Goal: Transaction & Acquisition: Book appointment/travel/reservation

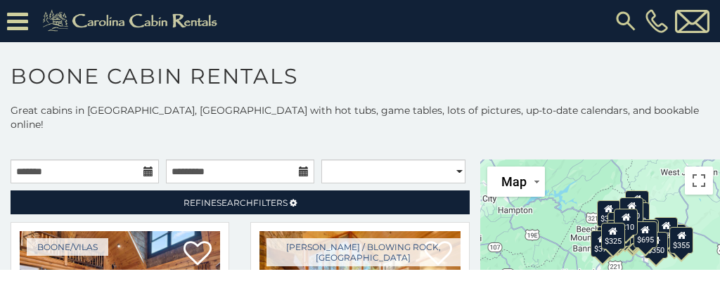
click at [145, 167] on icon at bounding box center [148, 172] width 10 height 10
click at [127, 160] on body "**********" at bounding box center [360, 135] width 720 height 270
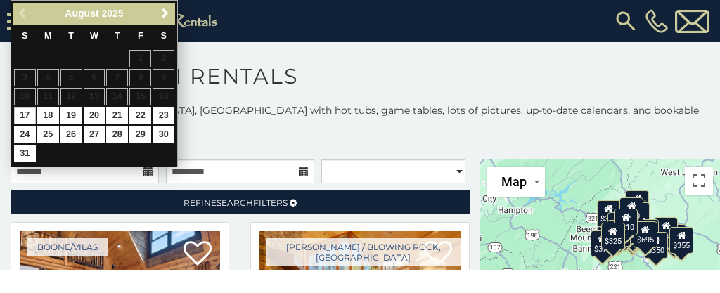
click at [165, 13] on span "Next" at bounding box center [165, 13] width 11 height 11
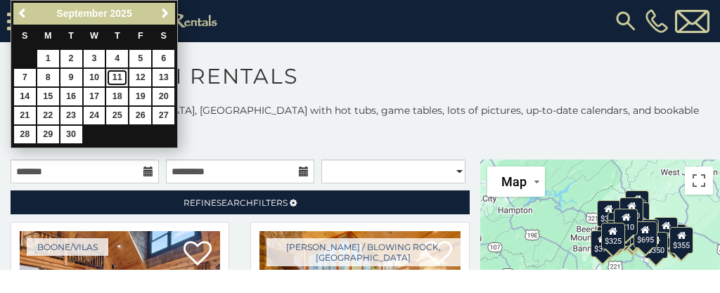
click at [119, 77] on link "11" at bounding box center [117, 78] width 22 height 18
type input "**********"
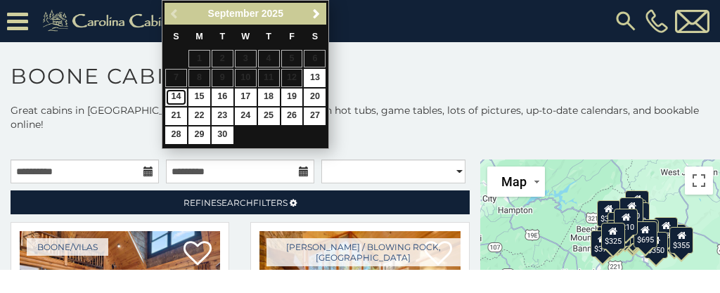
click at [174, 96] on link "14" at bounding box center [176, 98] width 22 height 18
type input "**********"
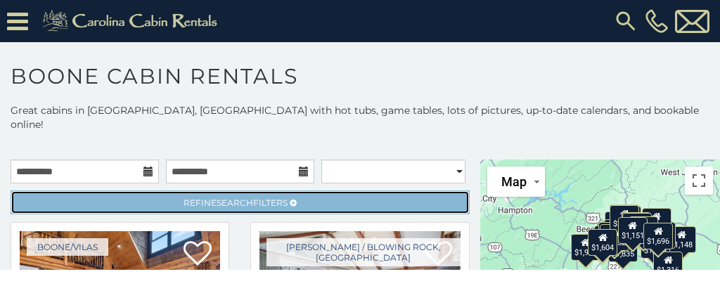
click at [217, 198] on span "Search" at bounding box center [235, 203] width 37 height 11
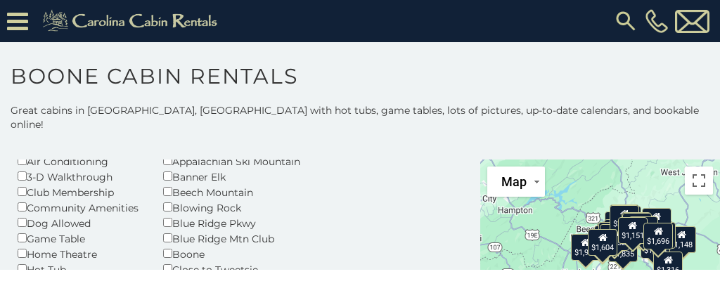
scroll to position [103, 0]
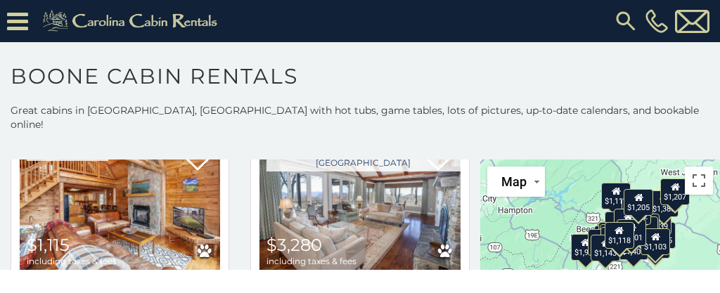
scroll to position [707, 0]
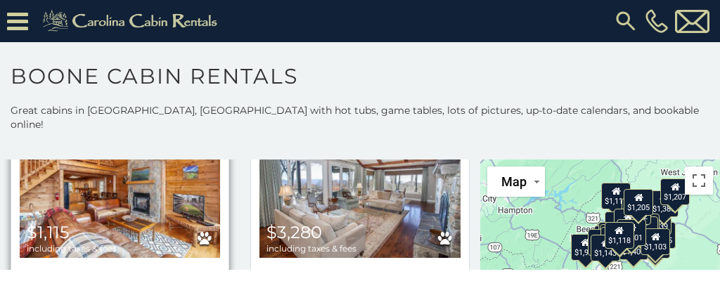
click at [44, 222] on span "$1,115" at bounding box center [48, 232] width 43 height 20
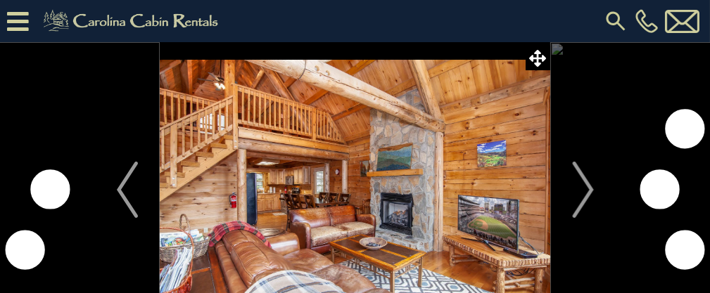
click at [369, 228] on img at bounding box center [355, 189] width 390 height 295
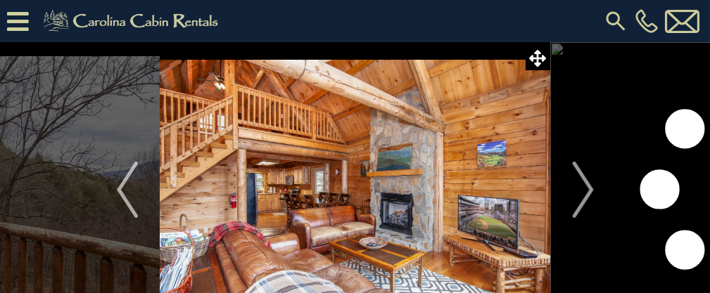
click at [344, 236] on img at bounding box center [355, 189] width 390 height 295
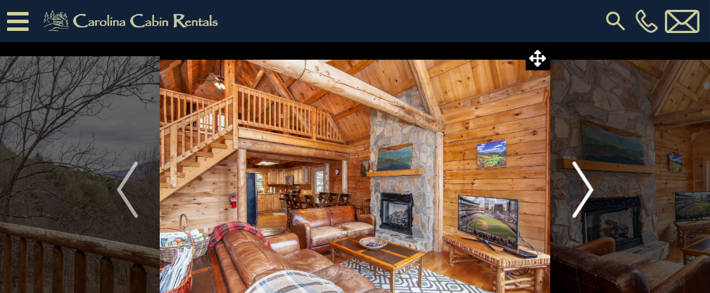
click at [585, 194] on img "Next" at bounding box center [582, 190] width 21 height 56
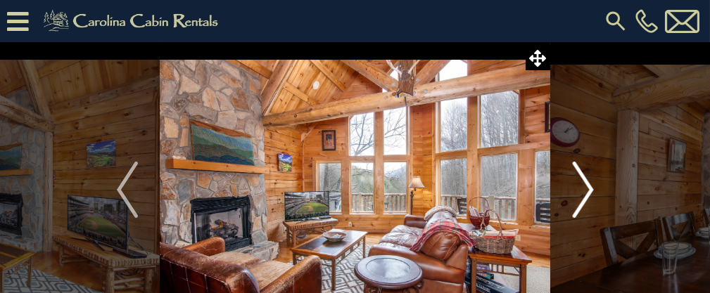
click at [587, 193] on img "Next" at bounding box center [582, 190] width 21 height 56
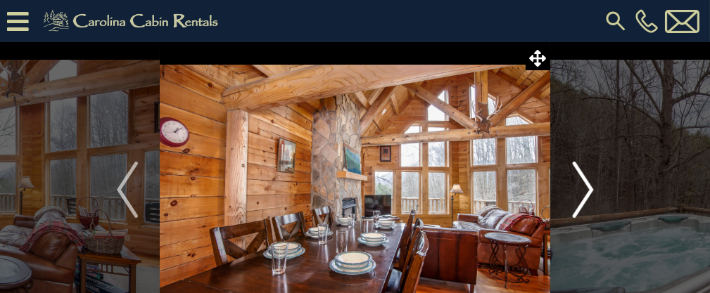
click at [582, 193] on img "Next" at bounding box center [582, 190] width 21 height 56
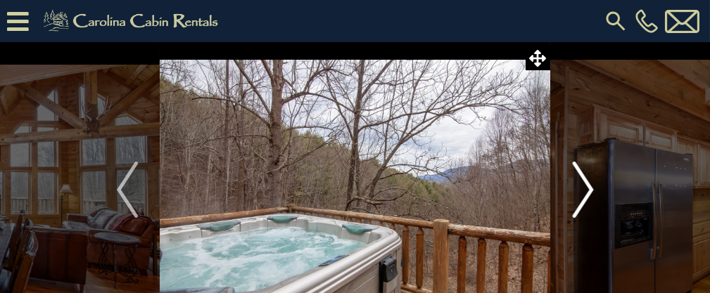
click at [583, 194] on img "Next" at bounding box center [582, 190] width 21 height 56
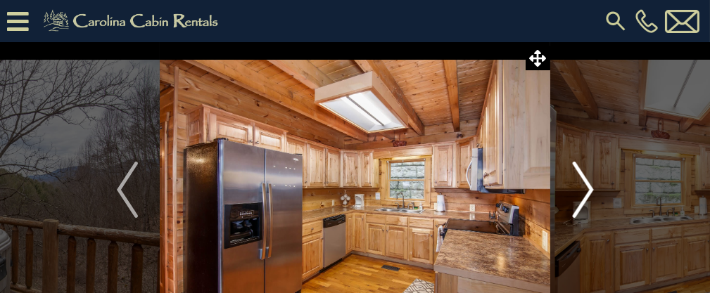
click at [584, 189] on img "Next" at bounding box center [582, 190] width 21 height 56
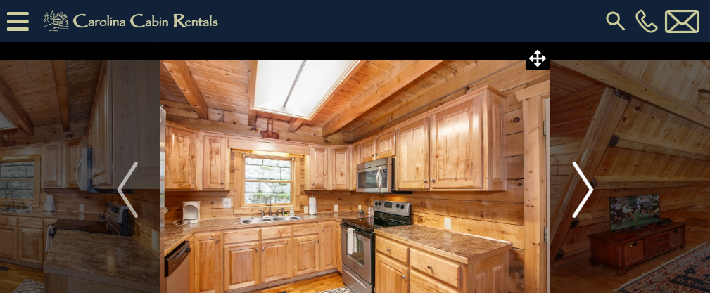
click at [585, 193] on img "Next" at bounding box center [582, 190] width 21 height 56
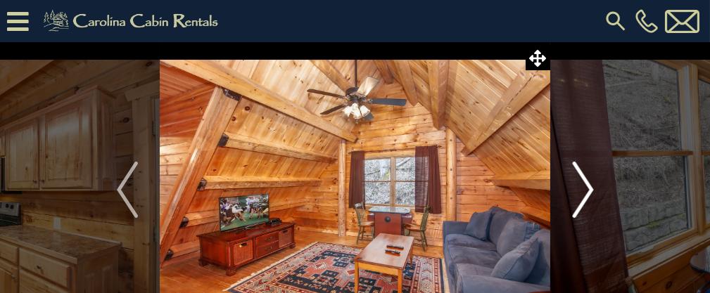
click at [586, 195] on img "Next" at bounding box center [582, 190] width 21 height 56
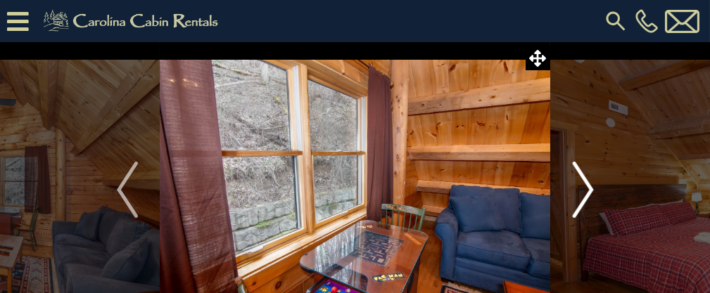
click at [586, 193] on img "Next" at bounding box center [582, 190] width 21 height 56
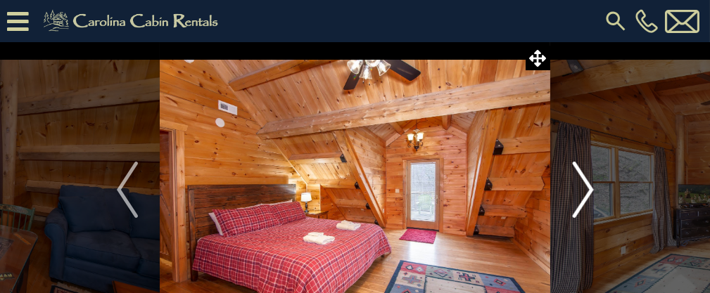
click at [587, 192] on img "Next" at bounding box center [582, 190] width 21 height 56
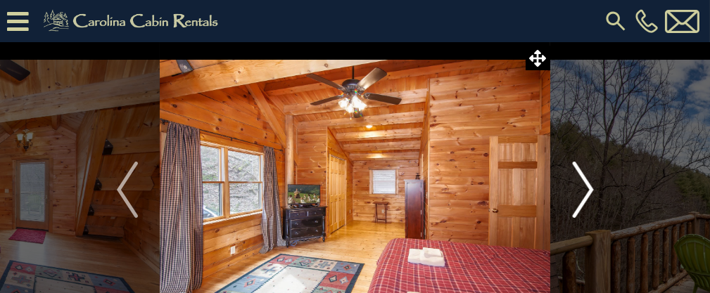
click at [586, 189] on img "Next" at bounding box center [582, 190] width 21 height 56
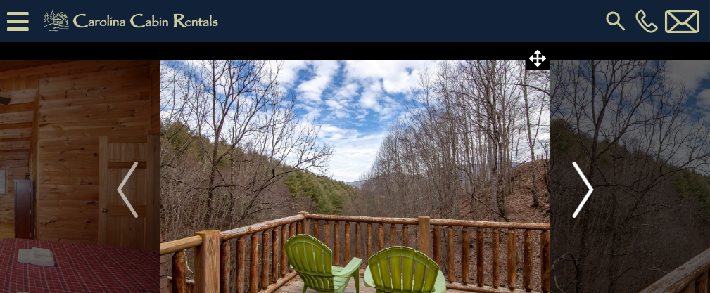
click at [585, 189] on img "Next" at bounding box center [582, 190] width 21 height 56
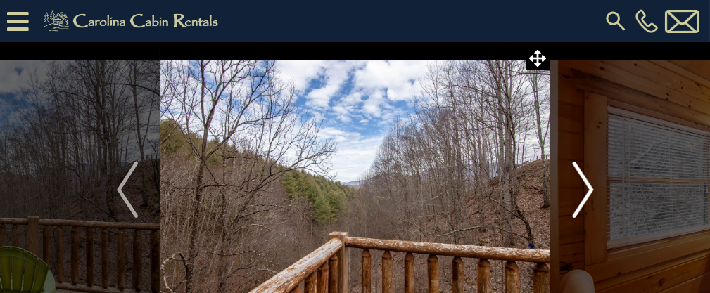
click at [586, 191] on img "Next" at bounding box center [582, 190] width 21 height 56
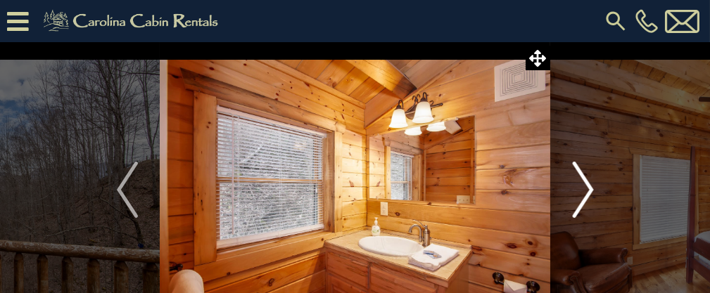
click at [589, 191] on img "Next" at bounding box center [582, 190] width 21 height 56
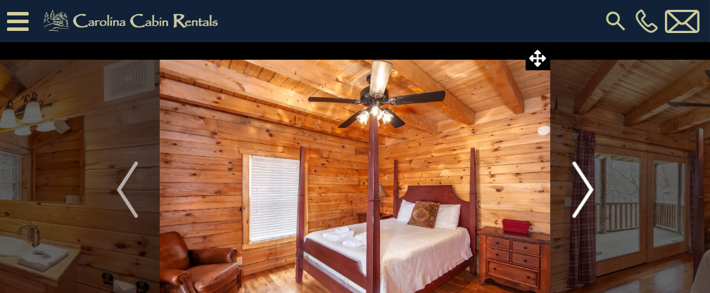
click at [587, 193] on img "Next" at bounding box center [582, 190] width 21 height 56
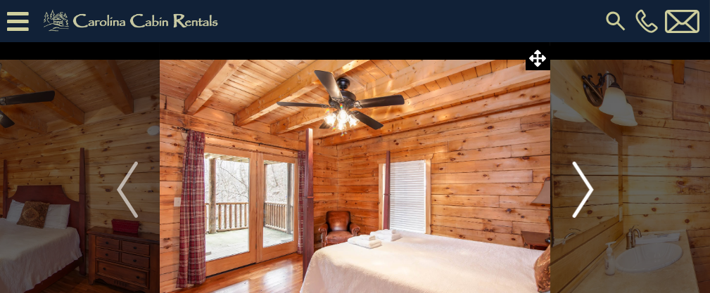
click at [591, 193] on img "Next" at bounding box center [582, 190] width 21 height 56
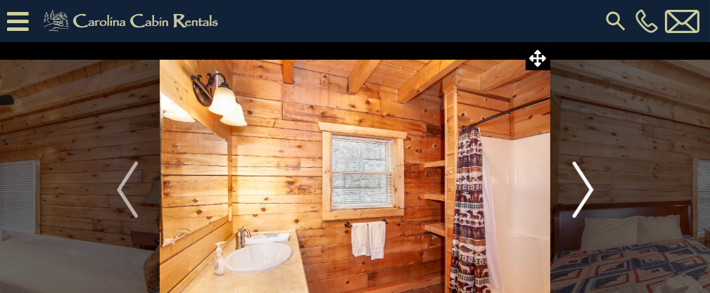
click at [589, 193] on img "Next" at bounding box center [582, 190] width 21 height 56
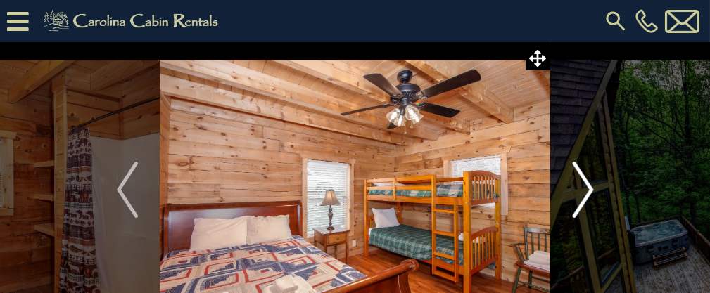
click at [585, 193] on img "Next" at bounding box center [582, 190] width 21 height 56
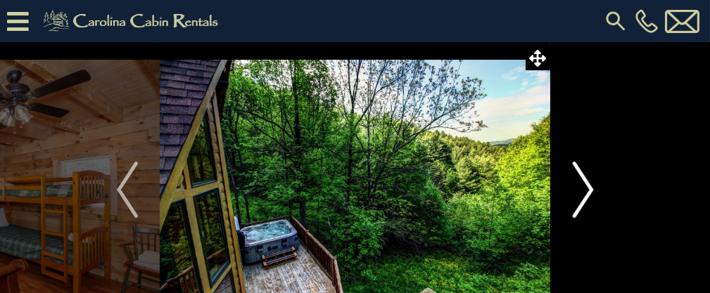
click at [586, 193] on img "Next" at bounding box center [582, 190] width 21 height 56
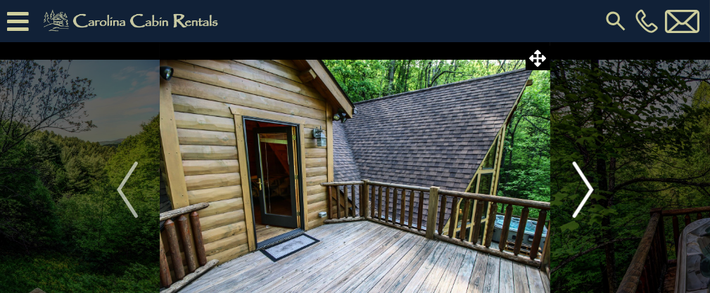
click at [587, 193] on img "Next" at bounding box center [582, 190] width 21 height 56
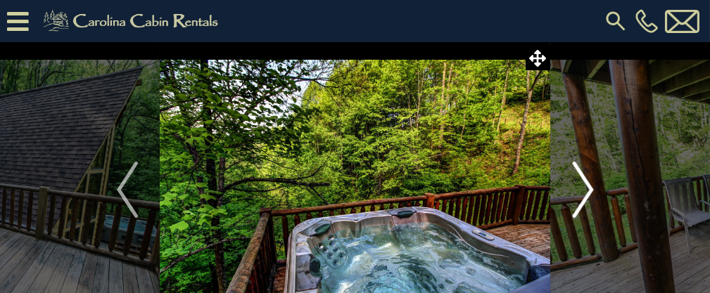
click at [587, 192] on img "Next" at bounding box center [582, 190] width 21 height 56
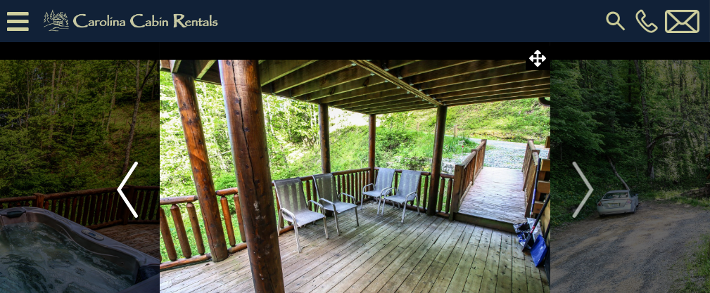
click at [117, 195] on img "Previous" at bounding box center [127, 190] width 21 height 56
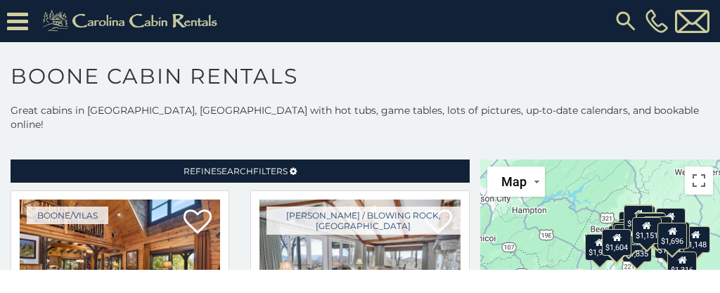
scroll to position [81, 0]
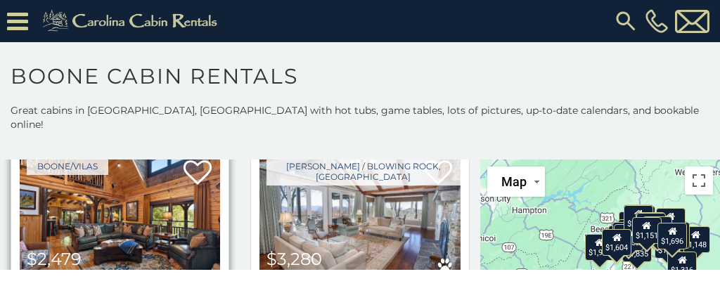
click at [21, 256] on span "$2,479 including taxes & fees" at bounding box center [72, 265] width 104 height 40
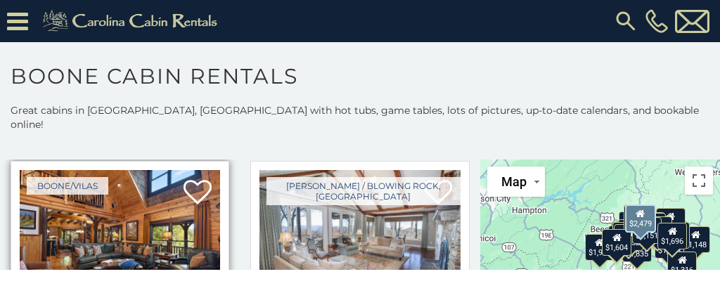
scroll to position [53, 0]
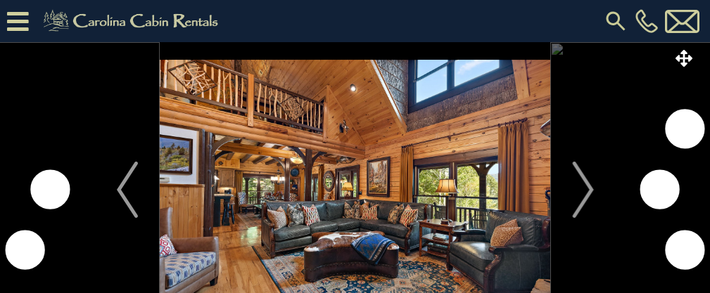
click at [13, 17] on icon at bounding box center [18, 21] width 22 height 25
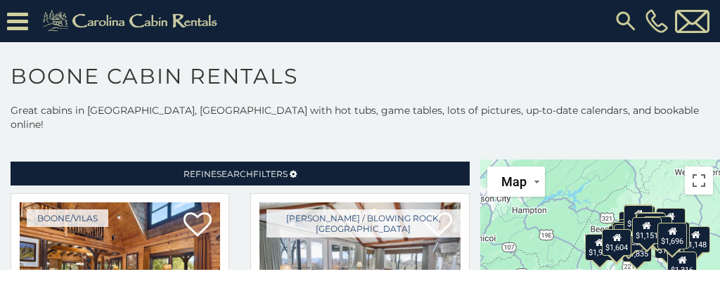
scroll to position [18, 0]
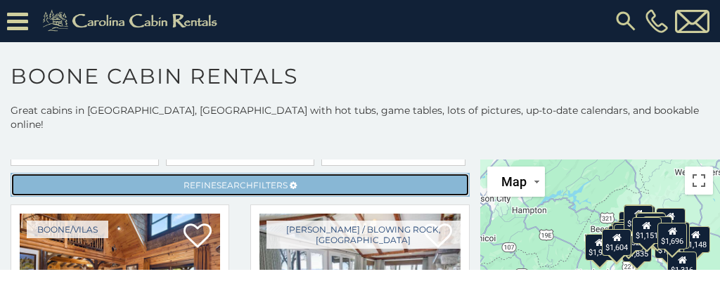
click at [318, 173] on link "Refine Search Filters" at bounding box center [240, 185] width 459 height 24
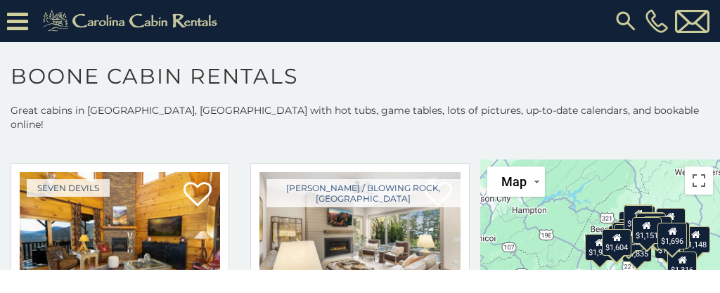
scroll to position [2263, 0]
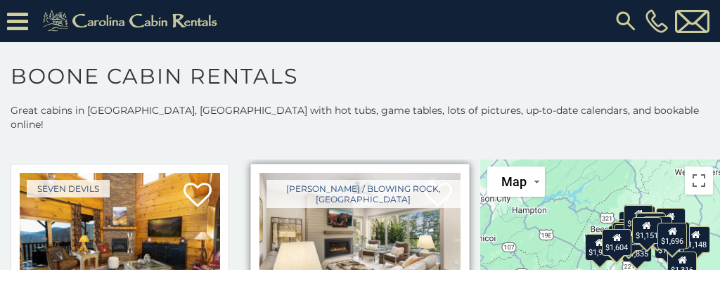
click at [378, 211] on img at bounding box center [360, 240] width 200 height 134
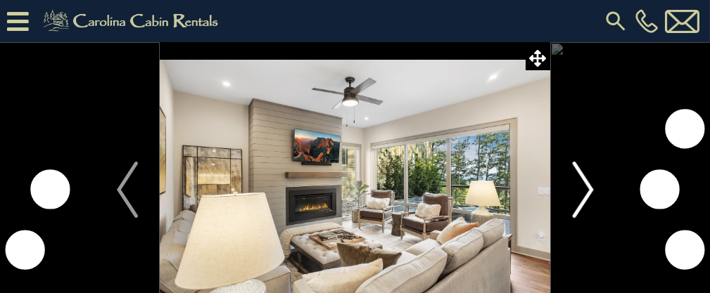
click at [592, 192] on img "Next" at bounding box center [582, 190] width 21 height 56
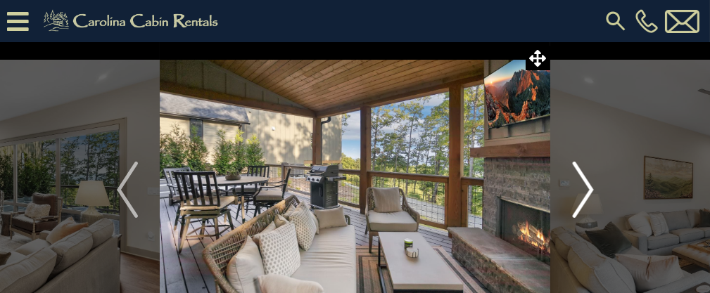
click at [593, 193] on button "Next" at bounding box center [582, 189] width 65 height 295
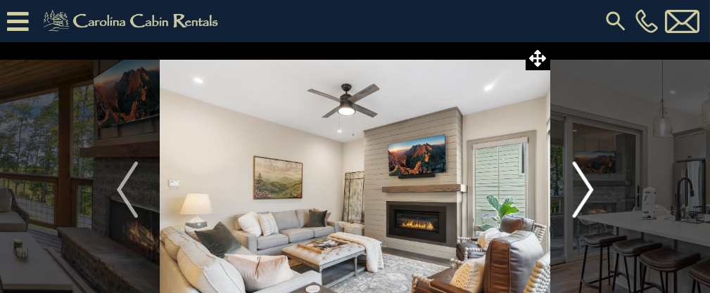
click at [592, 195] on img "Next" at bounding box center [582, 190] width 21 height 56
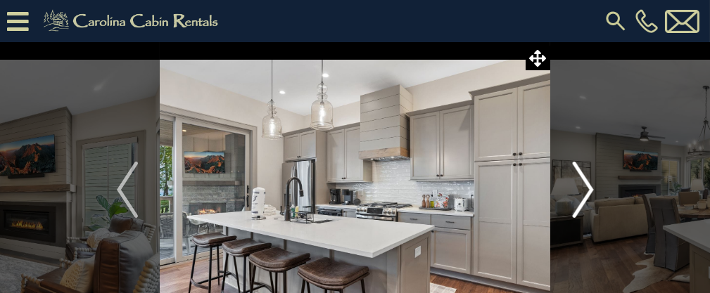
click at [591, 197] on img "Next" at bounding box center [582, 190] width 21 height 56
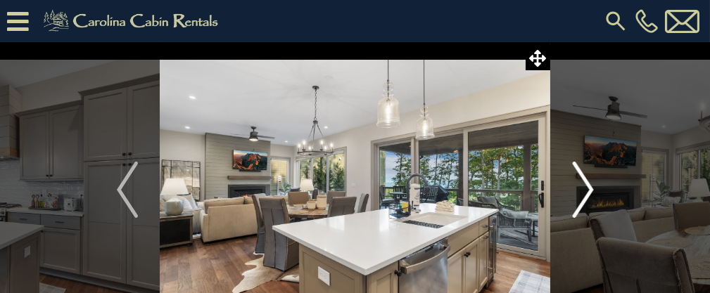
click at [593, 198] on img "Next" at bounding box center [582, 190] width 21 height 56
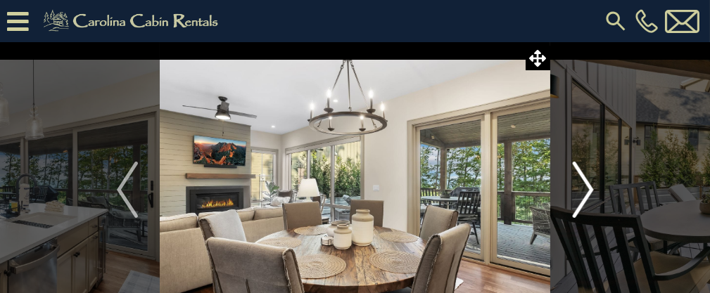
click at [594, 198] on button "Next" at bounding box center [582, 189] width 65 height 295
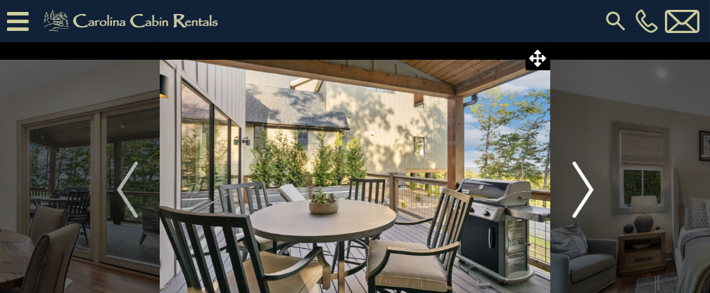
click at [594, 194] on button "Next" at bounding box center [582, 189] width 65 height 295
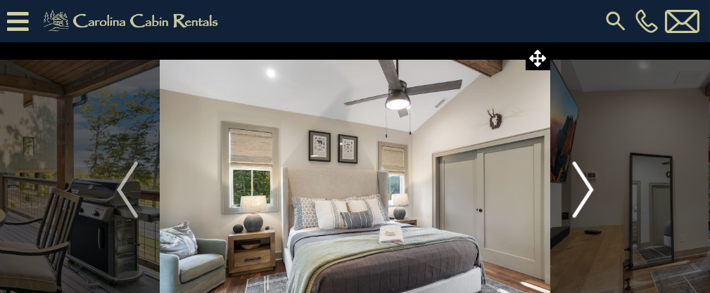
click at [594, 195] on button "Next" at bounding box center [582, 189] width 65 height 295
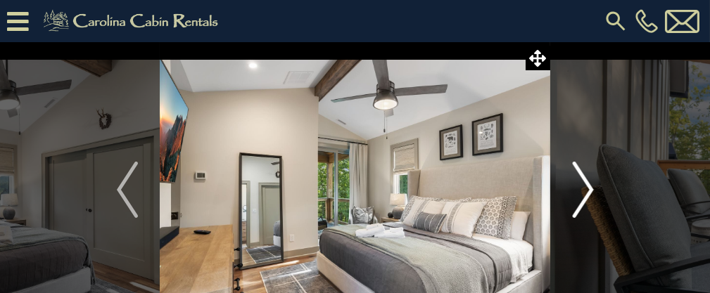
click at [593, 195] on button "Next" at bounding box center [582, 189] width 65 height 295
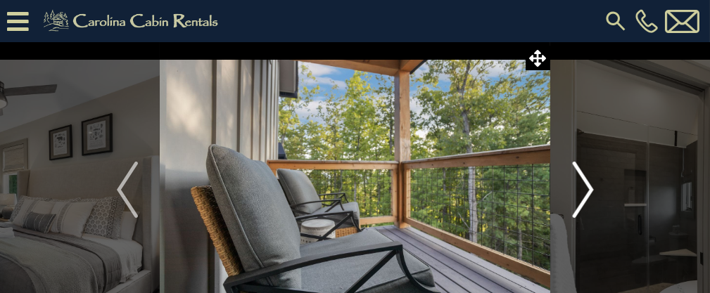
click at [593, 197] on img "Next" at bounding box center [582, 190] width 21 height 56
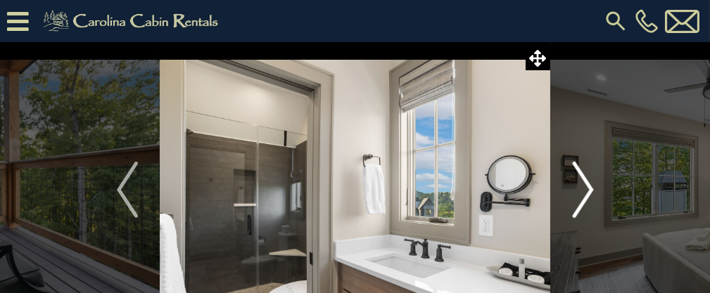
click at [593, 195] on img "Next" at bounding box center [582, 190] width 21 height 56
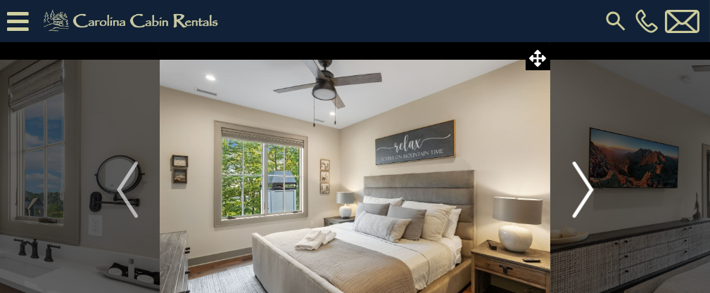
click at [593, 196] on img "Next" at bounding box center [582, 190] width 21 height 56
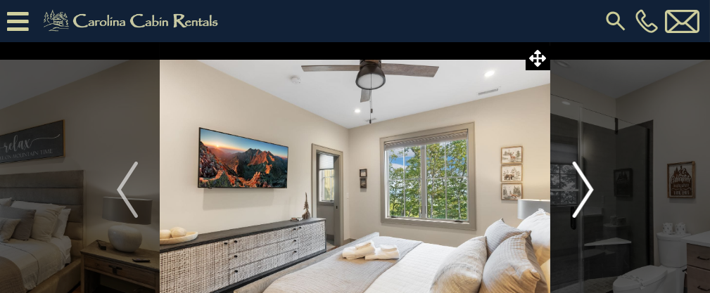
click at [594, 196] on button "Next" at bounding box center [582, 189] width 65 height 295
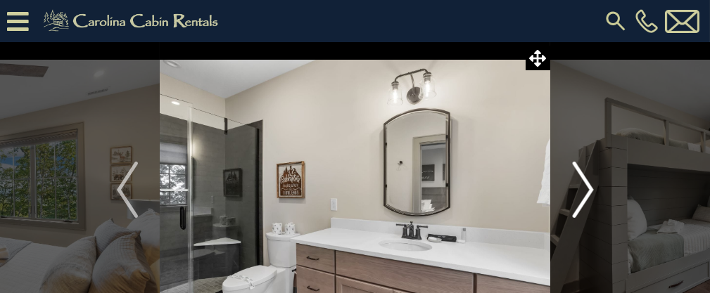
click at [592, 195] on img "Next" at bounding box center [582, 190] width 21 height 56
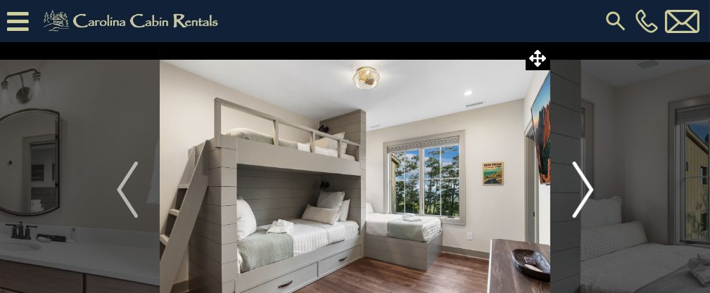
click at [592, 194] on img "Next" at bounding box center [582, 190] width 21 height 56
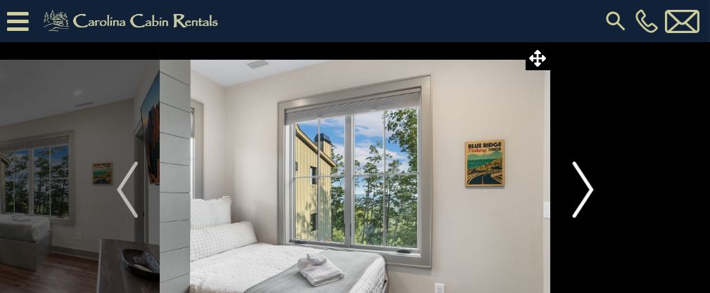
click at [592, 193] on img "Next" at bounding box center [582, 190] width 21 height 56
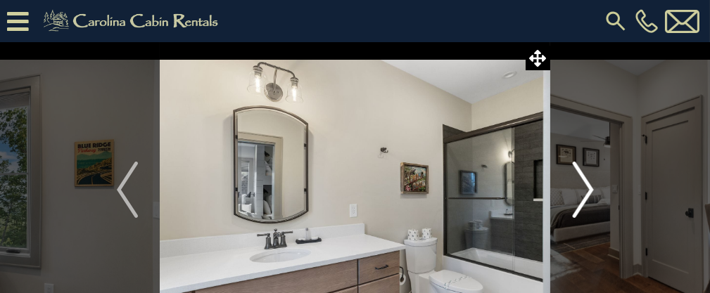
click at [589, 197] on img "Next" at bounding box center [582, 190] width 21 height 56
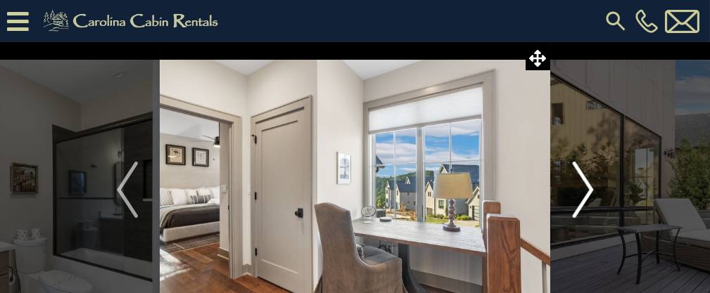
click at [592, 199] on img "Next" at bounding box center [582, 190] width 21 height 56
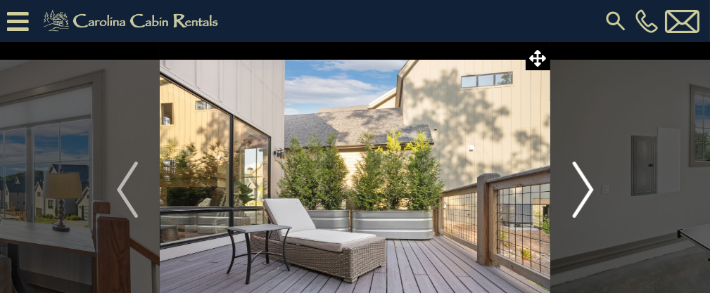
click at [593, 198] on button "Next" at bounding box center [582, 189] width 65 height 295
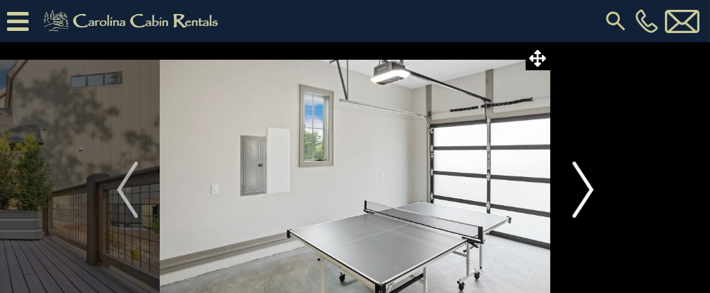
click at [597, 195] on button "Next" at bounding box center [582, 189] width 65 height 295
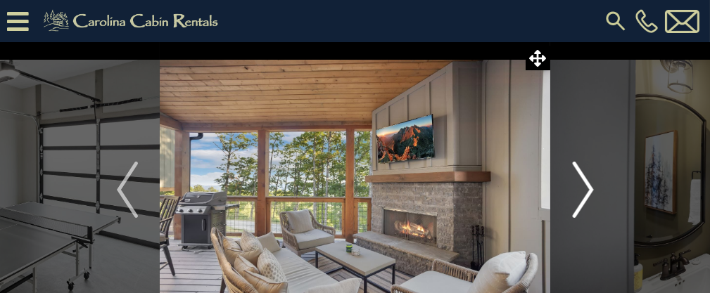
click at [594, 197] on button "Next" at bounding box center [582, 189] width 65 height 295
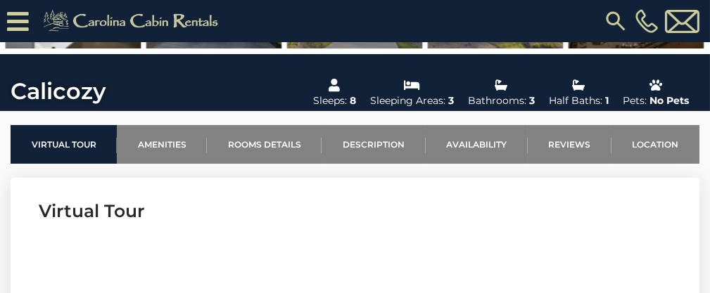
scroll to position [417, 0]
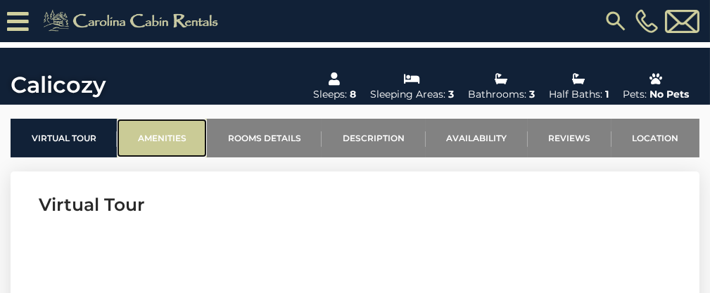
click at [170, 144] on link "Amenities" at bounding box center [162, 138] width 90 height 39
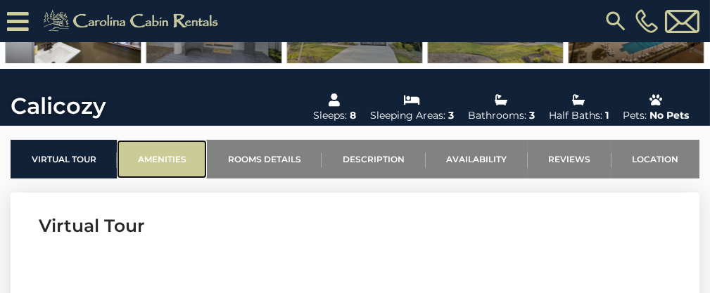
scroll to position [388, 0]
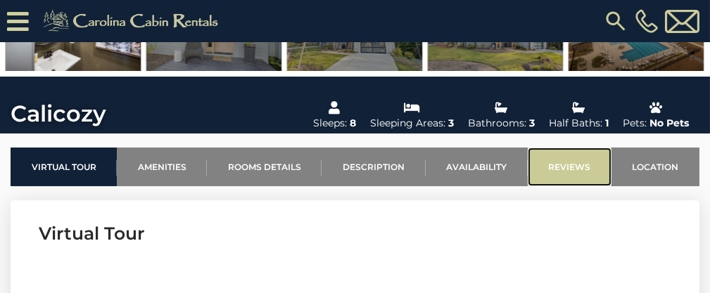
click at [580, 165] on link "Reviews" at bounding box center [570, 167] width 84 height 39
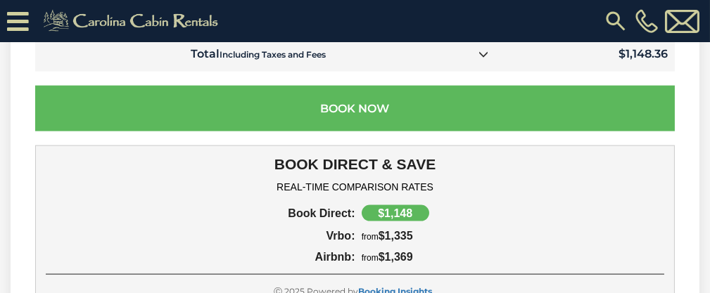
scroll to position [4031, 0]
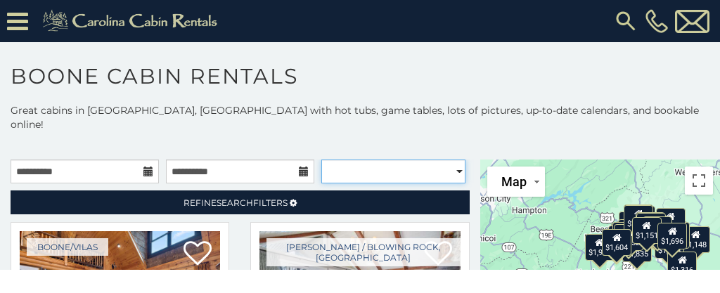
click at [447, 160] on select "**********" at bounding box center [393, 172] width 144 height 24
select select "*********"
click at [321, 160] on select "**********" at bounding box center [393, 172] width 144 height 24
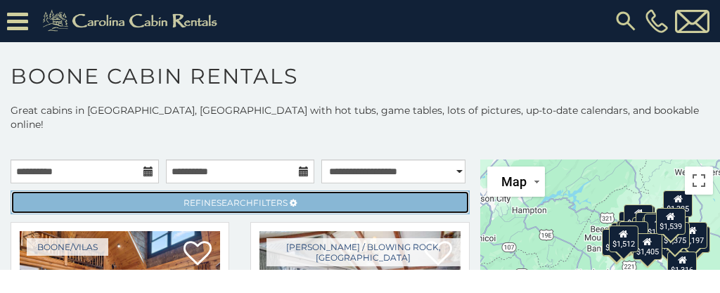
click at [276, 198] on span "Refine Search Filters" at bounding box center [236, 203] width 104 height 11
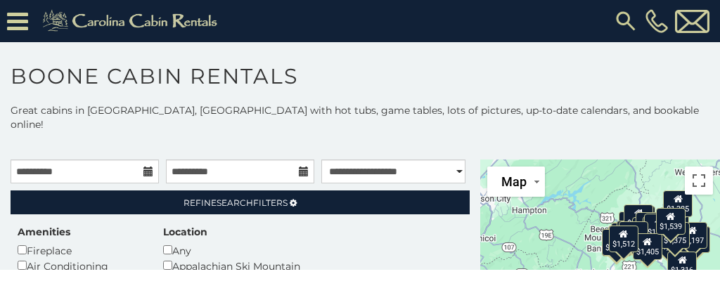
click at [435, 84] on h1 "Boone Cabin Rentals" at bounding box center [360, 83] width 720 height 40
click at [388, 160] on select "**********" at bounding box center [393, 172] width 144 height 24
click at [321, 160] on select "**********" at bounding box center [393, 172] width 144 height 24
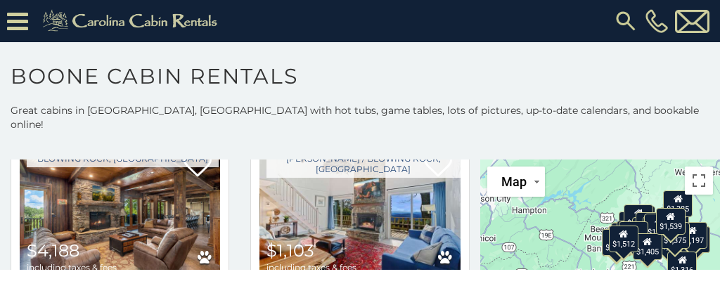
scroll to position [2288, 0]
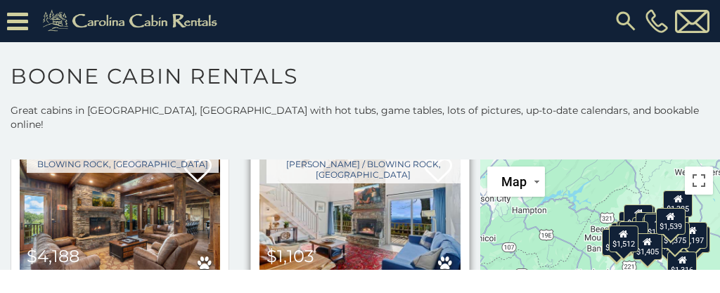
click at [366, 198] on img at bounding box center [360, 215] width 200 height 134
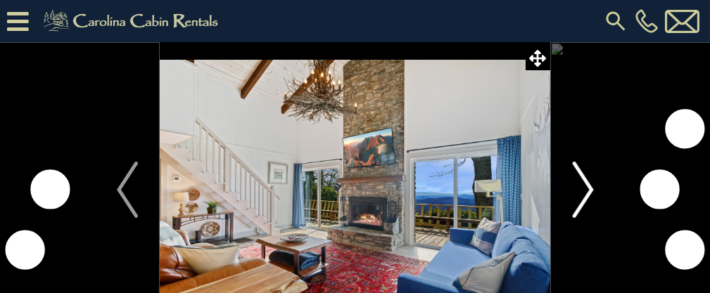
click at [592, 186] on img "Next" at bounding box center [582, 190] width 21 height 56
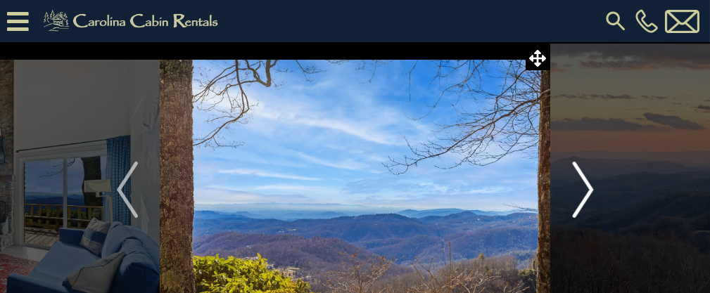
click at [592, 200] on img "Next" at bounding box center [582, 190] width 21 height 56
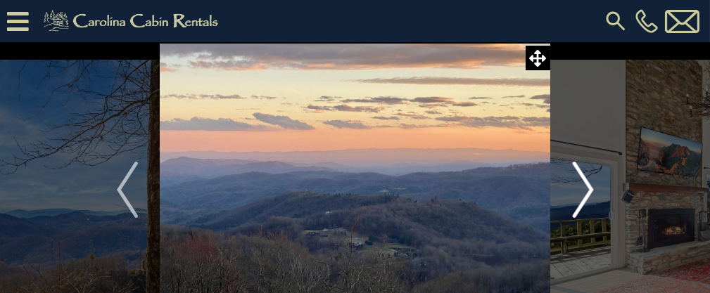
click at [593, 200] on img "Next" at bounding box center [582, 190] width 21 height 56
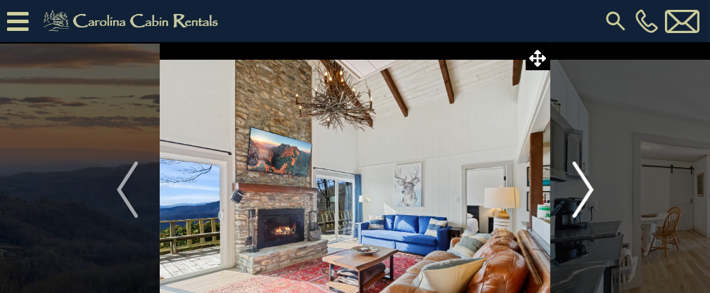
click at [592, 198] on img "Next" at bounding box center [582, 190] width 21 height 56
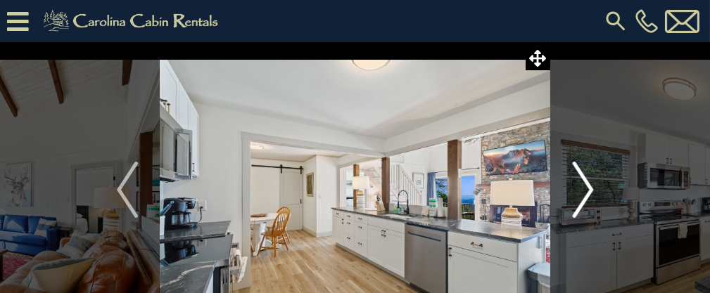
click at [592, 199] on img "Next" at bounding box center [582, 190] width 21 height 56
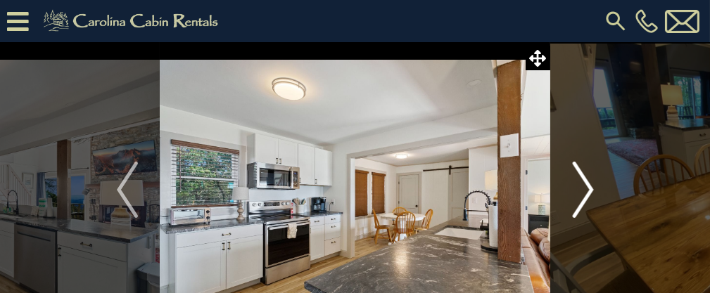
click at [591, 198] on img "Next" at bounding box center [582, 190] width 21 height 56
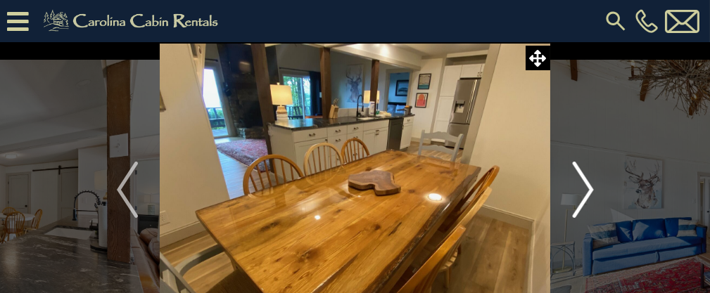
click at [591, 198] on img "Next" at bounding box center [582, 190] width 21 height 56
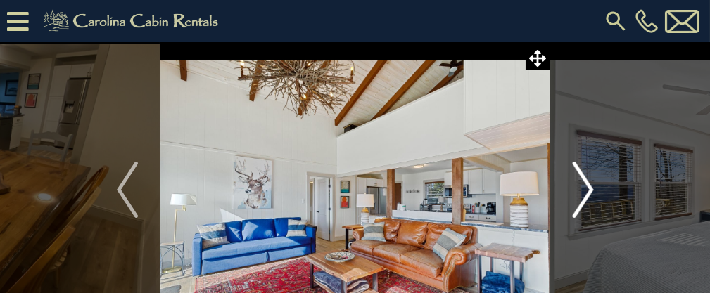
click at [590, 199] on img "Next" at bounding box center [582, 190] width 21 height 56
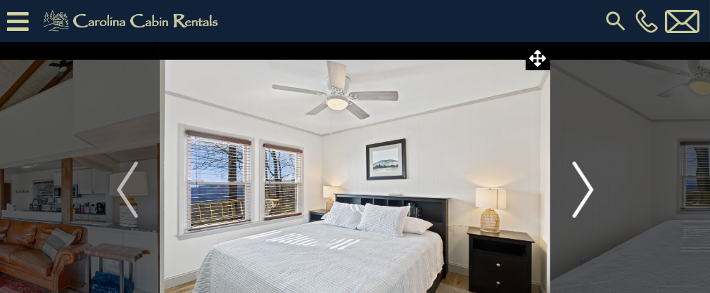
click at [591, 200] on img "Next" at bounding box center [582, 190] width 21 height 56
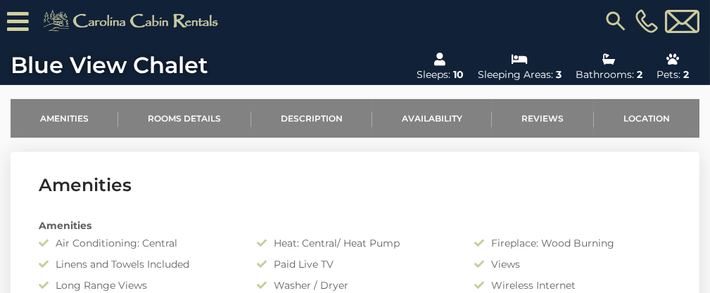
scroll to position [441, 0]
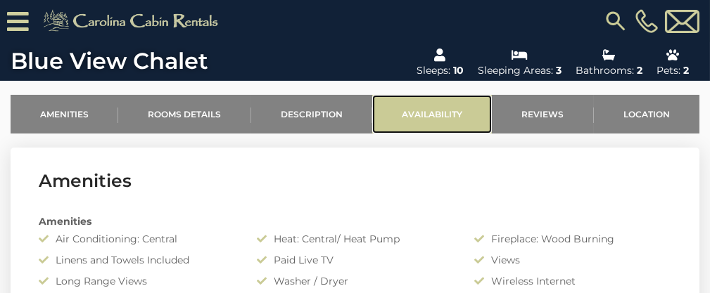
click at [435, 117] on link "Availability" at bounding box center [432, 114] width 120 height 39
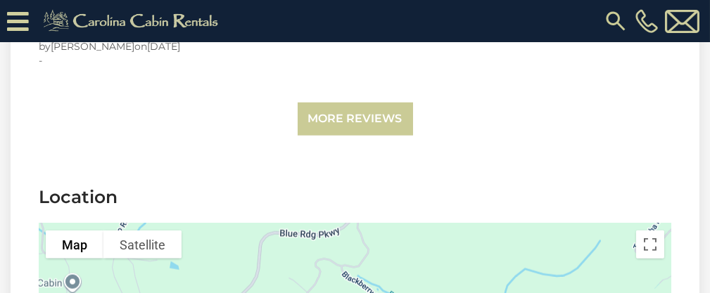
scroll to position [3127, 0]
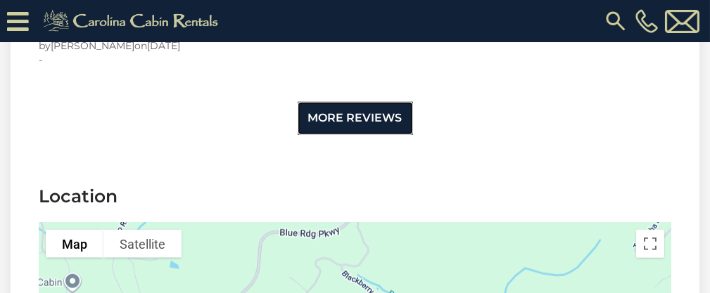
click at [355, 106] on link "More Reviews" at bounding box center [355, 118] width 115 height 33
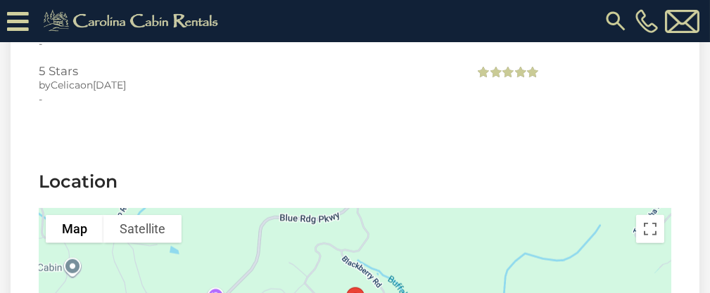
scroll to position [3129, 0]
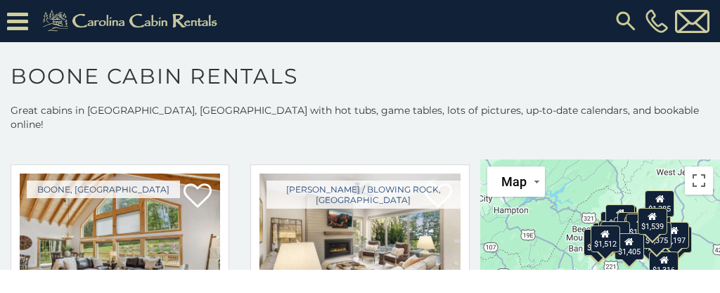
scroll to position [1930, 0]
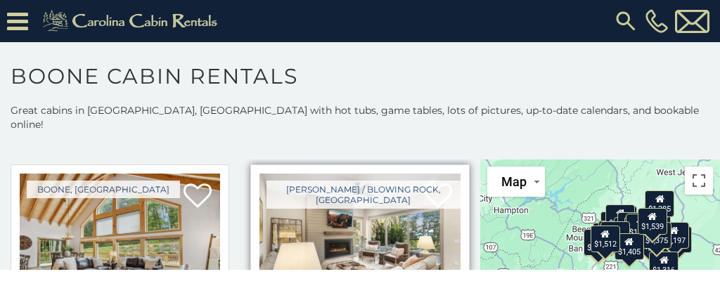
click at [375, 212] on img at bounding box center [360, 241] width 200 height 134
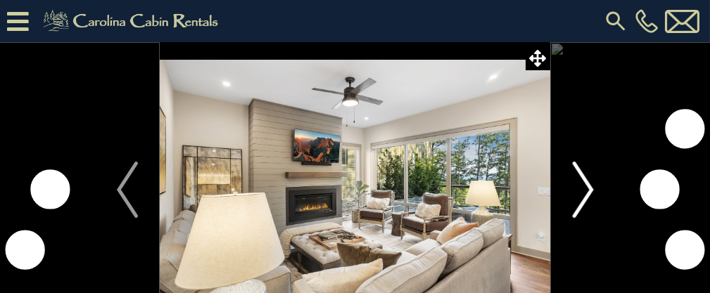
click at [587, 190] on img "Next" at bounding box center [582, 190] width 21 height 56
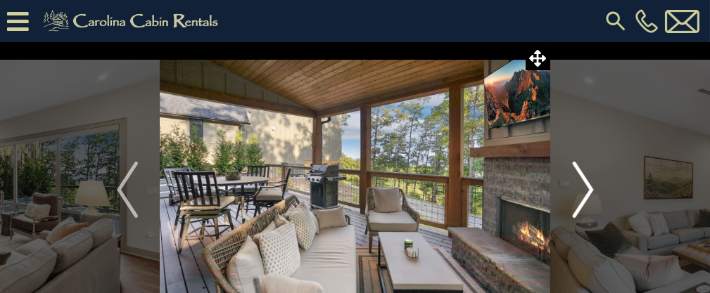
click at [589, 195] on img "Next" at bounding box center [582, 190] width 21 height 56
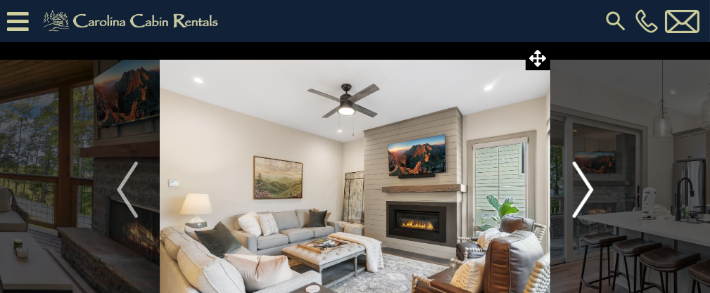
click at [592, 192] on img "Next" at bounding box center [582, 190] width 21 height 56
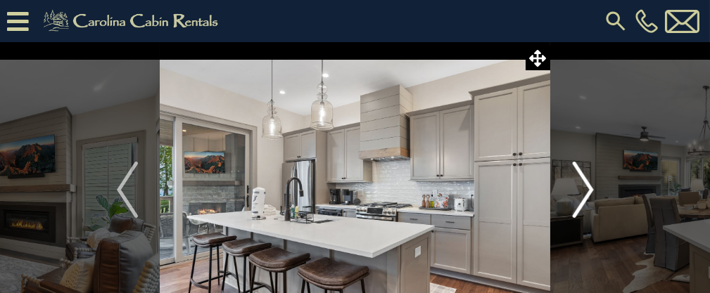
click at [590, 191] on img "Next" at bounding box center [582, 190] width 21 height 56
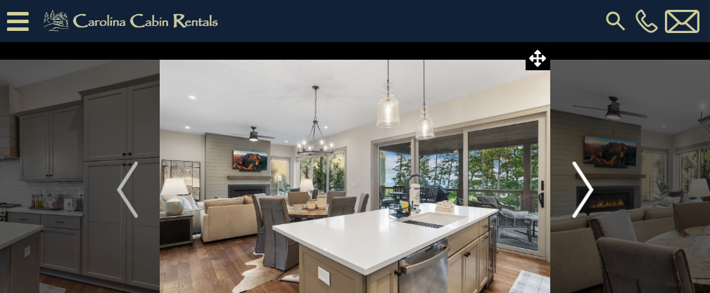
click at [589, 193] on img "Next" at bounding box center [582, 190] width 21 height 56
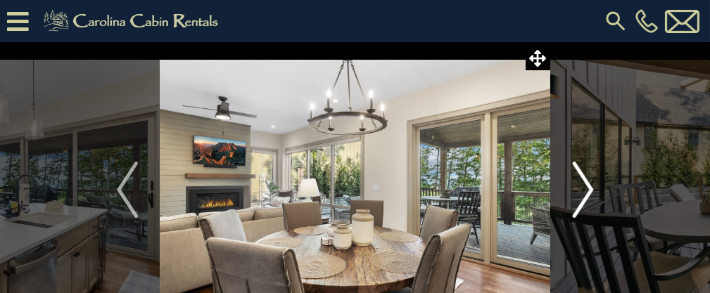
click at [589, 191] on img "Next" at bounding box center [582, 190] width 21 height 56
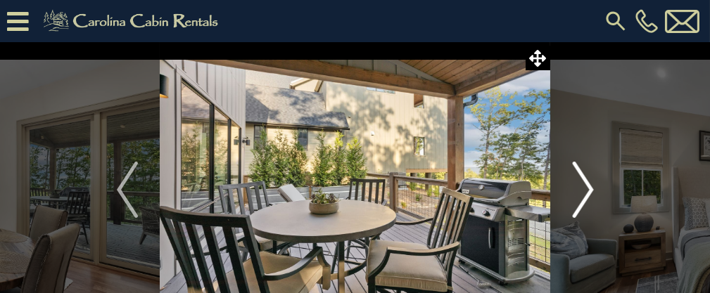
click at [590, 192] on img "Next" at bounding box center [582, 190] width 21 height 56
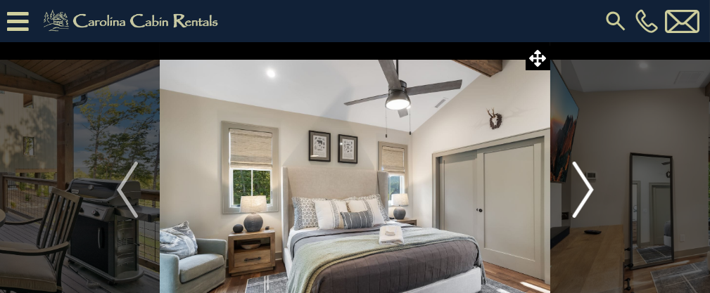
click at [589, 194] on img "Next" at bounding box center [582, 190] width 21 height 56
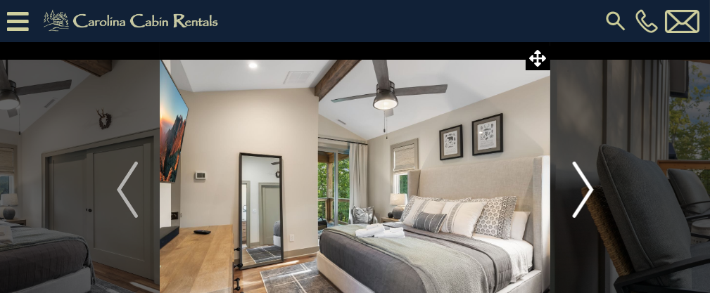
click at [589, 194] on img "Next" at bounding box center [582, 190] width 21 height 56
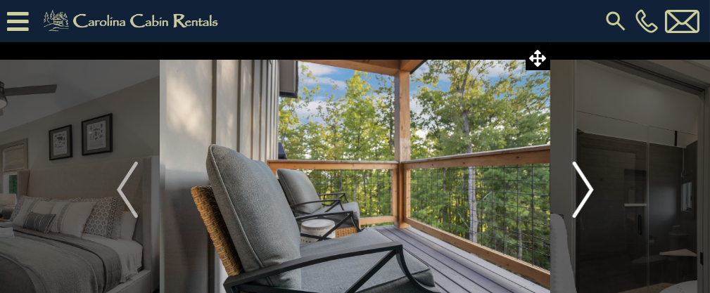
click at [589, 195] on img "Next" at bounding box center [582, 190] width 21 height 56
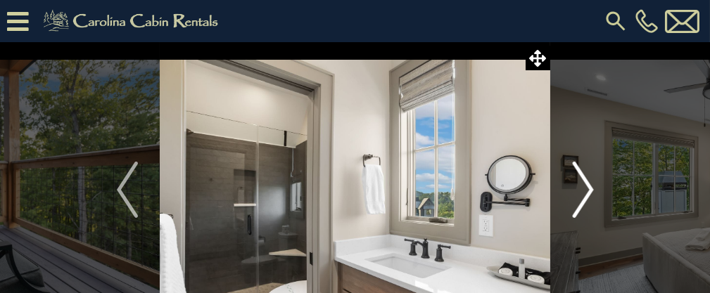
click at [589, 195] on img "Next" at bounding box center [582, 190] width 21 height 56
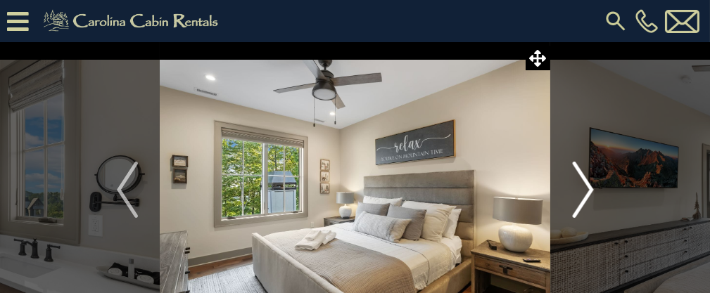
click at [588, 196] on img "Next" at bounding box center [582, 190] width 21 height 56
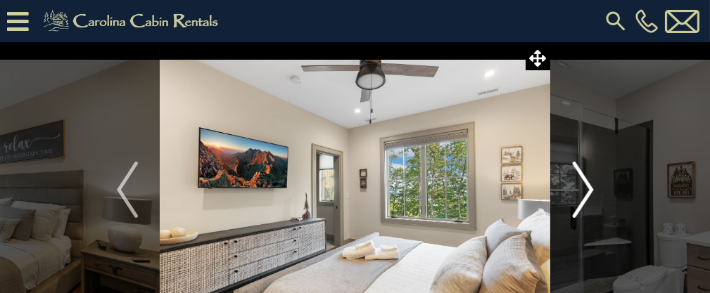
click at [588, 196] on img "Next" at bounding box center [582, 190] width 21 height 56
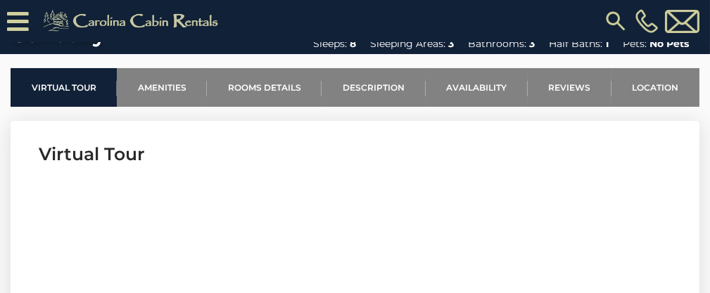
scroll to position [472, 0]
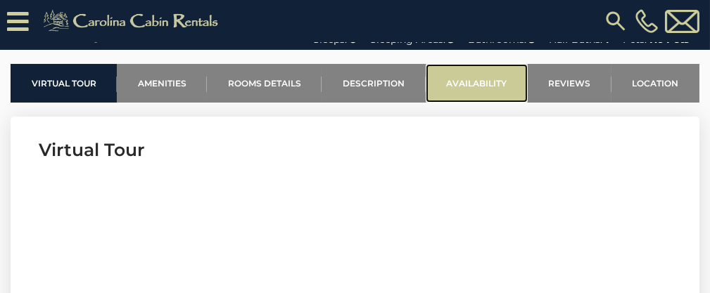
click at [502, 82] on link "Availability" at bounding box center [477, 83] width 102 height 39
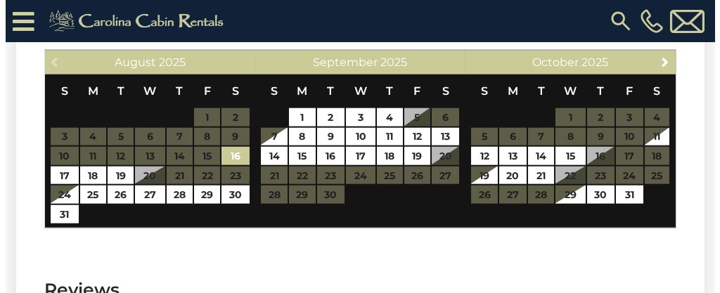
scroll to position [3116, 0]
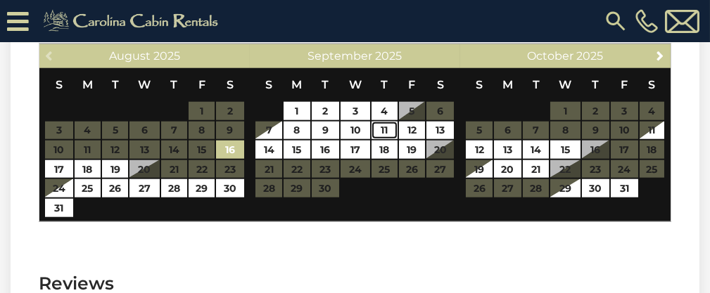
click at [386, 122] on link "11" at bounding box center [383, 131] width 25 height 18
type input "**********"
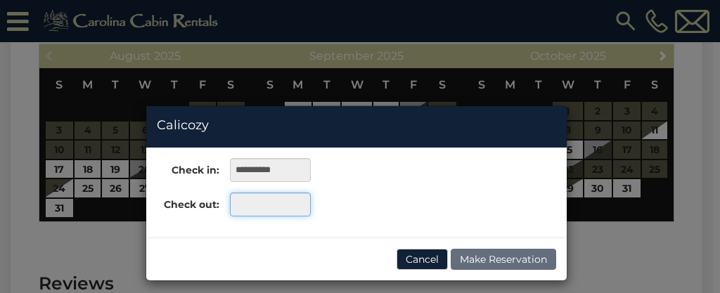
click at [295, 205] on input "text" at bounding box center [270, 205] width 81 height 24
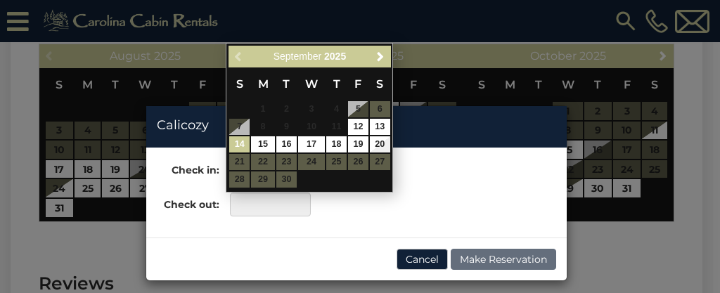
click at [242, 139] on link "14" at bounding box center [239, 144] width 20 height 16
type input "**********"
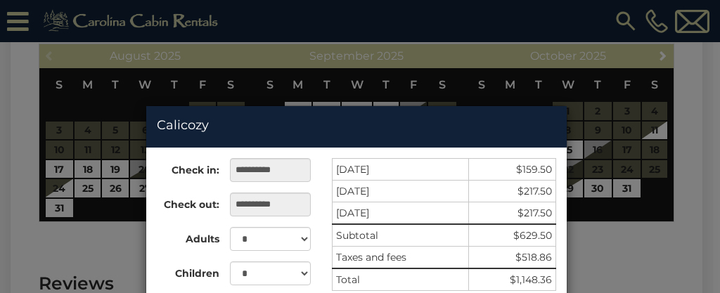
scroll to position [83, 0]
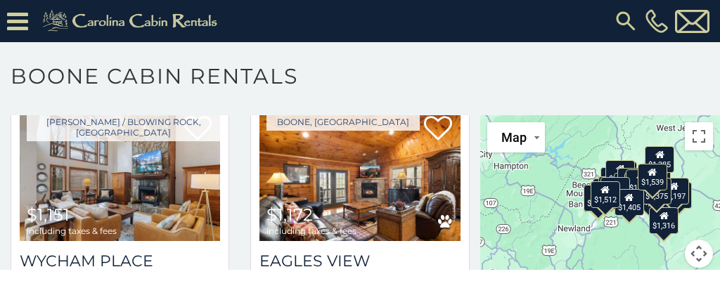
scroll to position [2221, 0]
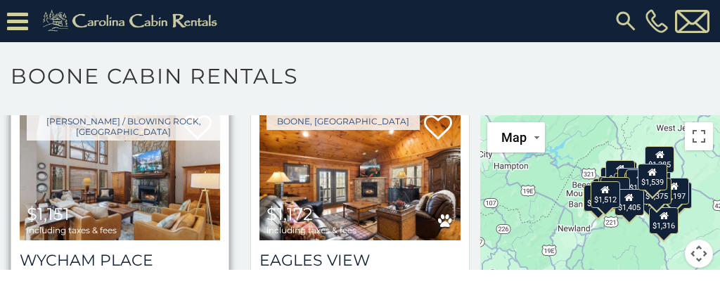
click at [30, 226] on span "including taxes & fees" at bounding box center [72, 230] width 90 height 9
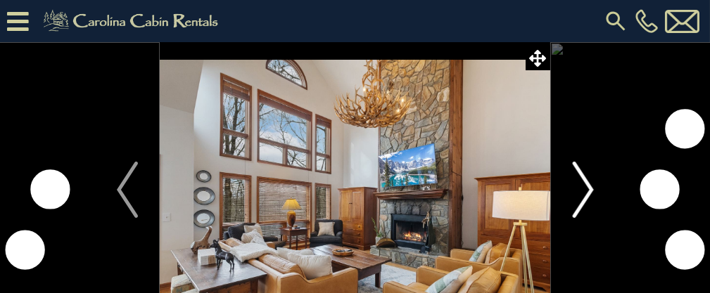
click at [592, 198] on img "Next" at bounding box center [582, 190] width 21 height 56
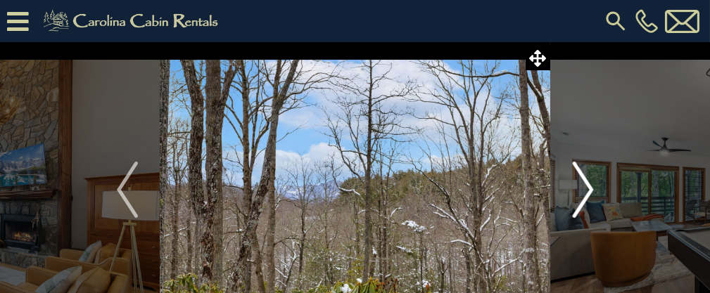
click at [594, 197] on button "Next" at bounding box center [582, 189] width 65 height 295
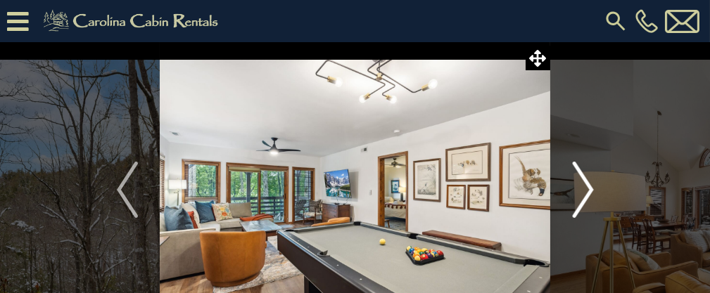
click at [596, 194] on button "Next" at bounding box center [582, 189] width 65 height 295
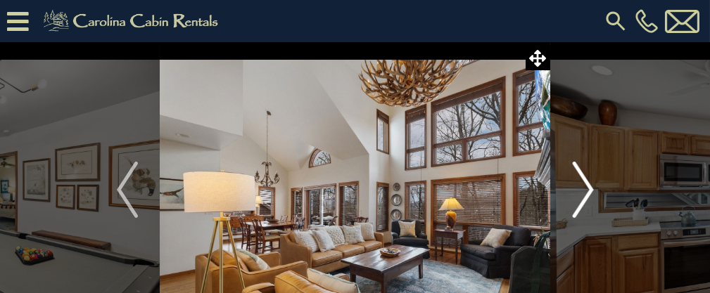
click at [595, 195] on button "Next" at bounding box center [582, 189] width 65 height 295
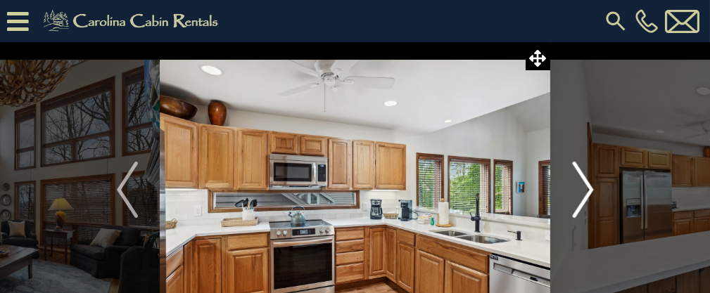
click at [592, 195] on img "Next" at bounding box center [582, 190] width 21 height 56
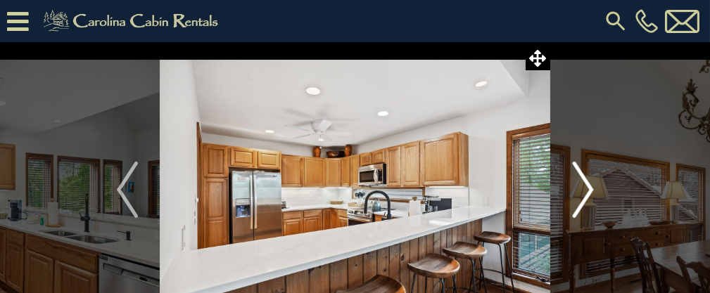
click at [591, 195] on img "Next" at bounding box center [582, 190] width 21 height 56
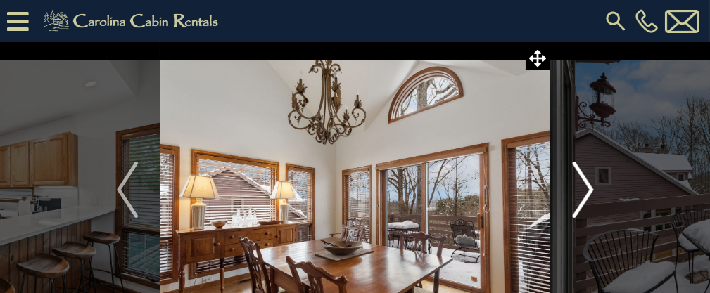
click at [589, 194] on img "Next" at bounding box center [582, 190] width 21 height 56
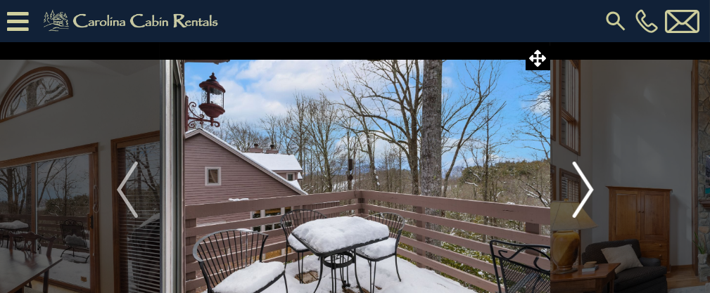
click at [587, 199] on img "Next" at bounding box center [582, 190] width 21 height 56
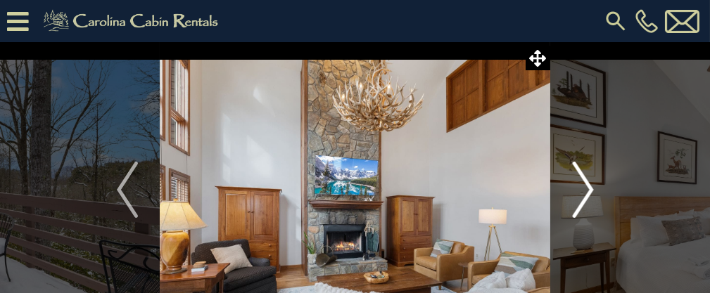
click at [589, 193] on img "Next" at bounding box center [582, 190] width 21 height 56
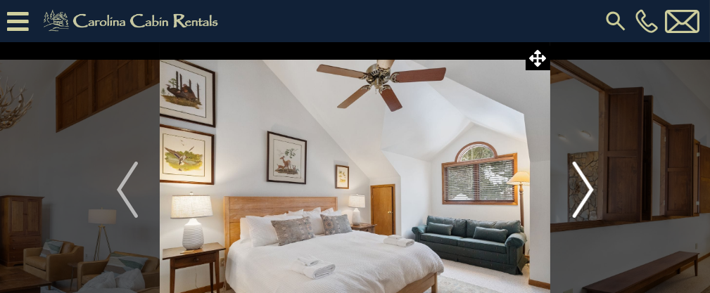
click at [589, 193] on img "Next" at bounding box center [582, 190] width 21 height 56
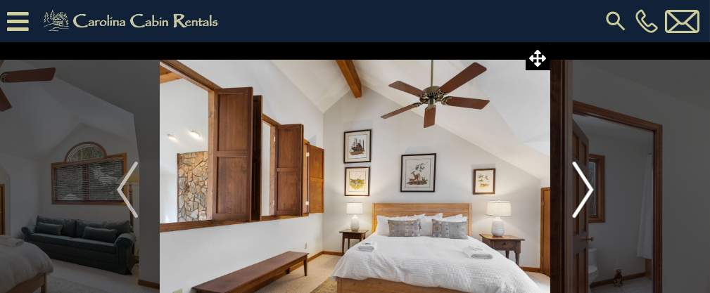
click at [589, 194] on img "Next" at bounding box center [582, 190] width 21 height 56
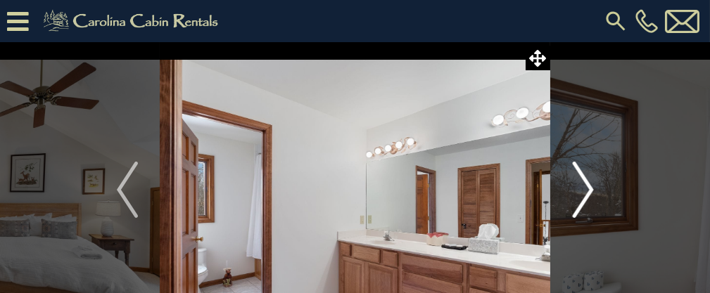
click at [589, 193] on img "Next" at bounding box center [582, 190] width 21 height 56
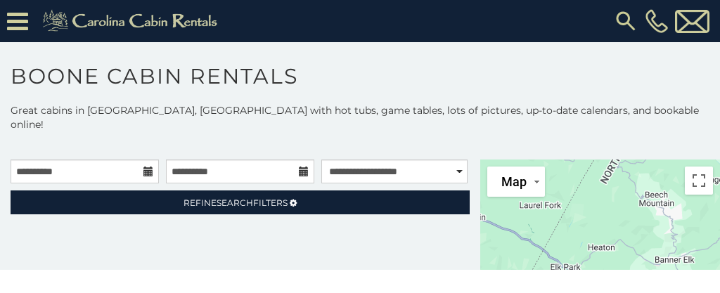
click at [480, 178] on div at bounding box center [600, 245] width 240 height 170
click at [456, 160] on select "**********" at bounding box center [394, 172] width 147 height 24
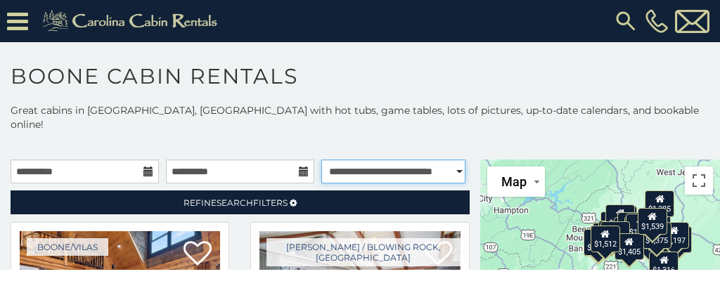
click at [321, 160] on select "**********" at bounding box center [393, 172] width 144 height 24
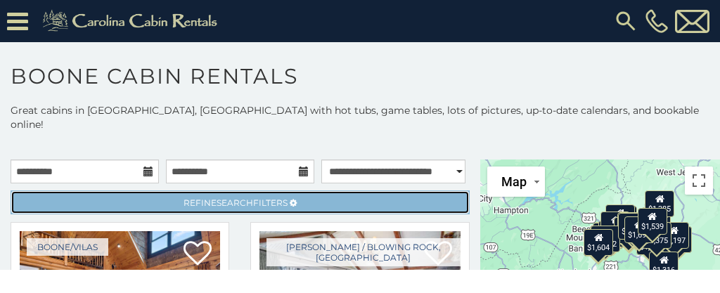
click at [23, 191] on link "Refine Search Filters" at bounding box center [240, 203] width 459 height 24
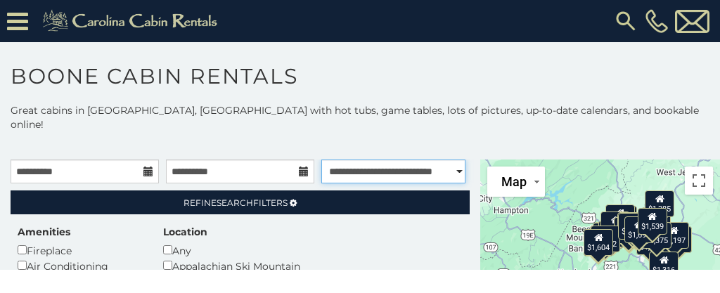
click at [448, 160] on select "**********" at bounding box center [393, 172] width 144 height 24
select select "*****"
click at [321, 160] on select "**********" at bounding box center [393, 172] width 144 height 24
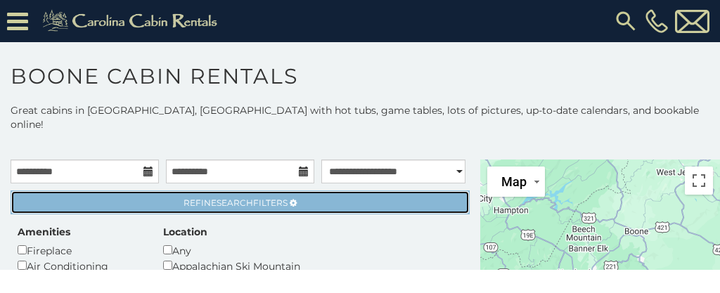
click at [23, 191] on link "Refine Search Filters" at bounding box center [240, 203] width 459 height 24
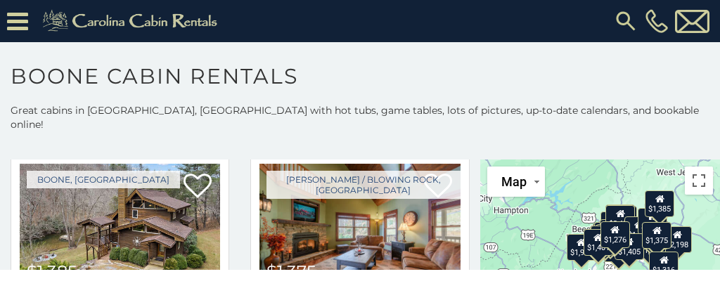
scroll to position [3546, 0]
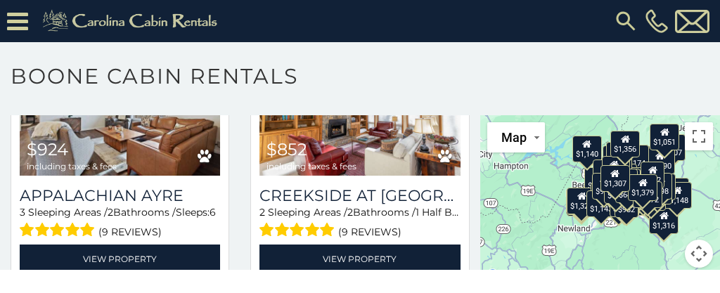
scroll to position [10854, 0]
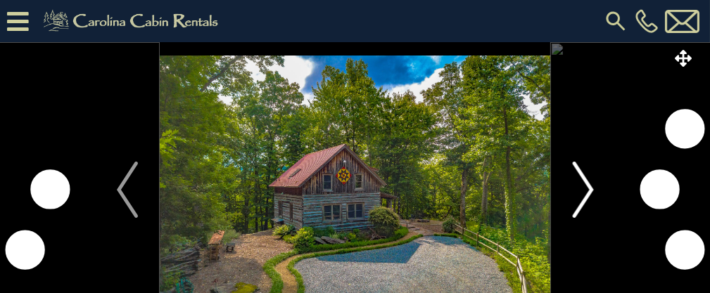
click at [589, 189] on img "Next" at bounding box center [582, 190] width 21 height 56
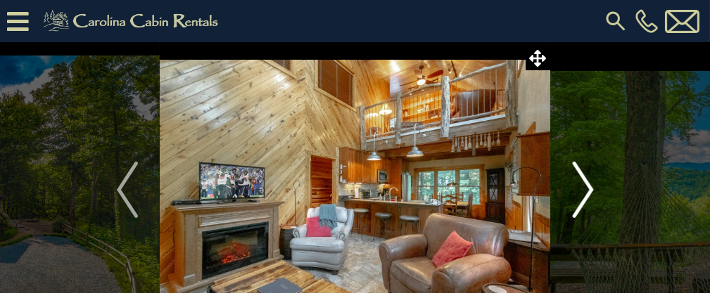
click at [581, 193] on img "Next" at bounding box center [582, 190] width 21 height 56
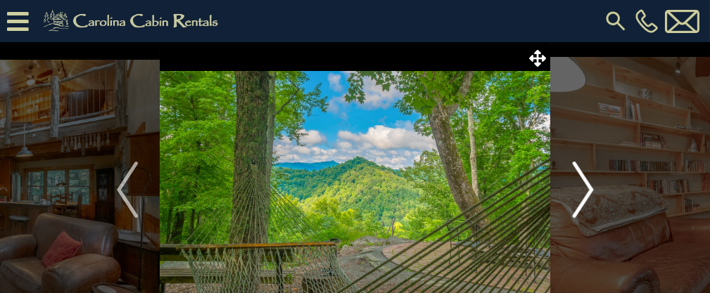
click at [580, 184] on img "Next" at bounding box center [582, 190] width 21 height 56
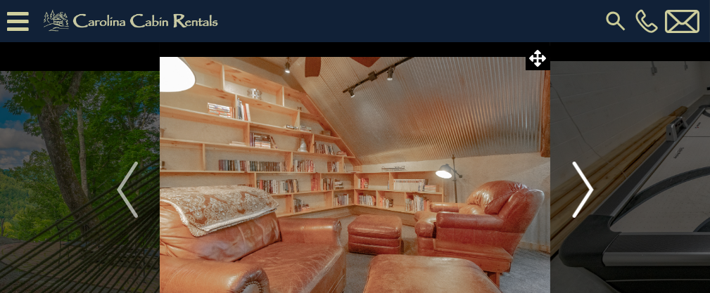
click at [592, 189] on img "Next" at bounding box center [582, 190] width 21 height 56
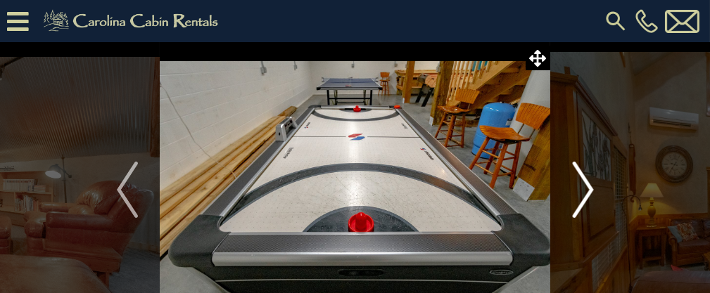
click at [588, 188] on img "Next" at bounding box center [582, 190] width 21 height 56
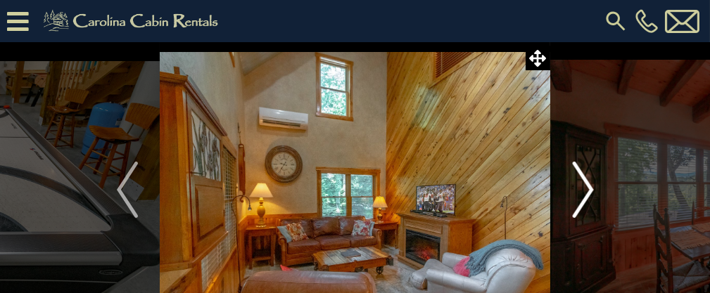
click at [594, 191] on button "Next" at bounding box center [582, 189] width 65 height 295
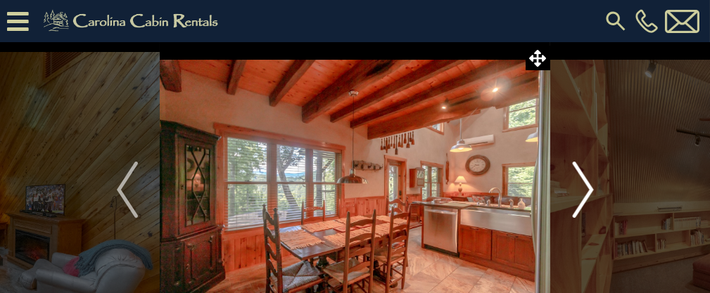
click at [591, 189] on img "Next" at bounding box center [582, 190] width 21 height 56
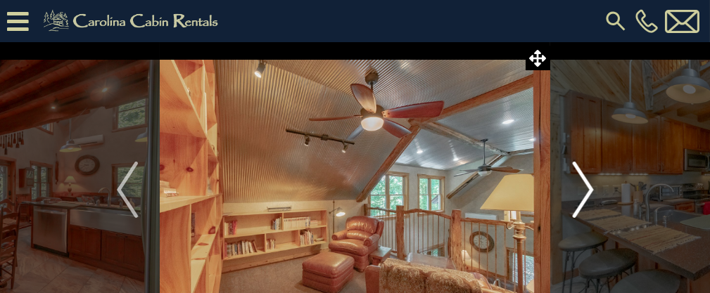
click at [587, 191] on img "Next" at bounding box center [582, 190] width 21 height 56
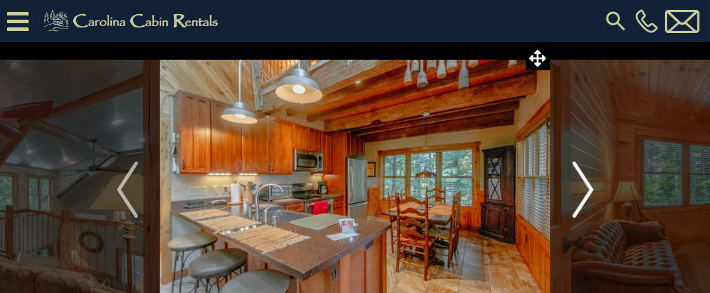
click at [589, 193] on img "Next" at bounding box center [582, 190] width 21 height 56
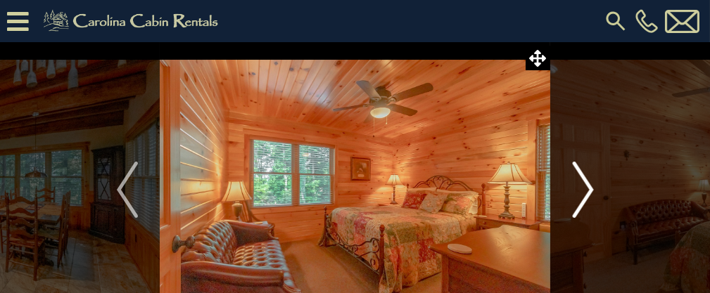
click at [592, 193] on img "Next" at bounding box center [582, 190] width 21 height 56
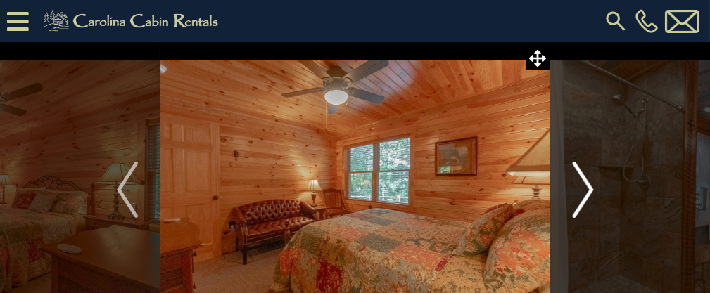
click at [591, 193] on img "Next" at bounding box center [582, 190] width 21 height 56
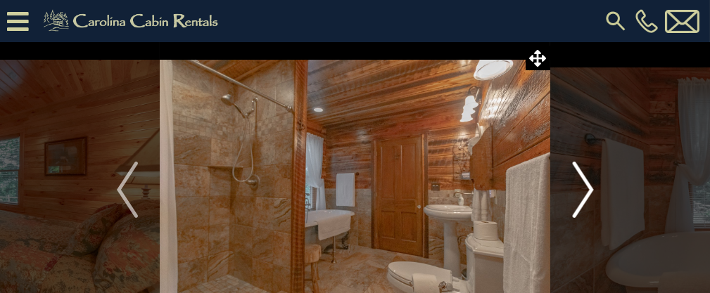
click at [593, 193] on img "Next" at bounding box center [582, 190] width 21 height 56
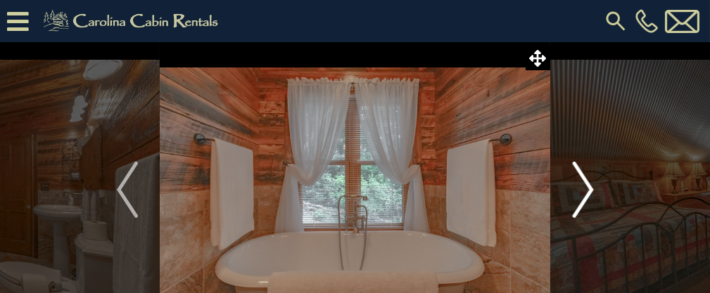
click at [590, 192] on img "Next" at bounding box center [582, 190] width 21 height 56
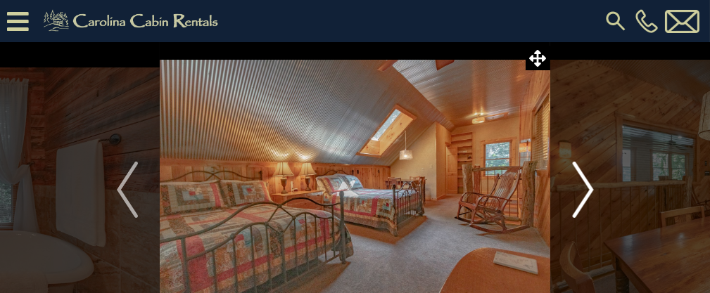
click at [589, 192] on img "Next" at bounding box center [582, 190] width 21 height 56
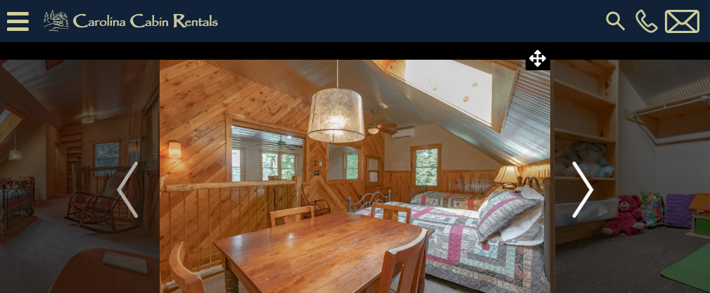
click at [590, 193] on img "Next" at bounding box center [582, 190] width 21 height 56
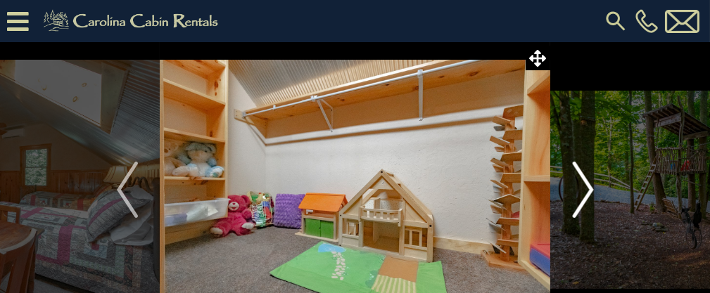
click at [589, 192] on img "Next" at bounding box center [582, 190] width 21 height 56
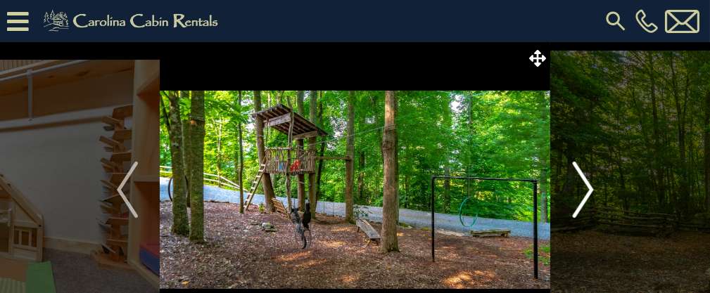
click at [589, 193] on img "Next" at bounding box center [582, 190] width 21 height 56
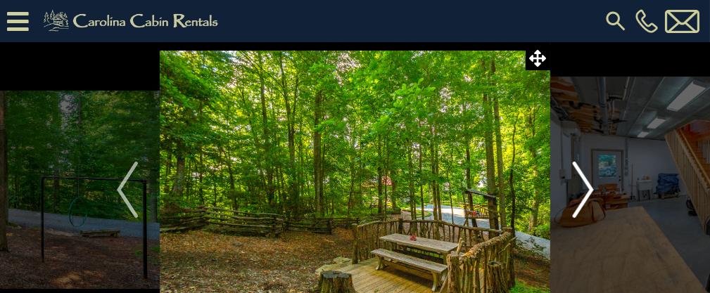
click at [589, 193] on img "Next" at bounding box center [582, 190] width 21 height 56
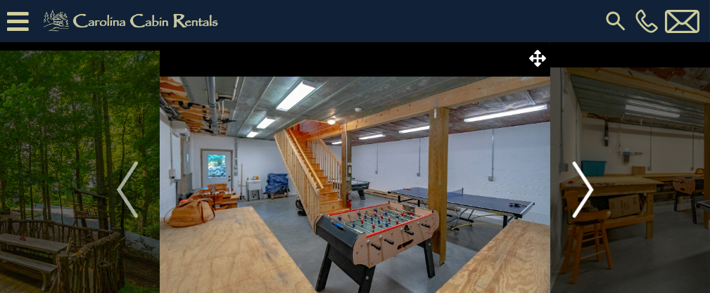
click at [591, 193] on img "Next" at bounding box center [582, 190] width 21 height 56
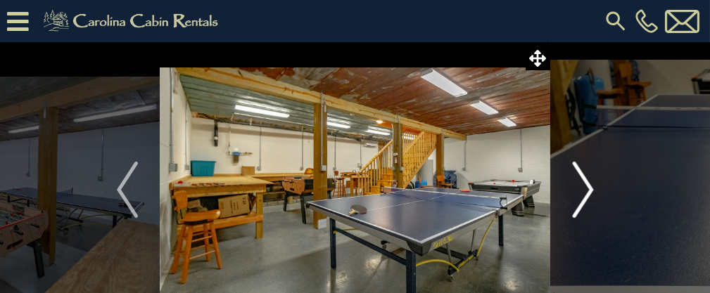
click at [591, 193] on img "Next" at bounding box center [582, 190] width 21 height 56
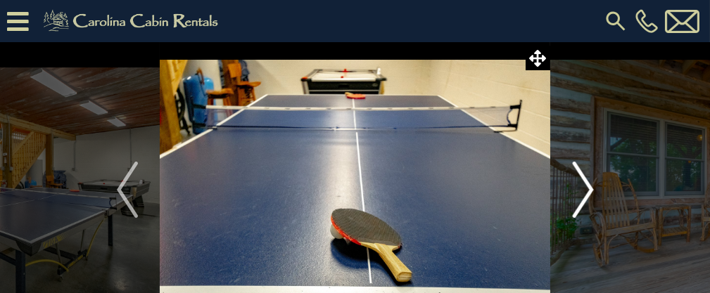
click at [589, 193] on img "Next" at bounding box center [582, 190] width 21 height 56
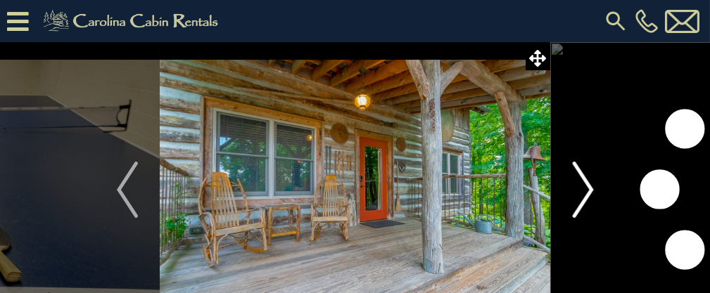
click at [589, 194] on img "Next" at bounding box center [582, 190] width 21 height 56
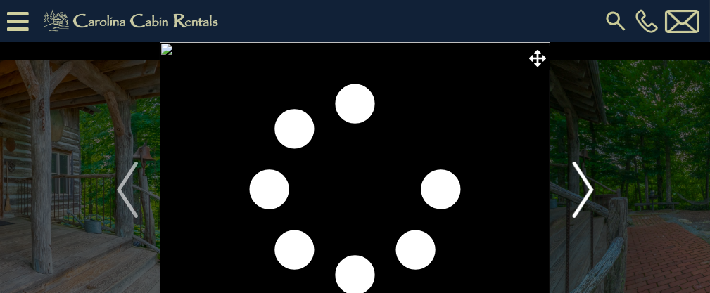
click at [589, 194] on img "Next" at bounding box center [582, 190] width 21 height 56
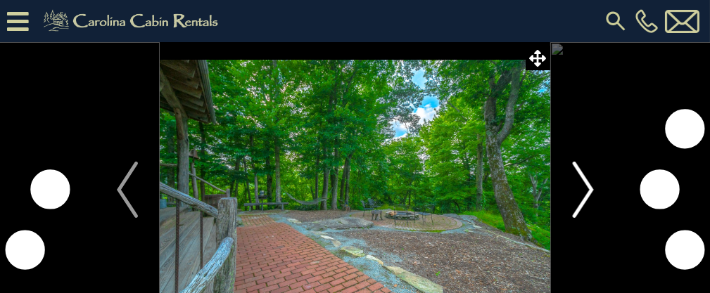
click at [589, 195] on img "Next" at bounding box center [582, 190] width 21 height 56
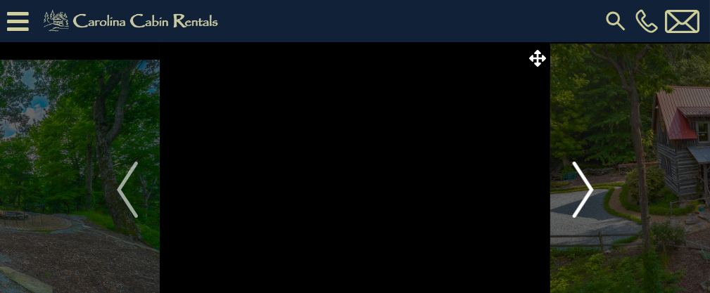
click at [579, 193] on img "Next" at bounding box center [582, 190] width 21 height 56
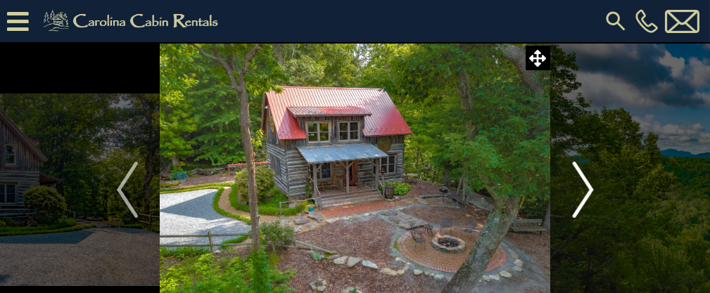
click at [579, 193] on img "Next" at bounding box center [582, 190] width 21 height 56
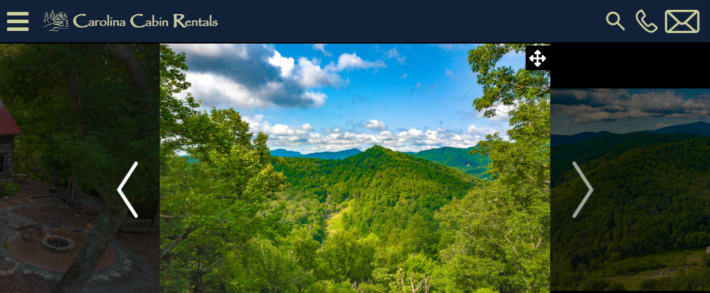
click at [117, 197] on img "Previous" at bounding box center [127, 190] width 21 height 56
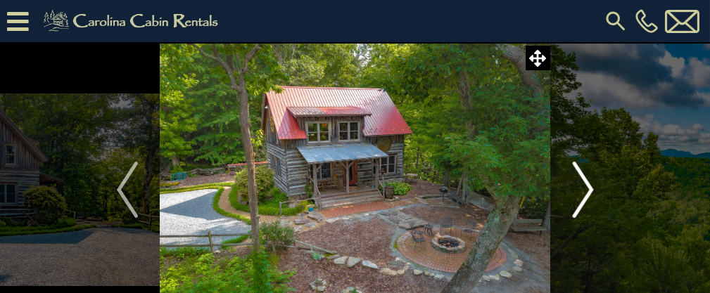
click at [581, 193] on img "Next" at bounding box center [582, 190] width 21 height 56
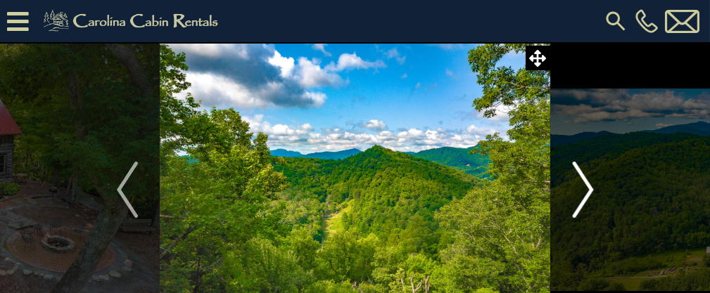
click at [584, 193] on img "Next" at bounding box center [582, 190] width 21 height 56
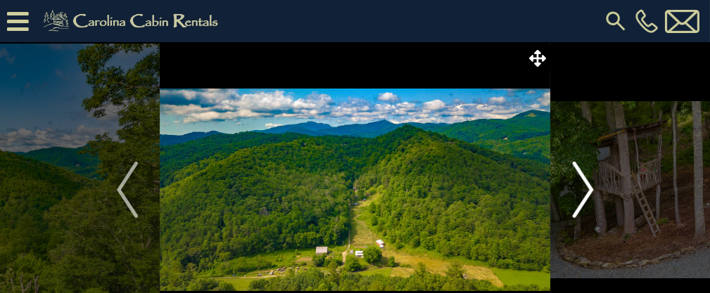
click at [584, 193] on img "Next" at bounding box center [582, 190] width 21 height 56
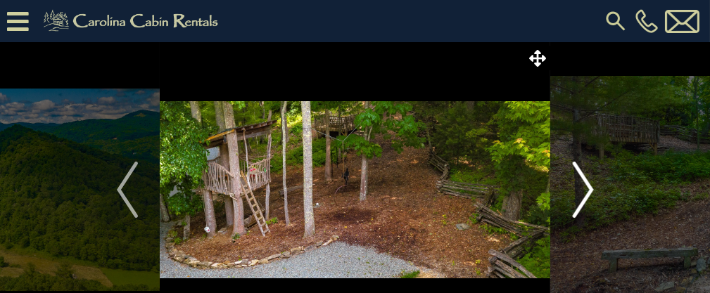
click at [584, 193] on img "Next" at bounding box center [582, 190] width 21 height 56
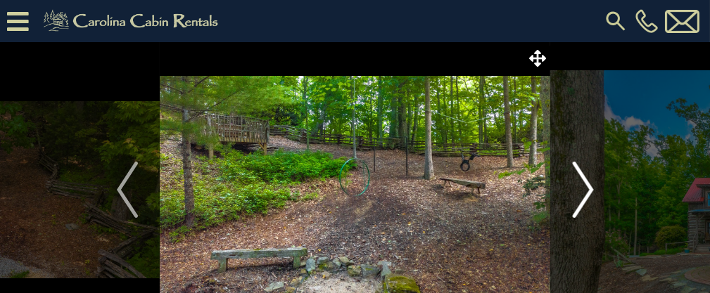
click at [584, 193] on img "Next" at bounding box center [582, 190] width 21 height 56
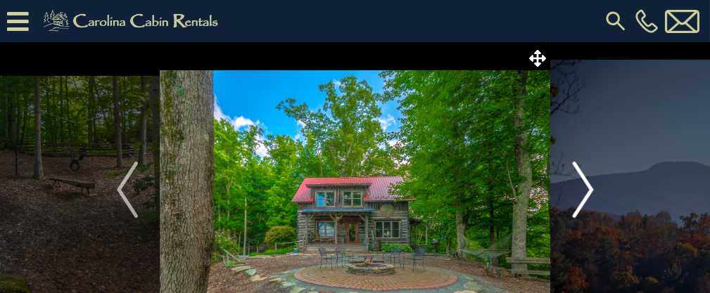
click at [584, 193] on img "Next" at bounding box center [582, 190] width 21 height 56
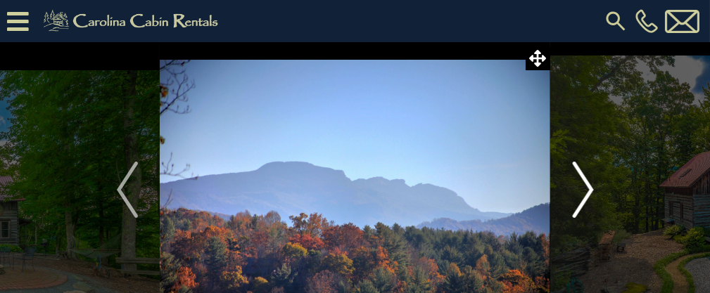
click at [584, 193] on img "Next" at bounding box center [582, 190] width 21 height 56
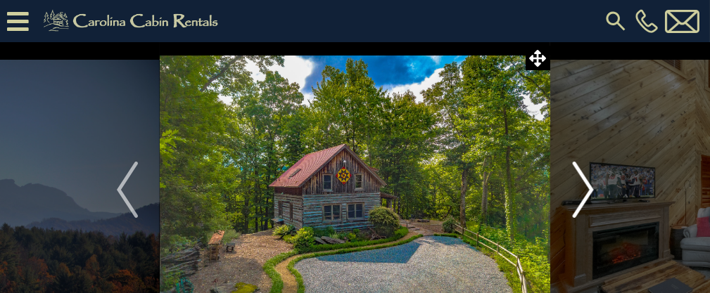
click at [584, 193] on img "Next" at bounding box center [582, 190] width 21 height 56
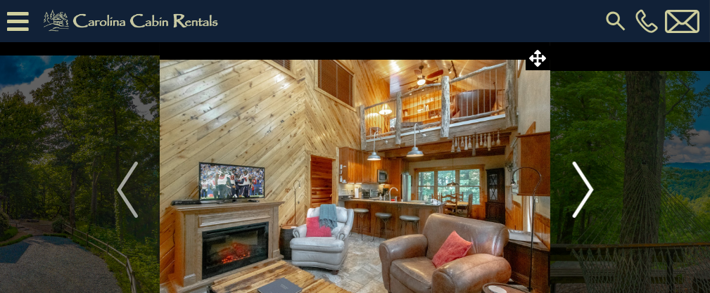
click at [584, 193] on img "Next" at bounding box center [582, 190] width 21 height 56
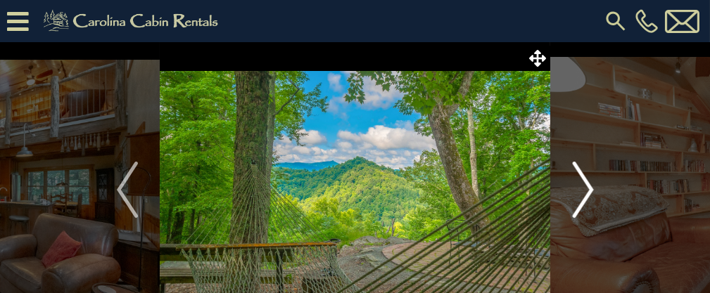
click at [585, 193] on img "Next" at bounding box center [582, 190] width 21 height 56
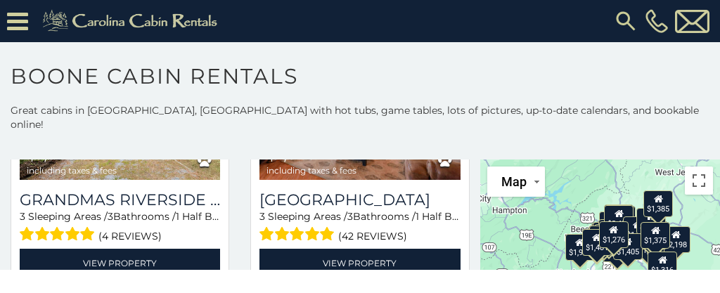
scroll to position [3666, 0]
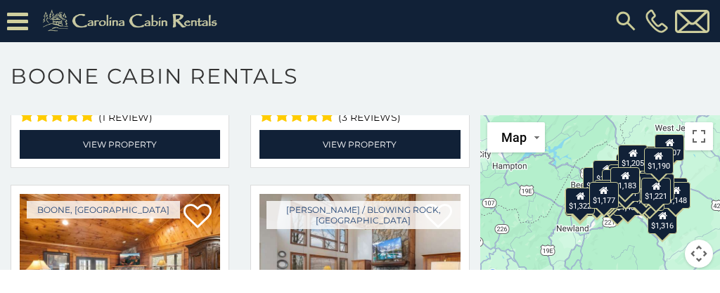
scroll to position [4549, 0]
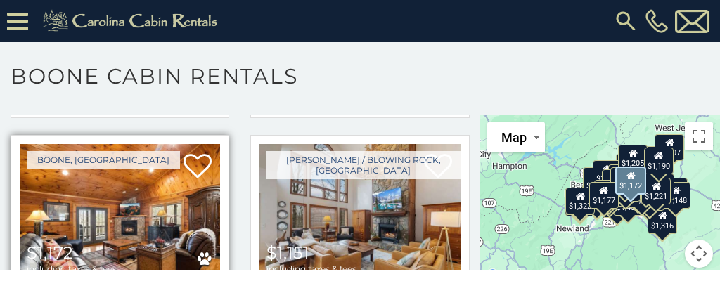
scroll to position [4596, 0]
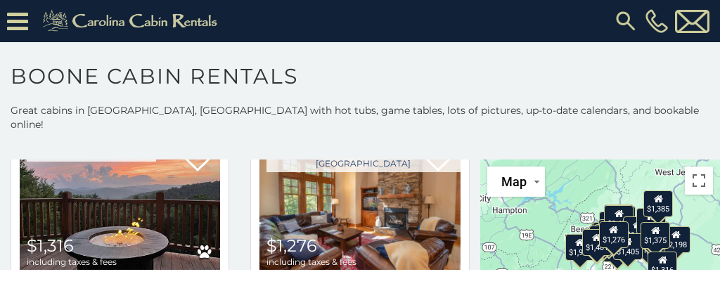
scroll to position [44, 0]
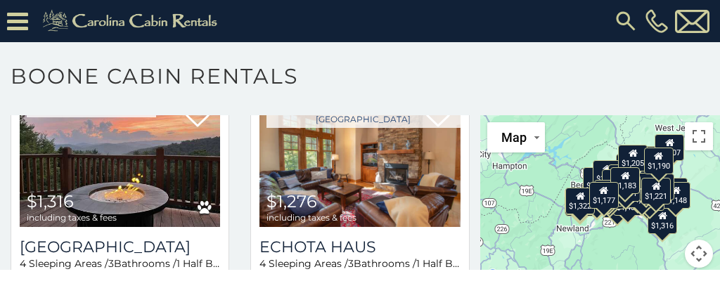
click at [13, 260] on div "Blowing Rock/Lenoir $1,316 including taxes & fees Winterfell Lodge 4 Sleeping A…" at bounding box center [120, 213] width 240 height 259
click at [9, 259] on div "Blowing Rock/Lenoir $1,316 including taxes & fees Winterfell Lodge 4 Sleeping A…" at bounding box center [120, 213] width 240 height 259
click at [701, 77] on h1 "Boone Cabin Rentals" at bounding box center [360, 83] width 720 height 40
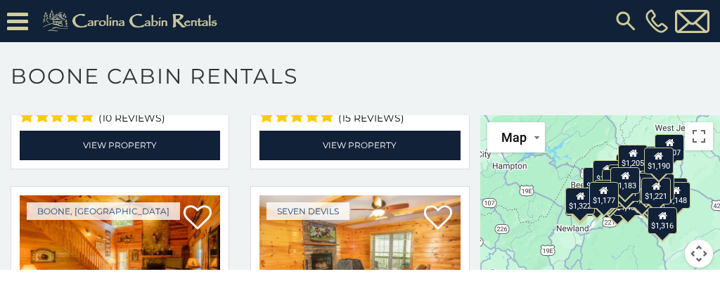
scroll to position [7786, 0]
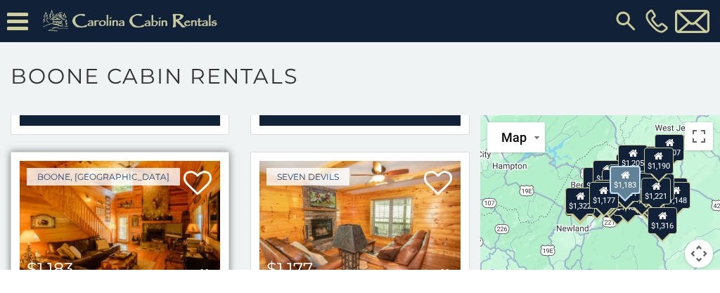
click at [11, 212] on div "Boone, NC $1,183 including taxes & fees Angels Peak 3 Sleeping Areas / 2 Bathro…" at bounding box center [120, 277] width 219 height 250
click at [12, 215] on div "Boone, NC $1,183 including taxes & fees Angels Peak 3 Sleeping Areas / 2 Bathro…" at bounding box center [120, 277] width 219 height 250
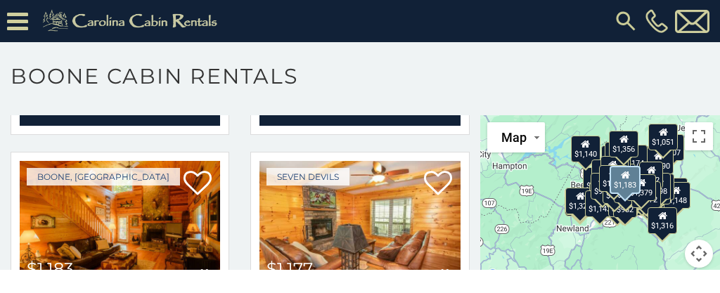
click at [20, 270] on html "**********" at bounding box center [360, 135] width 720 height 270
click at [583, 70] on h1 "Boone Cabin Rentals" at bounding box center [360, 83] width 720 height 40
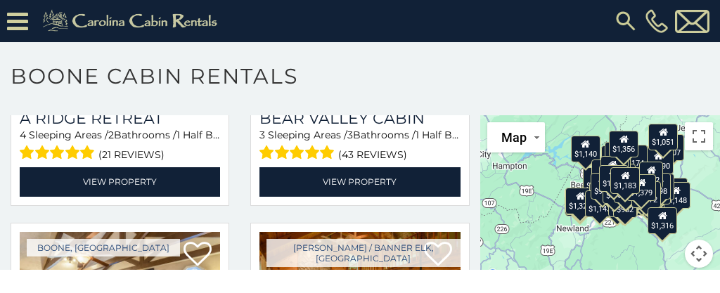
scroll to position [8518, 0]
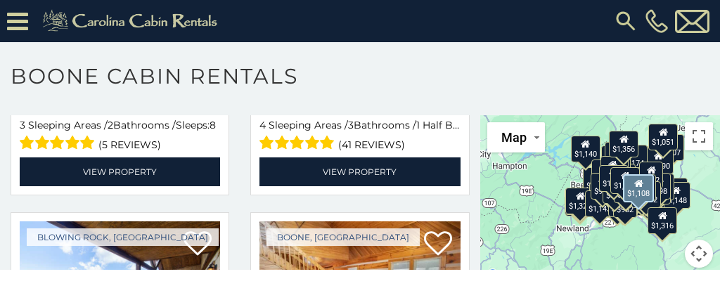
scroll to position [8794, 0]
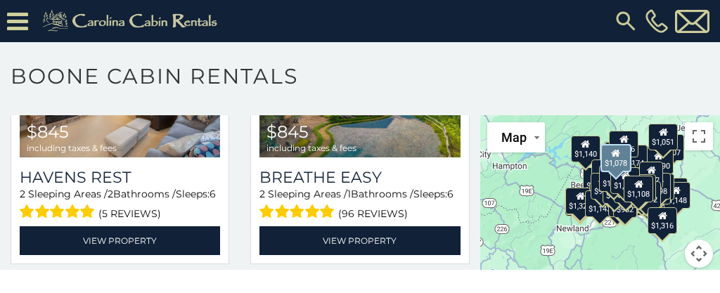
scroll to position [11123, 0]
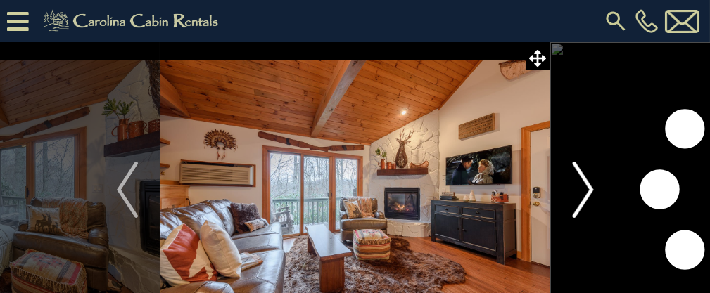
click at [592, 193] on img "Next" at bounding box center [582, 190] width 21 height 56
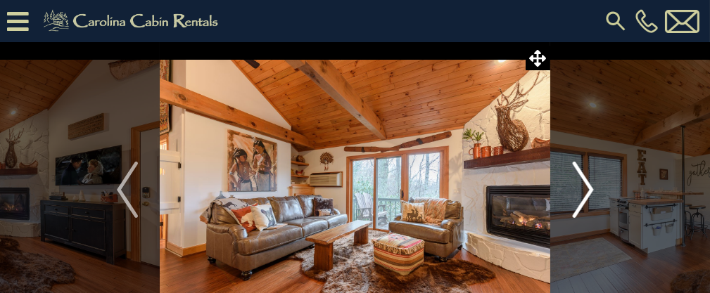
click at [593, 190] on button "Next" at bounding box center [582, 189] width 65 height 295
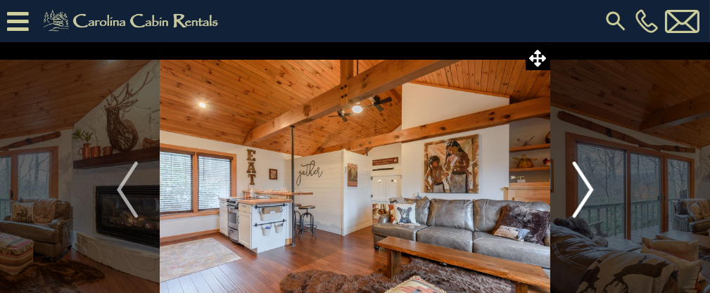
click at [585, 187] on img "Next" at bounding box center [582, 190] width 21 height 56
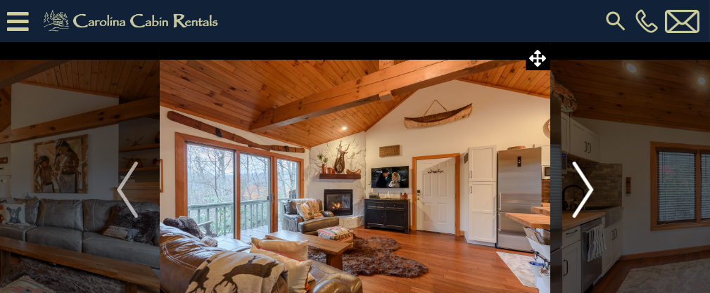
click at [589, 189] on img "Next" at bounding box center [582, 190] width 21 height 56
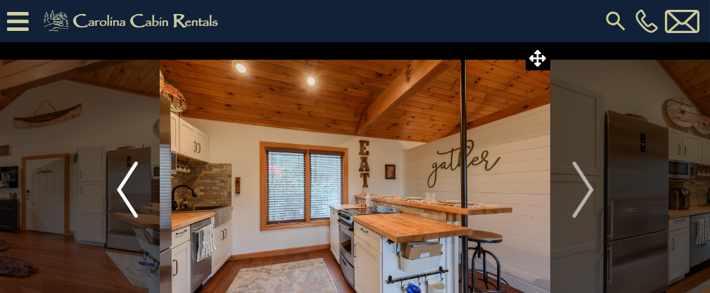
click at [117, 186] on img "Previous" at bounding box center [127, 190] width 21 height 56
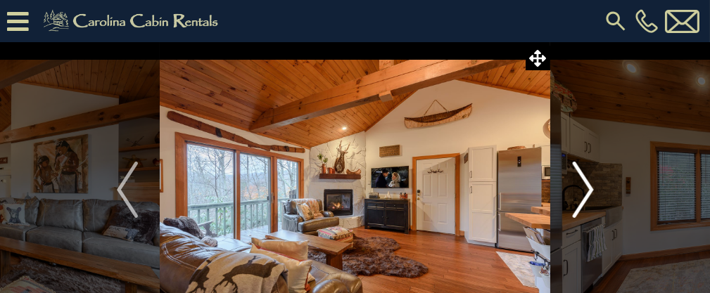
click at [594, 194] on button "Next" at bounding box center [582, 189] width 65 height 295
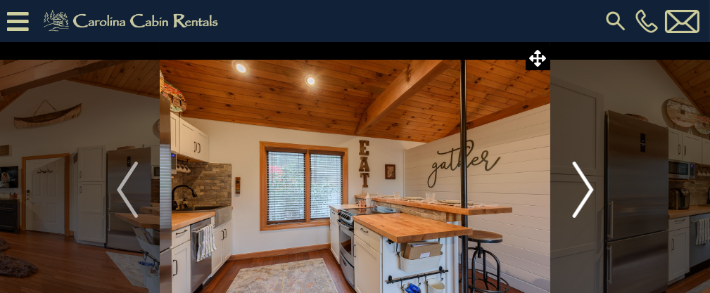
click at [594, 193] on button "Next" at bounding box center [582, 189] width 65 height 295
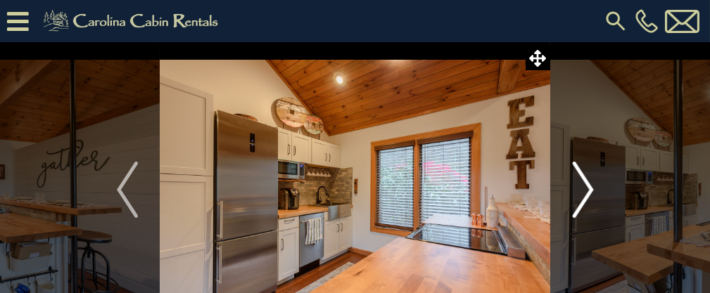
click at [593, 198] on button "Next" at bounding box center [582, 189] width 65 height 295
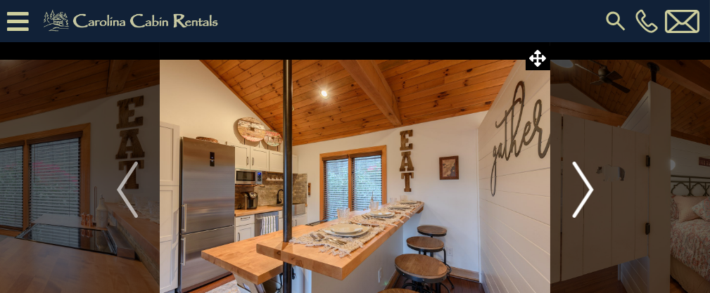
click at [593, 196] on button "Next" at bounding box center [582, 189] width 65 height 295
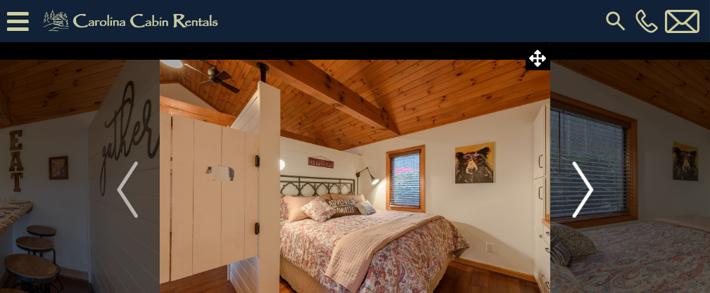
click at [594, 199] on button "Next" at bounding box center [582, 189] width 65 height 295
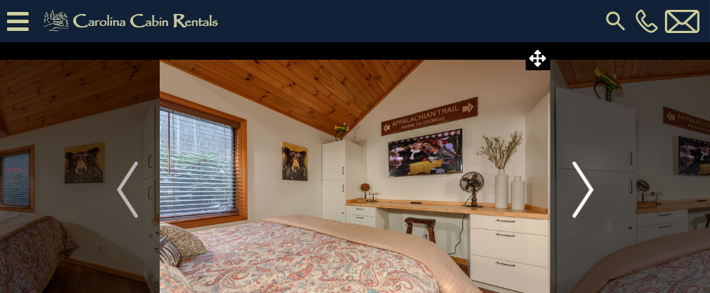
click at [591, 198] on img "Next" at bounding box center [582, 190] width 21 height 56
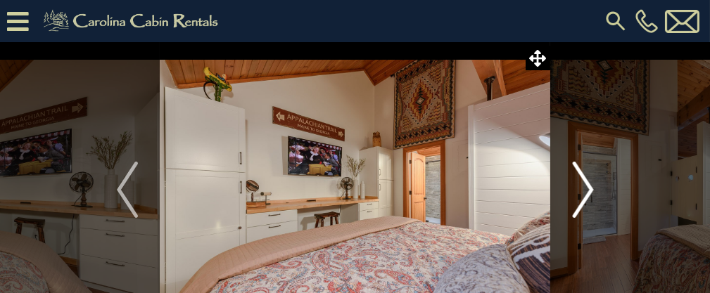
click at [591, 197] on img "Next" at bounding box center [582, 190] width 21 height 56
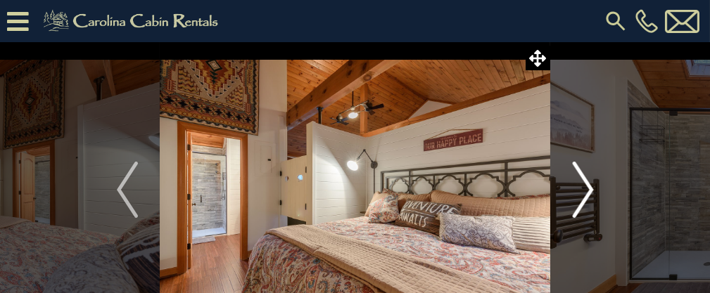
click at [590, 199] on img "Next" at bounding box center [582, 190] width 21 height 56
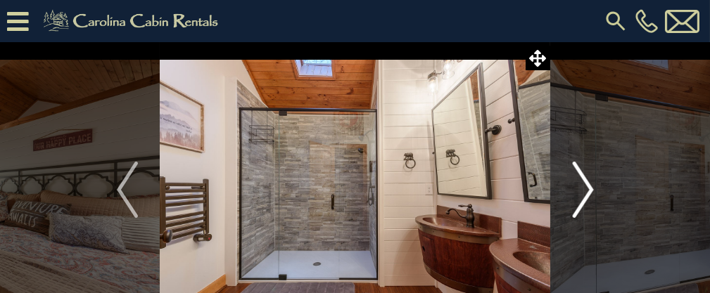
click at [589, 200] on img "Next" at bounding box center [582, 190] width 21 height 56
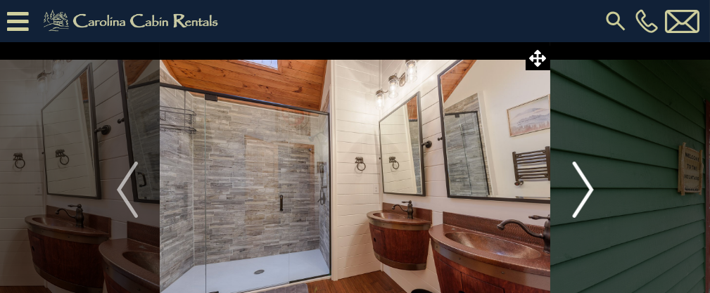
click at [589, 195] on img "Next" at bounding box center [582, 190] width 21 height 56
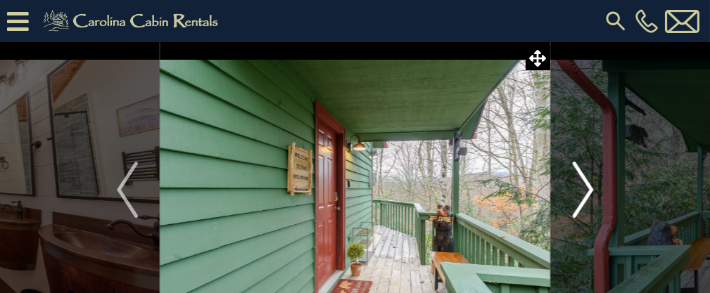
click at [590, 198] on img "Next" at bounding box center [582, 190] width 21 height 56
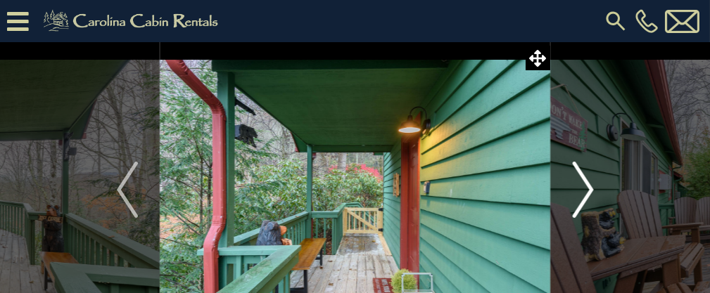
click at [594, 199] on button "Next" at bounding box center [582, 189] width 65 height 295
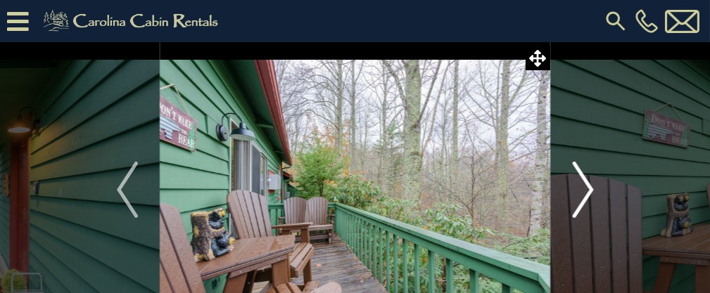
click at [594, 199] on button "Next" at bounding box center [582, 189] width 65 height 295
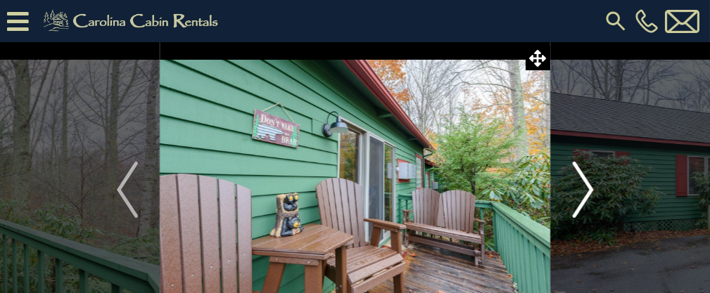
click at [594, 199] on button "Next" at bounding box center [582, 189] width 65 height 295
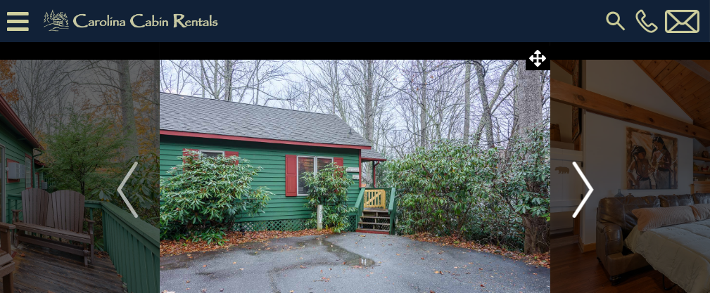
click at [592, 196] on img "Next" at bounding box center [582, 190] width 21 height 56
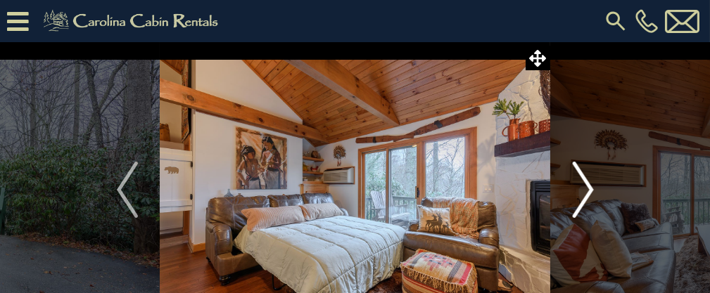
click at [589, 196] on img "Next" at bounding box center [582, 190] width 21 height 56
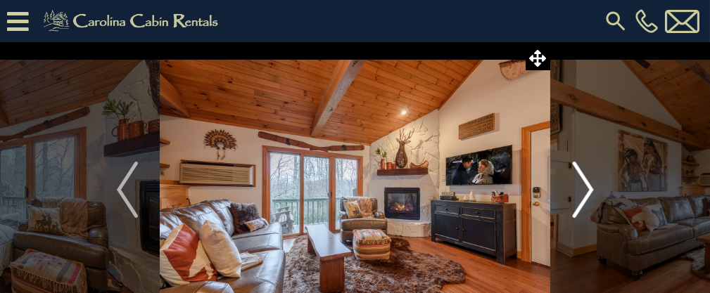
click at [589, 196] on img "Next" at bounding box center [582, 190] width 21 height 56
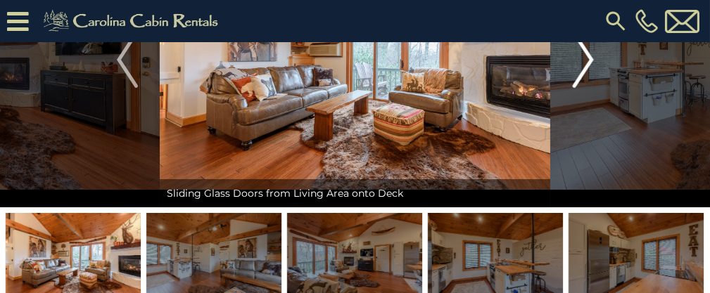
scroll to position [155, 0]
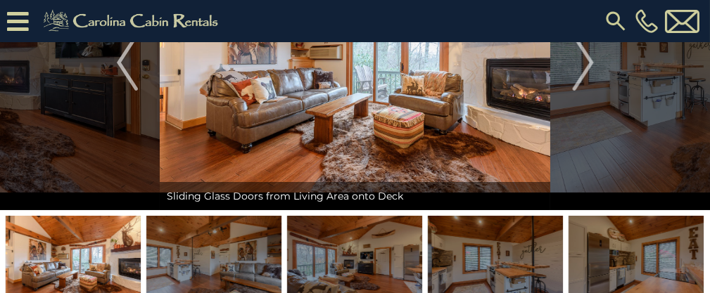
click at [15, 30] on icon at bounding box center [18, 21] width 22 height 25
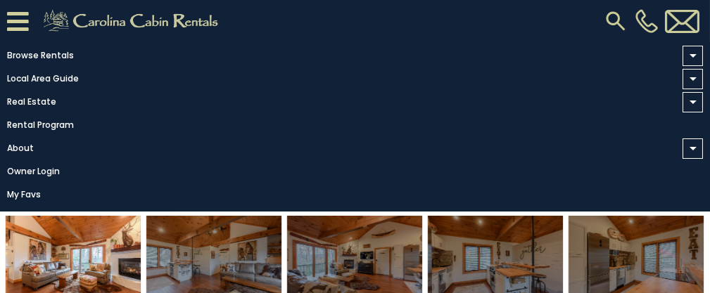
click at [11, 22] on icon at bounding box center [18, 21] width 22 height 25
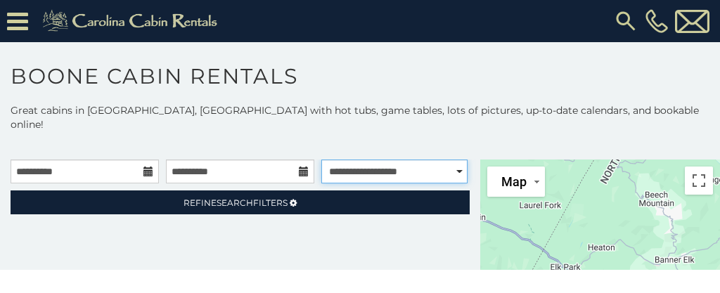
click at [451, 160] on select "**********" at bounding box center [394, 172] width 147 height 24
click at [321, 160] on select "**********" at bounding box center [394, 172] width 147 height 24
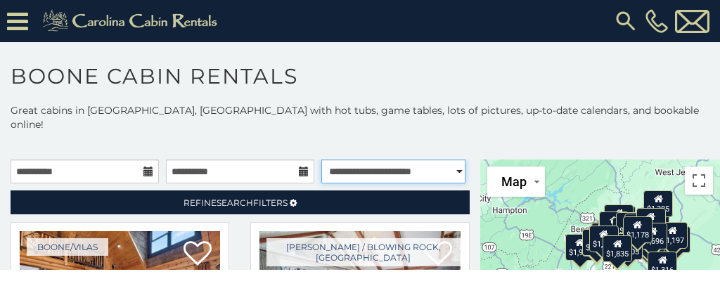
click at [451, 160] on select "**********" at bounding box center [393, 172] width 144 height 24
select select "*********"
click at [321, 160] on select "**********" at bounding box center [393, 172] width 144 height 24
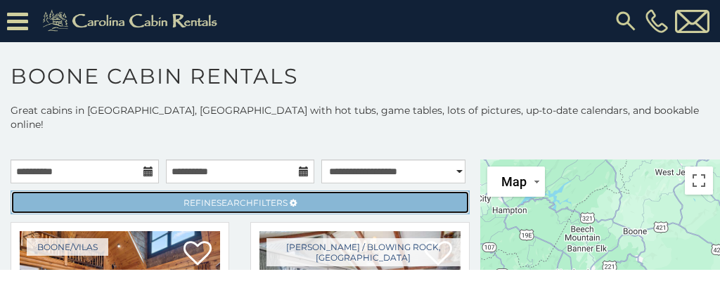
click at [42, 191] on link "Refine Search Filters" at bounding box center [240, 203] width 459 height 24
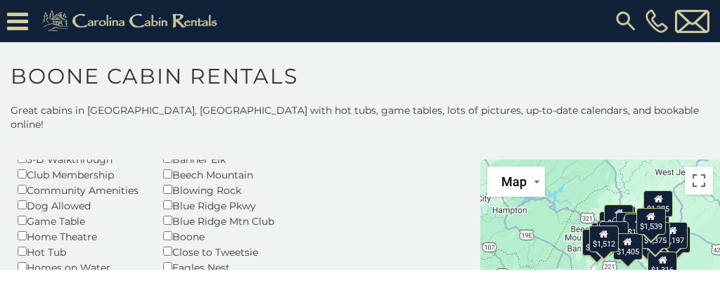
scroll to position [124, 0]
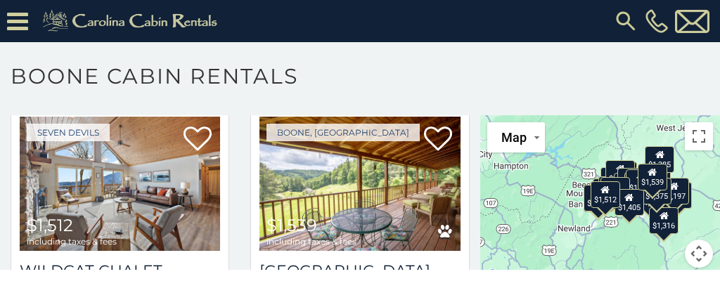
scroll to position [3839, 0]
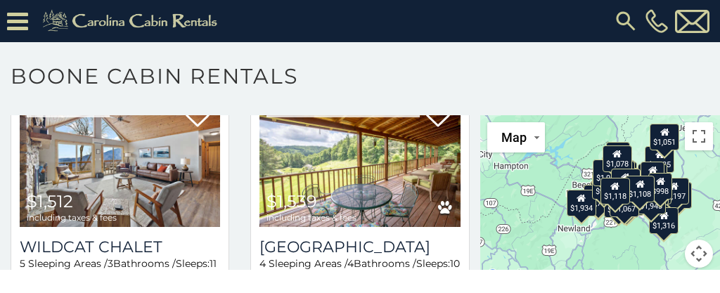
click at [18, 270] on html "**********" at bounding box center [360, 135] width 720 height 270
click at [10, 270] on html "**********" at bounding box center [360, 135] width 720 height 270
click at [639, 72] on h1 "Boone Cabin Rentals" at bounding box center [360, 83] width 720 height 40
click at [654, 70] on h1 "Boone Cabin Rentals" at bounding box center [360, 83] width 720 height 40
click at [650, 73] on h1 "Boone Cabin Rentals" at bounding box center [360, 83] width 720 height 40
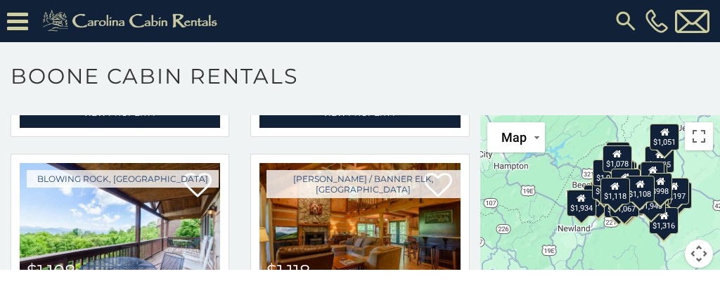
scroll to position [7786, 0]
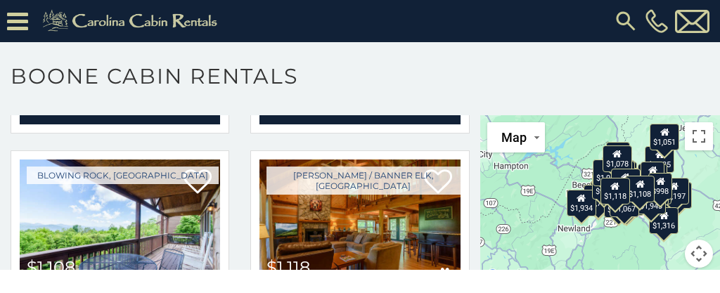
click at [3, 258] on div "Blowing Rock, [GEOGRAPHIC_DATA] $1,108 including taxes & fees Top Of The Rock 3…" at bounding box center [120, 280] width 240 height 259
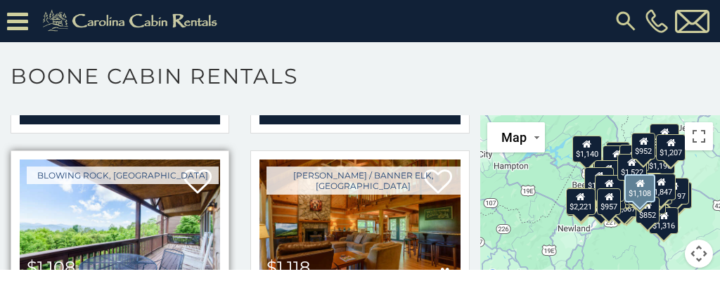
click at [12, 203] on div "Blowing Rock, [GEOGRAPHIC_DATA] $1,108 including taxes & fees Top Of The Rock 3…" at bounding box center [120, 276] width 219 height 250
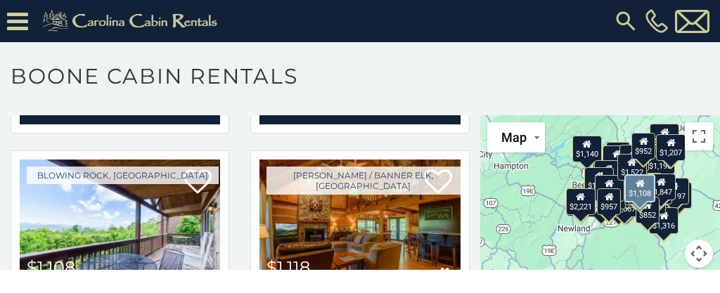
click at [15, 270] on html "**********" at bounding box center [360, 135] width 720 height 270
click at [16, 270] on html "**********" at bounding box center [360, 135] width 720 height 270
click at [15, 270] on html "**********" at bounding box center [360, 135] width 720 height 270
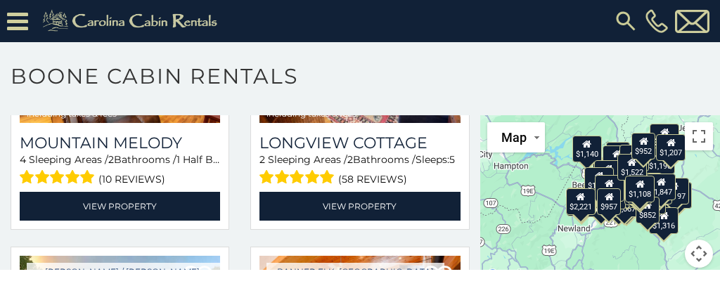
scroll to position [11732, 0]
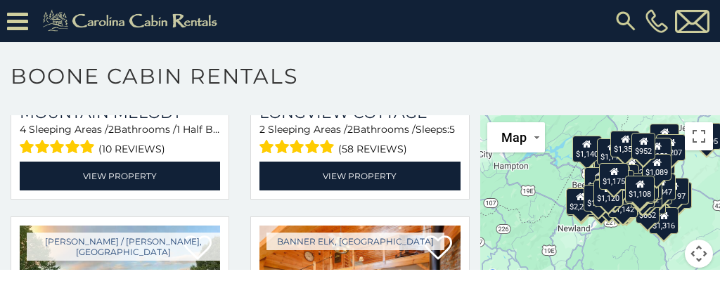
click at [5, 270] on html "**********" at bounding box center [360, 135] width 720 height 270
click at [649, 67] on h1 "Boone Cabin Rentals" at bounding box center [360, 83] width 720 height 40
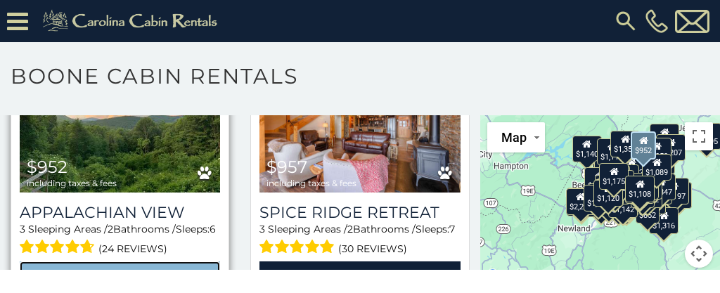
scroll to position [11913, 0]
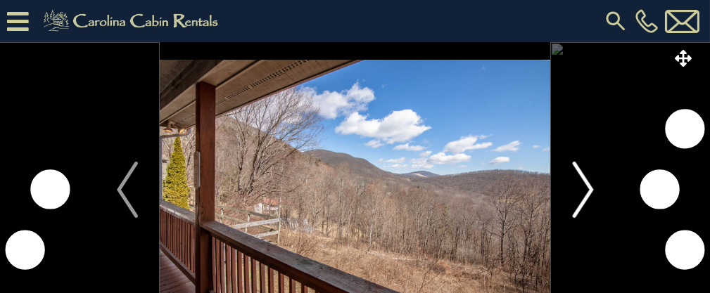
click at [588, 194] on img "Next" at bounding box center [582, 190] width 21 height 56
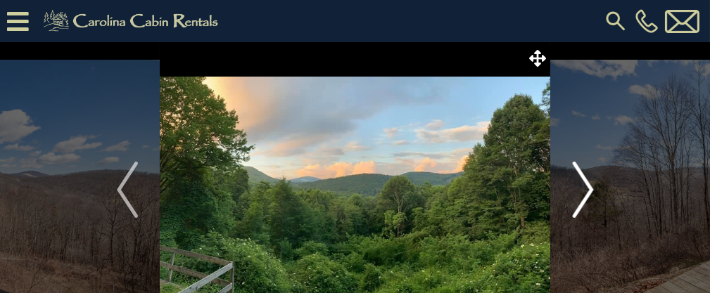
click at [587, 193] on img "Next" at bounding box center [582, 190] width 21 height 56
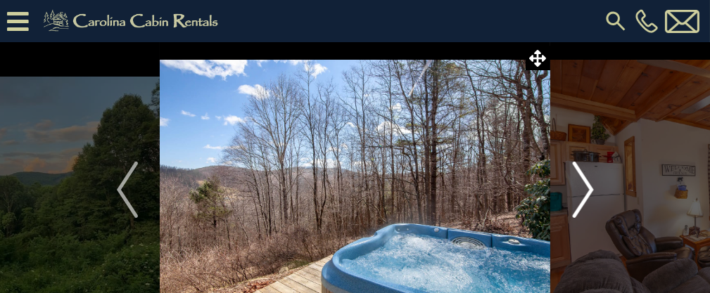
click at [587, 198] on img "Next" at bounding box center [582, 190] width 21 height 56
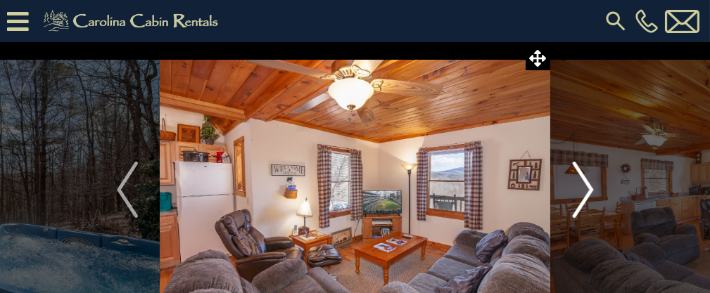
click at [592, 199] on img "Next" at bounding box center [582, 190] width 21 height 56
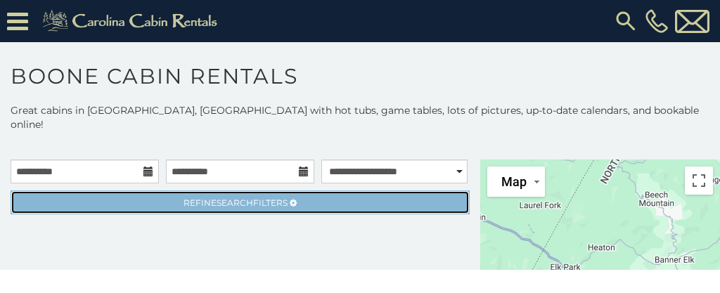
click at [32, 191] on link "Refine Search Filters" at bounding box center [240, 203] width 459 height 24
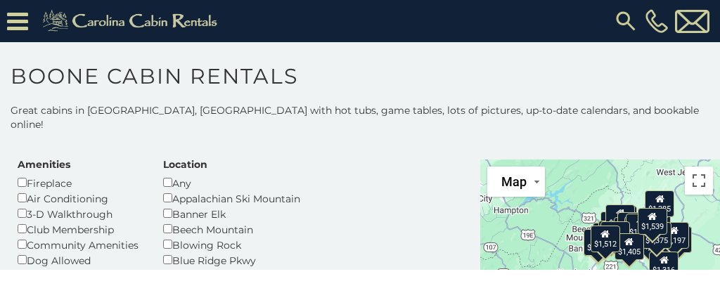
scroll to position [68, 0]
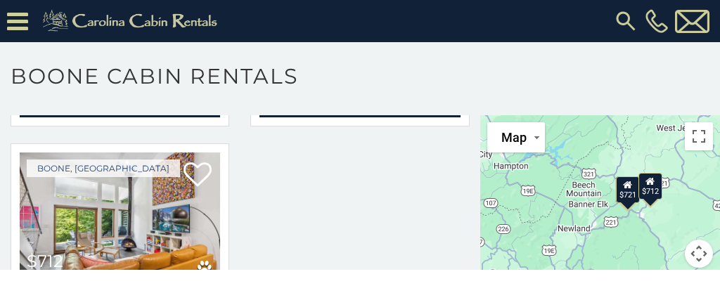
scroll to position [902, 0]
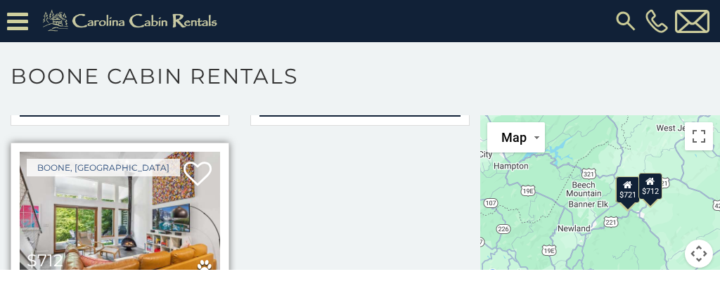
click at [69, 252] on div "$712 including taxes & fees" at bounding box center [72, 267] width 90 height 30
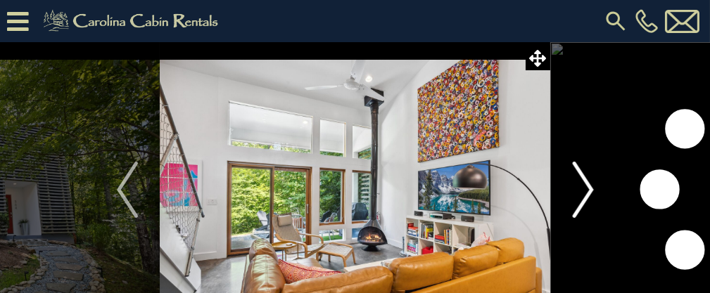
click at [588, 199] on img "Next" at bounding box center [582, 190] width 21 height 56
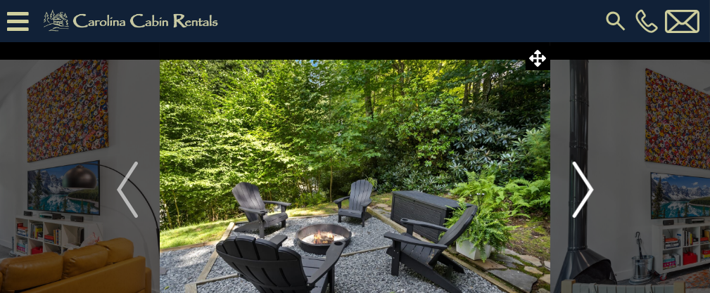
click at [594, 207] on button "Next" at bounding box center [582, 189] width 65 height 295
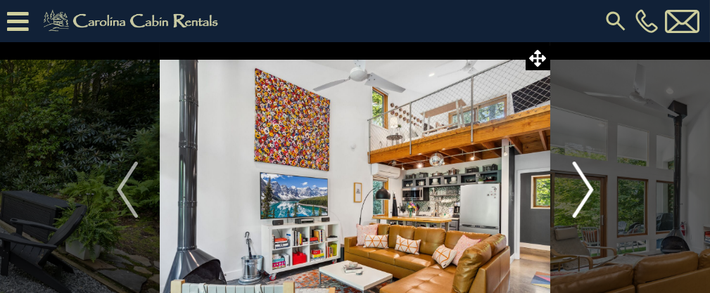
click at [589, 204] on img "Next" at bounding box center [582, 190] width 21 height 56
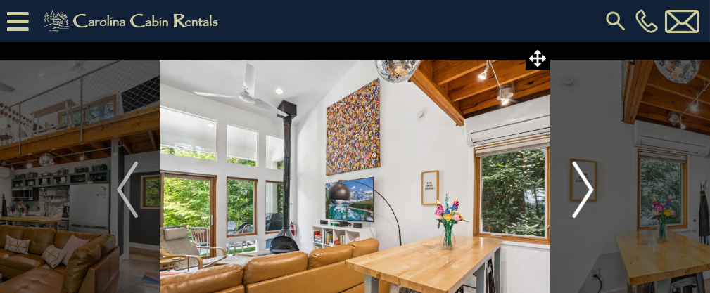
click at [589, 206] on img "Next" at bounding box center [582, 190] width 21 height 56
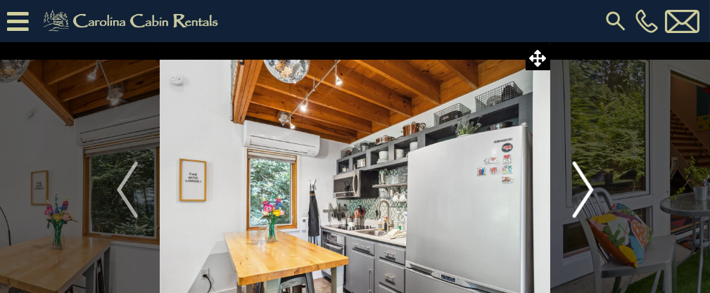
click at [586, 202] on img "Next" at bounding box center [582, 190] width 21 height 56
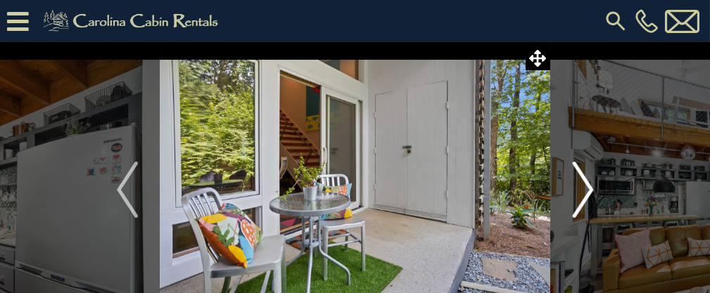
click at [587, 199] on img "Next" at bounding box center [582, 190] width 21 height 56
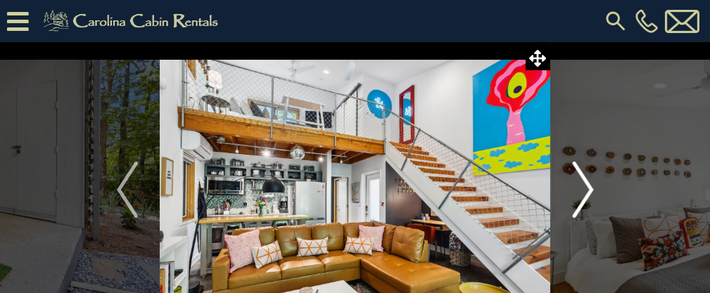
click at [588, 201] on img "Next" at bounding box center [582, 190] width 21 height 56
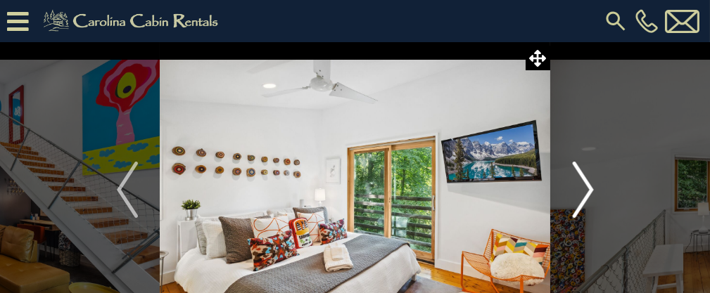
click at [587, 204] on img "Next" at bounding box center [582, 190] width 21 height 56
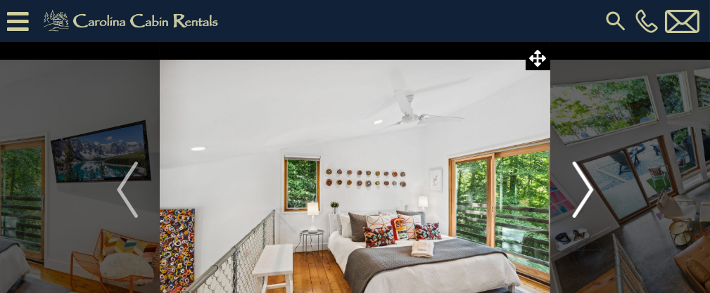
click at [587, 205] on img "Next" at bounding box center [582, 190] width 21 height 56
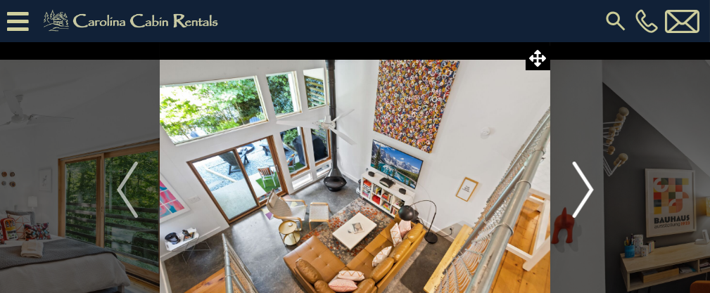
click at [587, 205] on img "Next" at bounding box center [582, 190] width 21 height 56
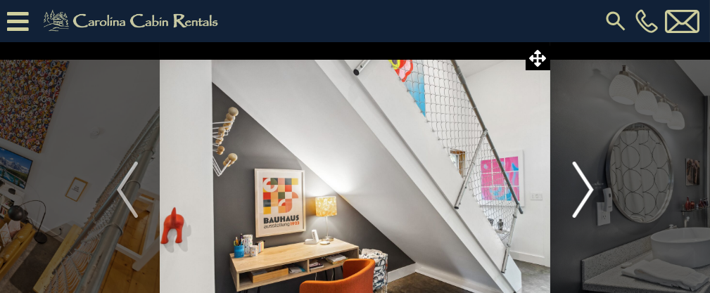
click at [584, 204] on img "Next" at bounding box center [582, 190] width 21 height 56
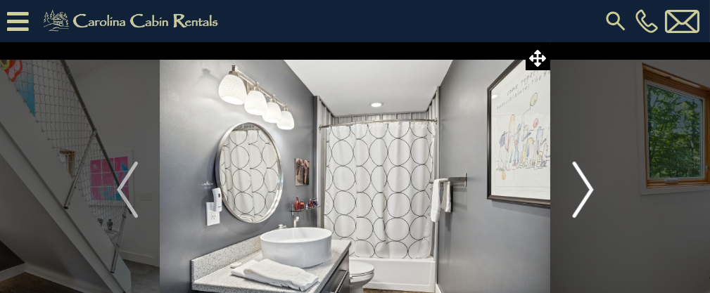
click at [582, 203] on img "Next" at bounding box center [582, 190] width 21 height 56
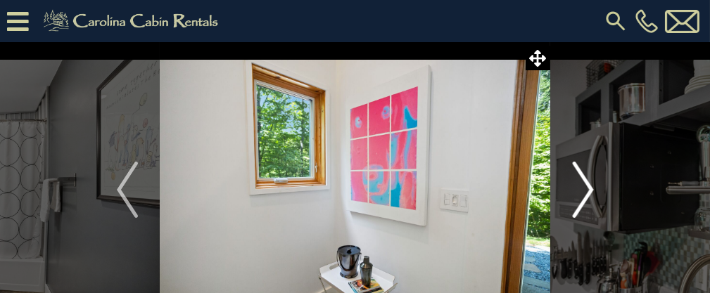
click at [583, 205] on img "Next" at bounding box center [582, 190] width 21 height 56
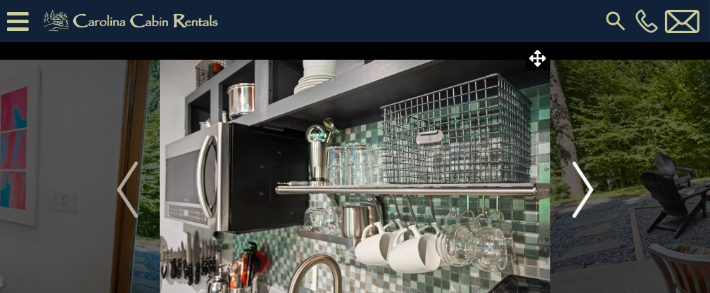
click at [587, 204] on img "Next" at bounding box center [582, 190] width 21 height 56
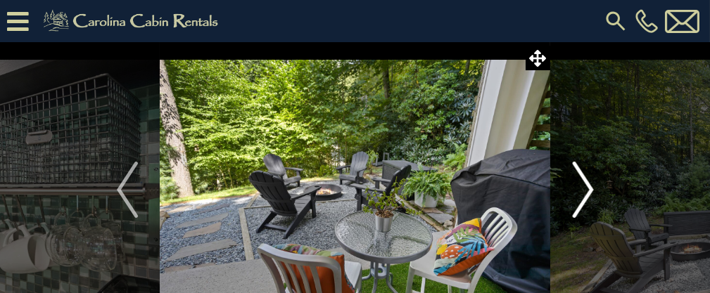
click at [583, 205] on img "Next" at bounding box center [582, 190] width 21 height 56
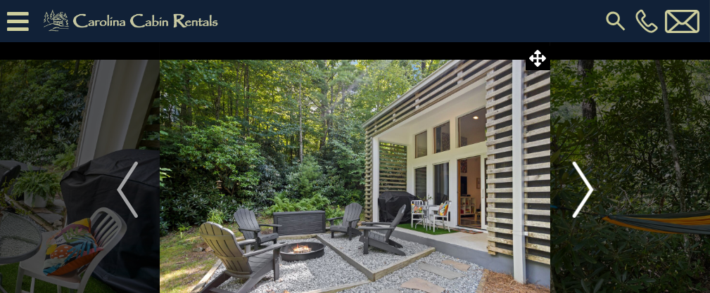
click at [584, 208] on img "Next" at bounding box center [582, 190] width 21 height 56
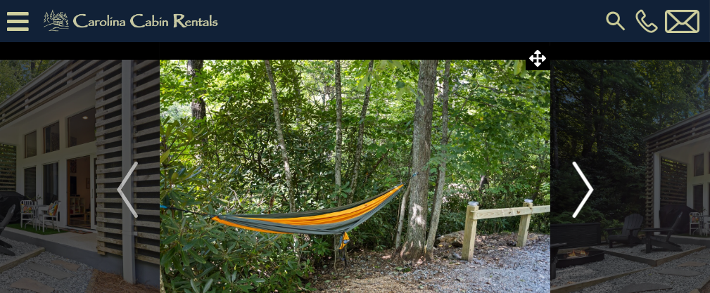
click at [585, 207] on img "Next" at bounding box center [582, 190] width 21 height 56
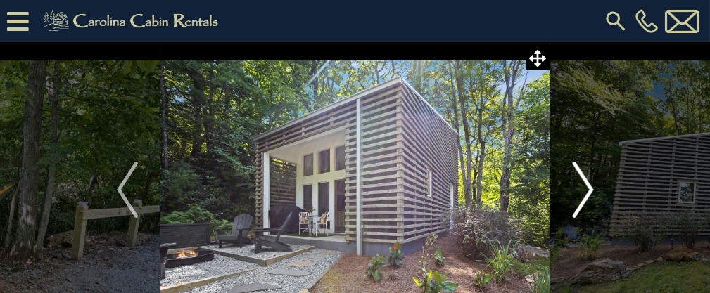
click at [582, 205] on img "Next" at bounding box center [582, 190] width 21 height 56
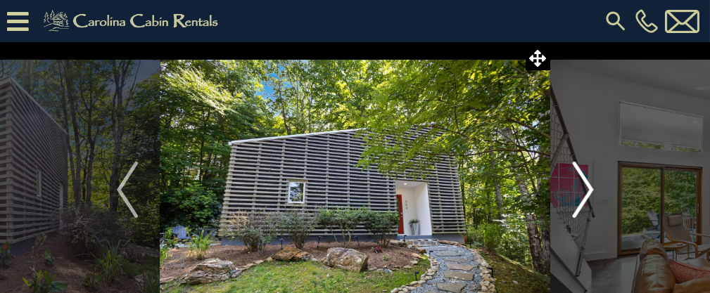
click at [584, 205] on img "Next" at bounding box center [582, 190] width 21 height 56
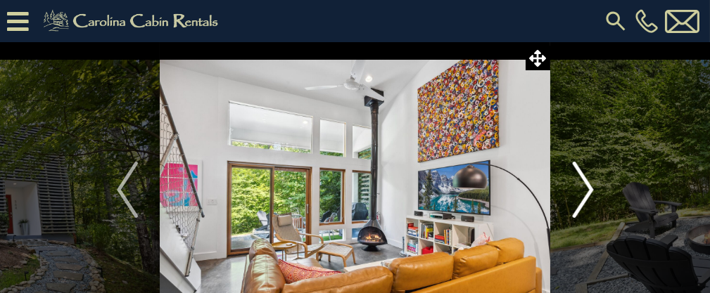
click at [583, 204] on img "Next" at bounding box center [582, 190] width 21 height 56
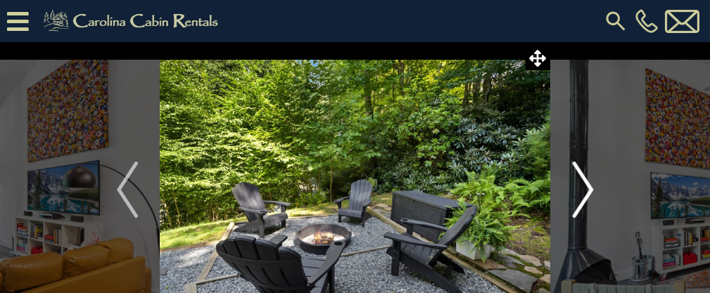
click at [582, 205] on img "Next" at bounding box center [582, 190] width 21 height 56
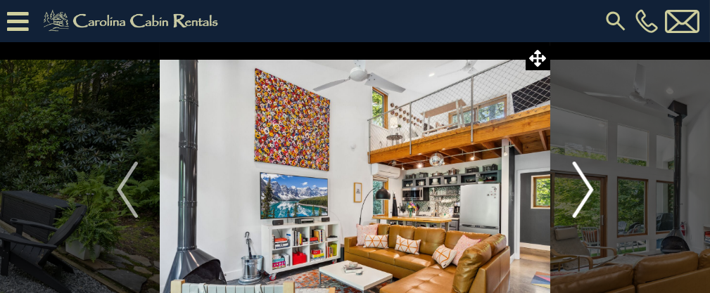
click at [585, 204] on img "Next" at bounding box center [582, 190] width 21 height 56
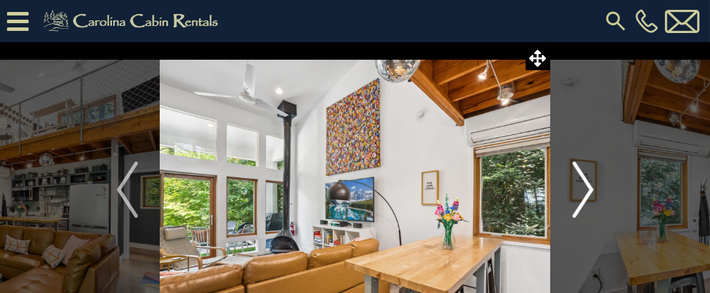
click at [586, 206] on img "Next" at bounding box center [582, 190] width 21 height 56
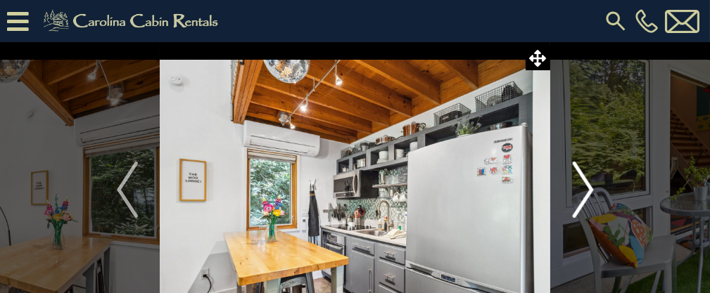
click at [586, 206] on img "Next" at bounding box center [582, 190] width 21 height 56
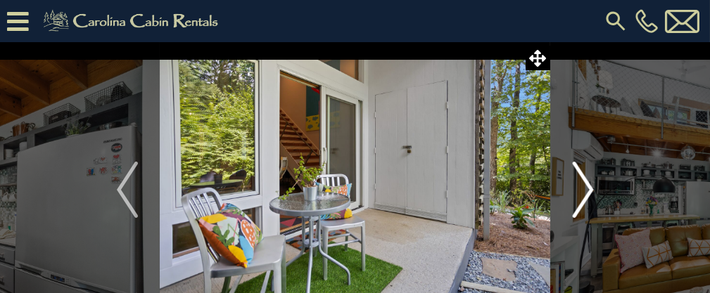
click at [586, 206] on img "Next" at bounding box center [582, 190] width 21 height 56
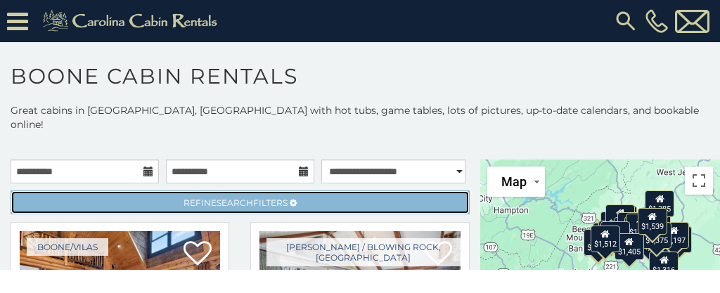
click at [291, 196] on link "Refine Search Filters" at bounding box center [240, 203] width 459 height 24
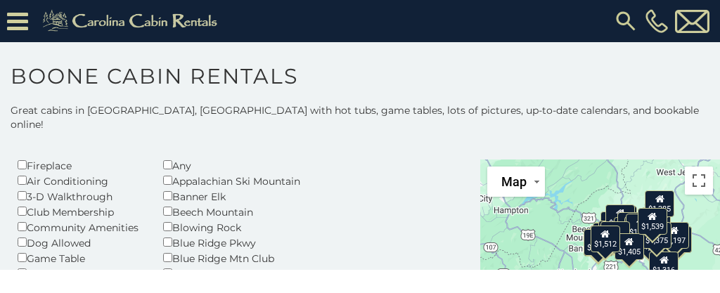
scroll to position [91, 0]
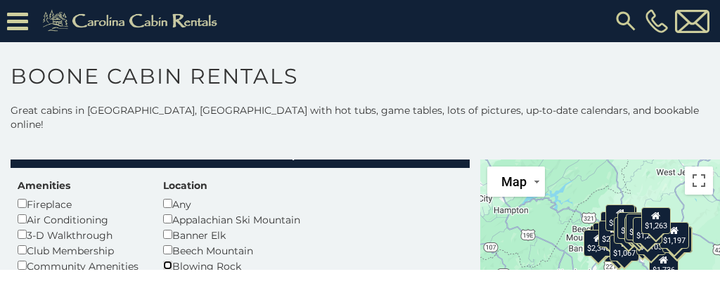
scroll to position [45, 0]
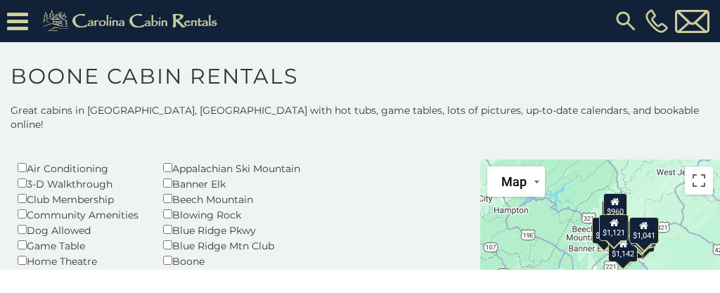
scroll to position [97, 0]
click at [10, 218] on div "Amenities Fireplace Air Conditioning 3-D Walkthrough Club Membership Community …" at bounding box center [80, 268] width 146 height 281
click at [41, 223] on div "Dog Allowed" at bounding box center [80, 230] width 125 height 15
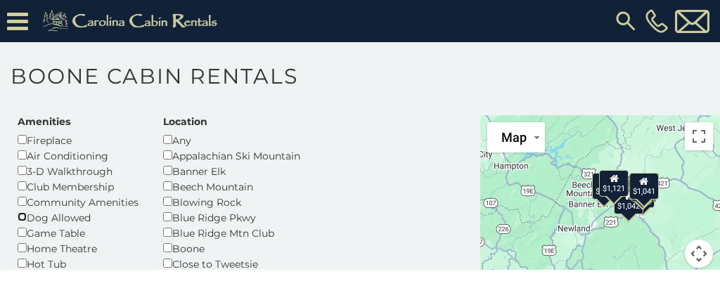
scroll to position [58, 0]
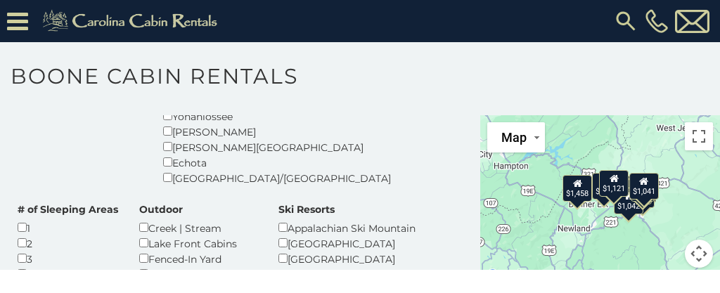
scroll to position [358, 0]
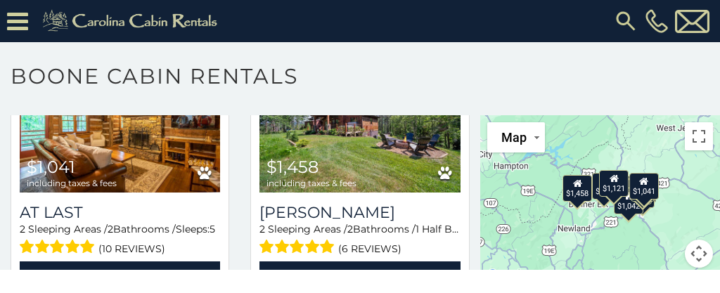
scroll to position [1799, 0]
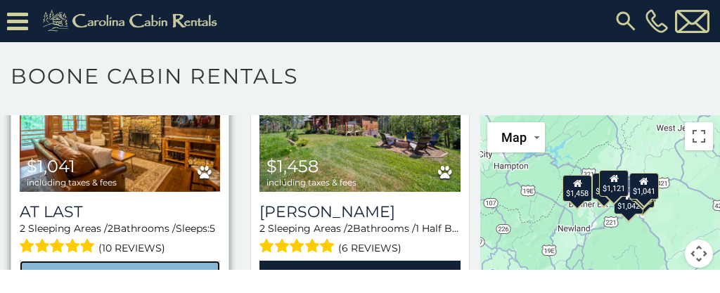
click at [46, 261] on link "View Property" at bounding box center [120, 275] width 200 height 29
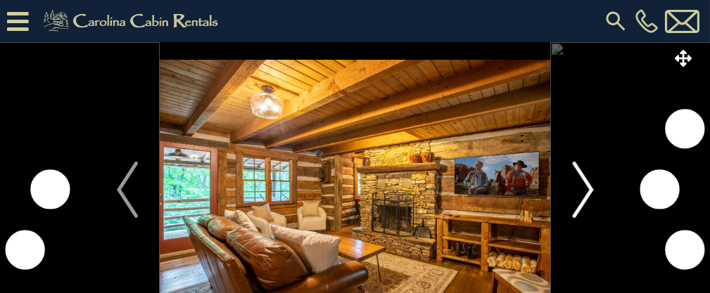
click at [582, 195] on img "Next" at bounding box center [582, 190] width 21 height 56
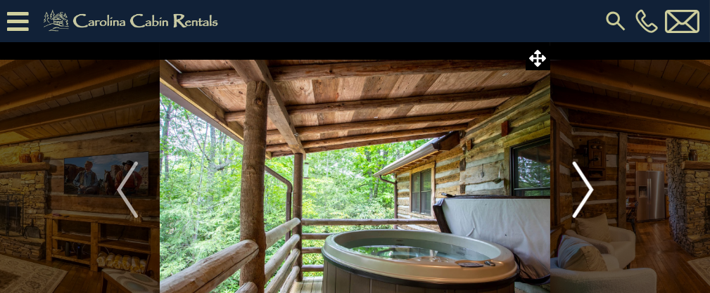
click at [589, 192] on img "Next" at bounding box center [582, 190] width 21 height 56
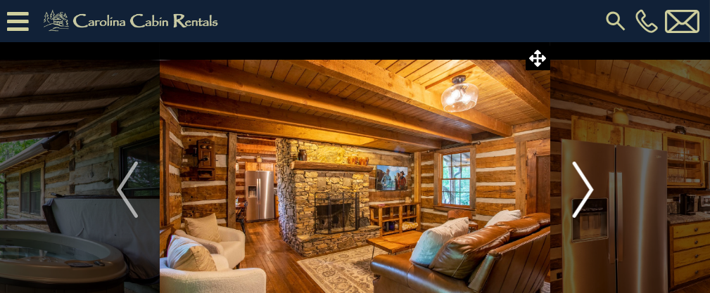
click at [584, 186] on img "Next" at bounding box center [582, 190] width 21 height 56
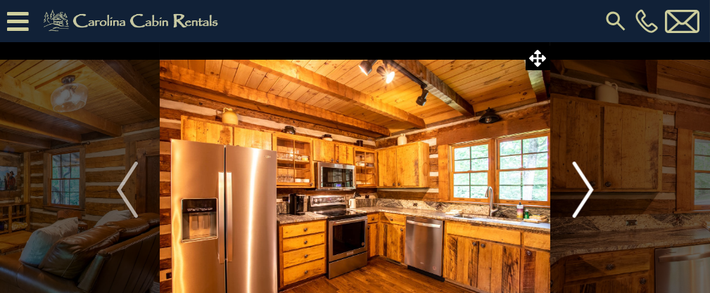
click at [586, 191] on img "Next" at bounding box center [582, 190] width 21 height 56
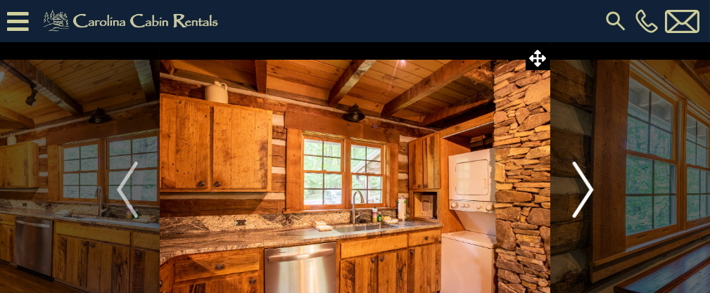
click at [588, 190] on img "Next" at bounding box center [582, 190] width 21 height 56
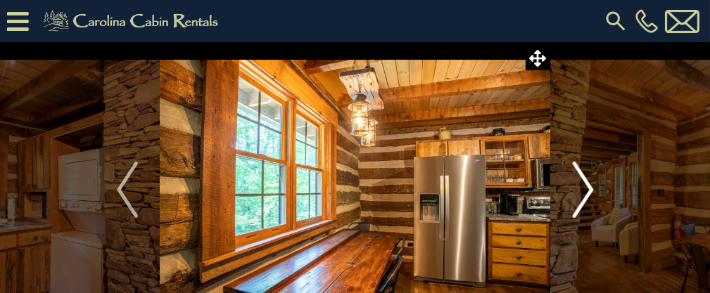
click at [584, 191] on img "Next" at bounding box center [582, 190] width 21 height 56
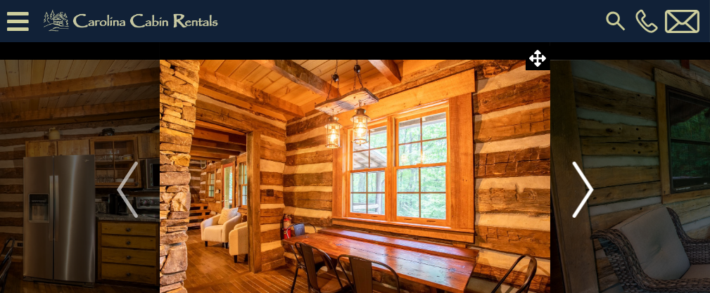
click at [582, 195] on img "Next" at bounding box center [582, 190] width 21 height 56
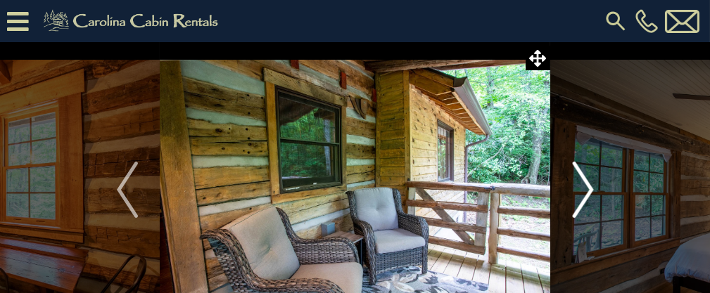
click at [584, 190] on img "Next" at bounding box center [582, 190] width 21 height 56
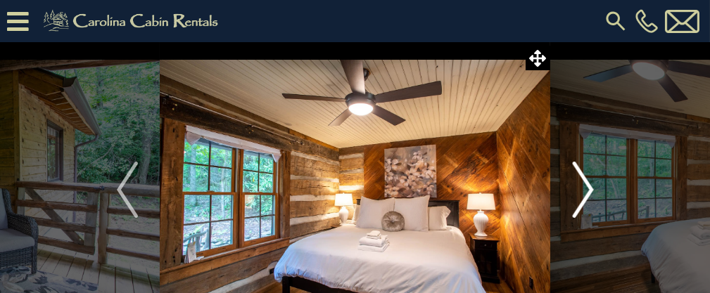
click at [584, 190] on img "Next" at bounding box center [582, 190] width 21 height 56
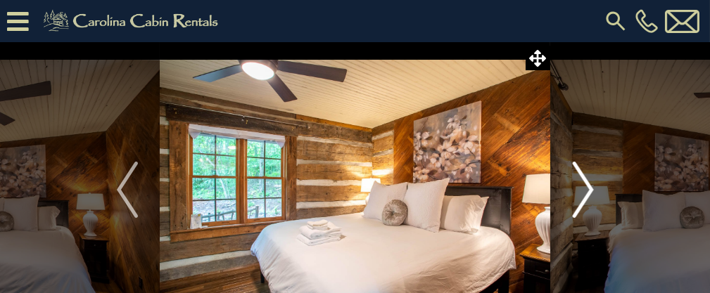
click at [588, 191] on img "Next" at bounding box center [582, 190] width 21 height 56
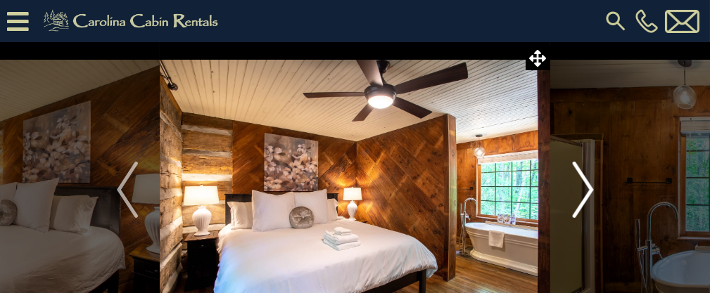
click at [588, 187] on img "Next" at bounding box center [582, 190] width 21 height 56
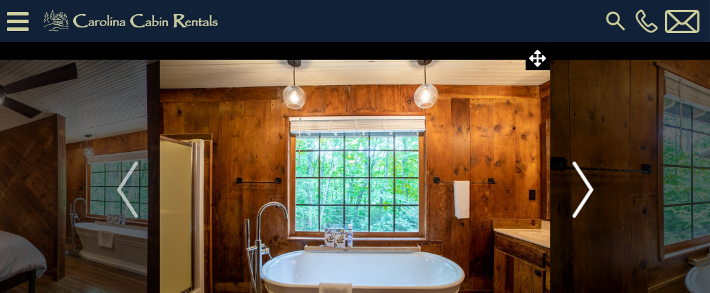
click at [582, 186] on img "Next" at bounding box center [582, 190] width 21 height 56
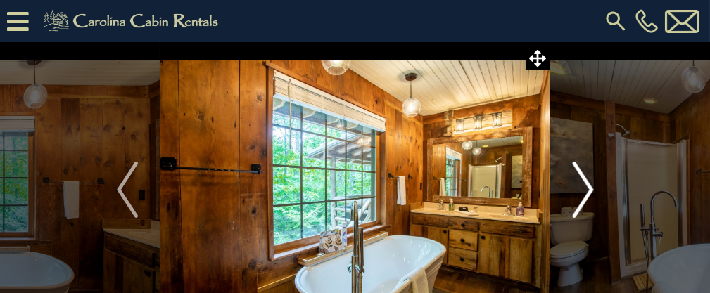
click at [582, 196] on img "Next" at bounding box center [582, 190] width 21 height 56
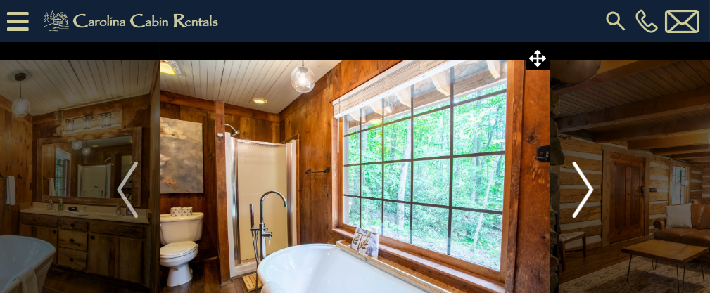
click at [585, 198] on img "Next" at bounding box center [582, 190] width 21 height 56
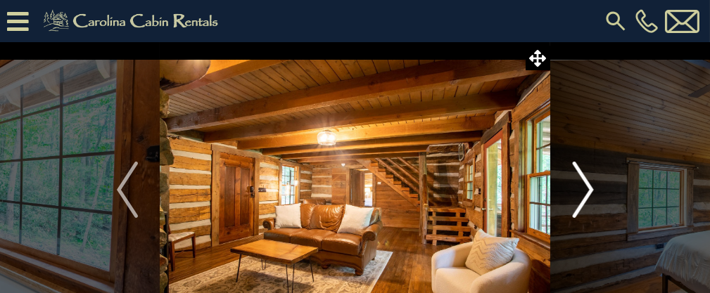
click at [585, 194] on img "Next" at bounding box center [582, 190] width 21 height 56
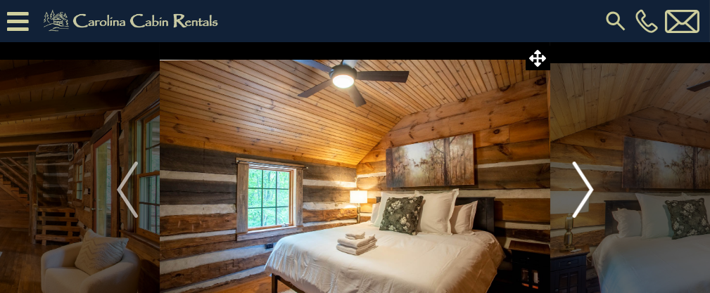
click at [585, 194] on img "Next" at bounding box center [582, 190] width 21 height 56
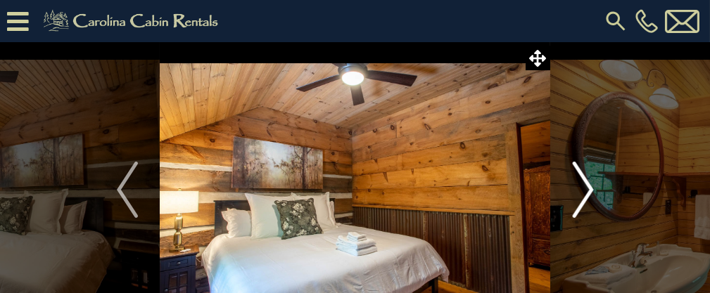
click at [585, 193] on img "Next" at bounding box center [582, 190] width 21 height 56
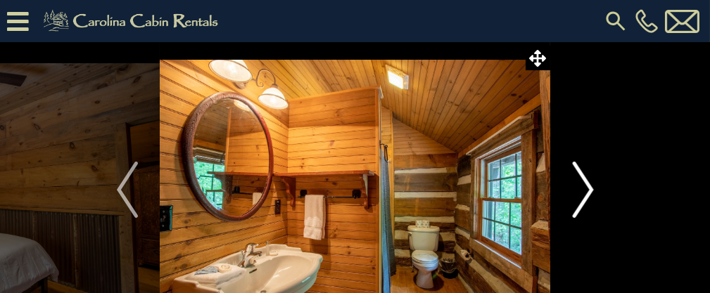
click at [585, 189] on img "Next" at bounding box center [582, 190] width 21 height 56
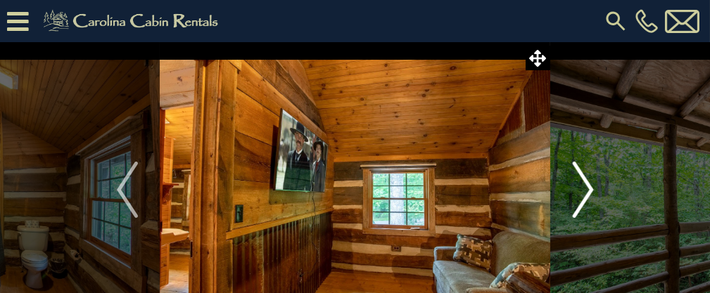
click at [585, 189] on img "Next" at bounding box center [582, 190] width 21 height 56
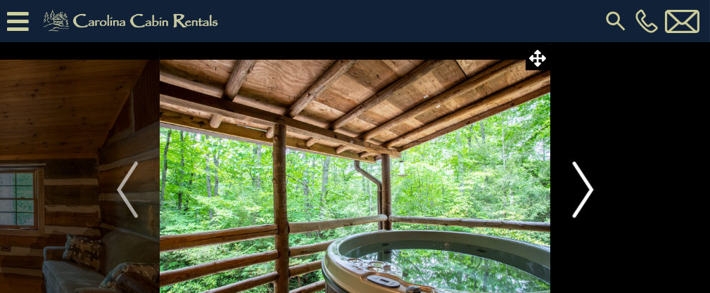
click at [589, 189] on img "Next" at bounding box center [582, 190] width 21 height 56
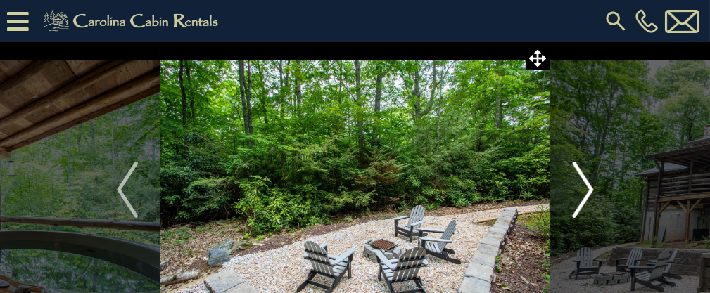
click at [587, 191] on img "Next" at bounding box center [582, 190] width 21 height 56
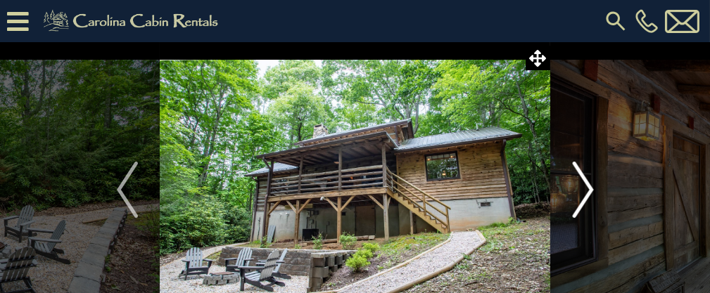
click at [587, 190] on img "Next" at bounding box center [582, 190] width 21 height 56
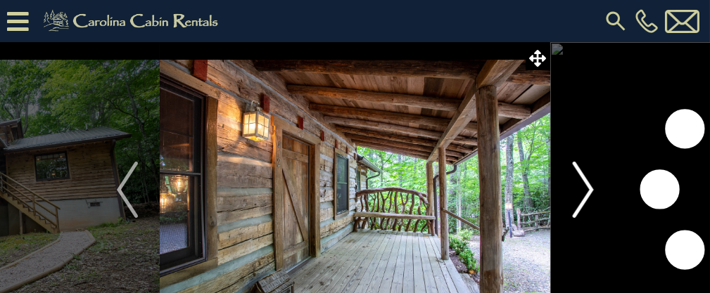
click at [588, 189] on img "Next" at bounding box center [582, 190] width 21 height 56
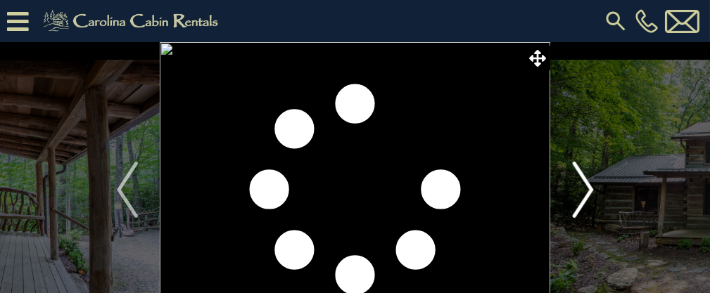
click at [588, 189] on img "Next" at bounding box center [582, 190] width 21 height 56
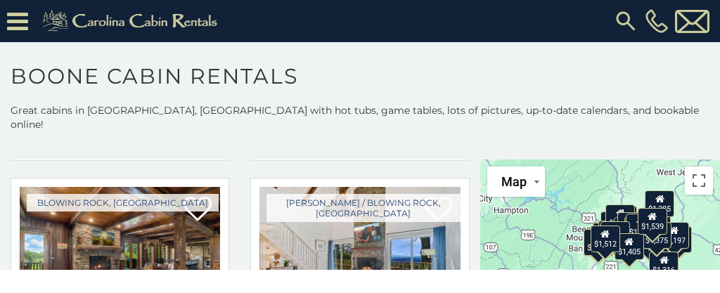
scroll to position [1649, 0]
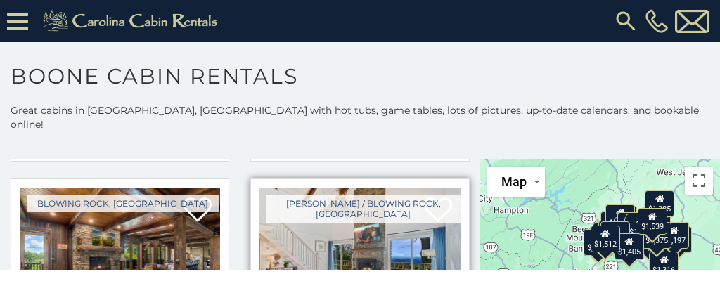
click at [383, 224] on img at bounding box center [360, 255] width 200 height 134
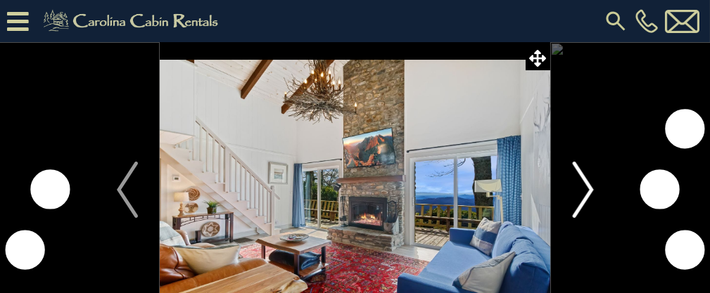
click at [594, 189] on button "Next" at bounding box center [582, 189] width 65 height 295
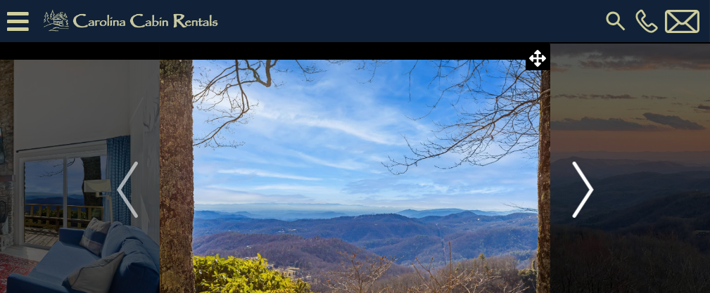
click at [597, 190] on button "Next" at bounding box center [582, 189] width 65 height 295
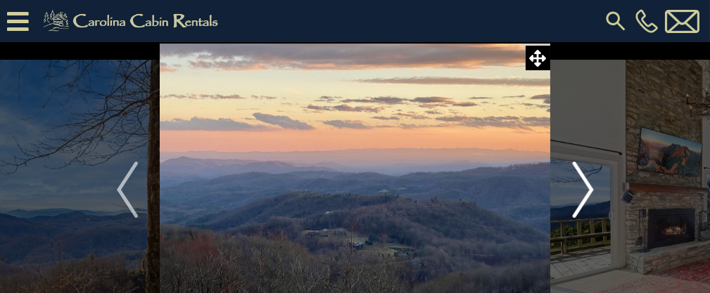
click at [592, 192] on img "Next" at bounding box center [582, 190] width 21 height 56
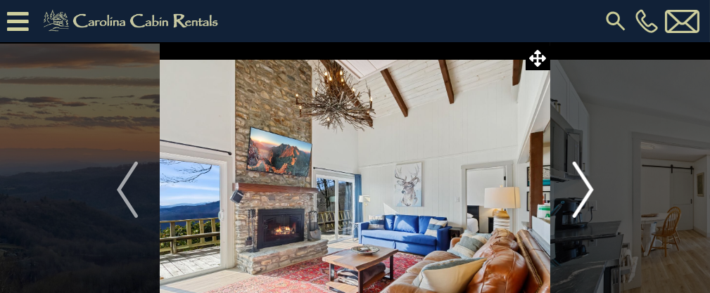
click at [594, 192] on button "Next" at bounding box center [582, 189] width 65 height 295
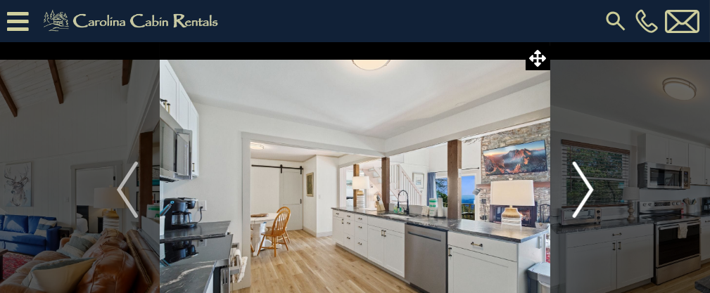
click at [595, 193] on button "Next" at bounding box center [582, 189] width 65 height 295
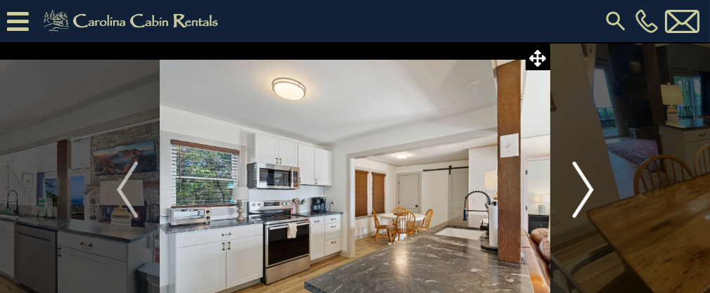
click at [595, 193] on button "Next" at bounding box center [582, 189] width 65 height 295
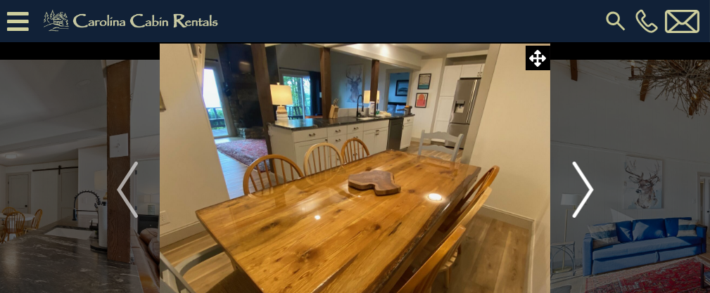
click at [590, 193] on img "Next" at bounding box center [582, 190] width 21 height 56
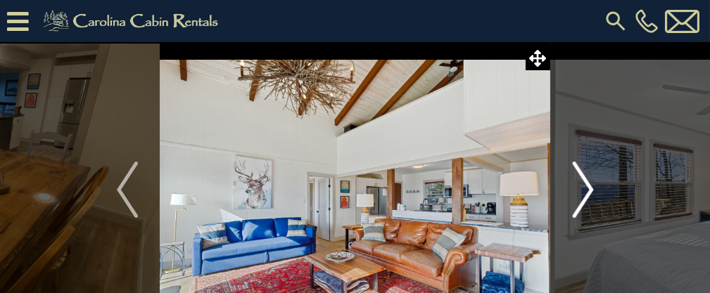
click at [589, 194] on img "Next" at bounding box center [582, 190] width 21 height 56
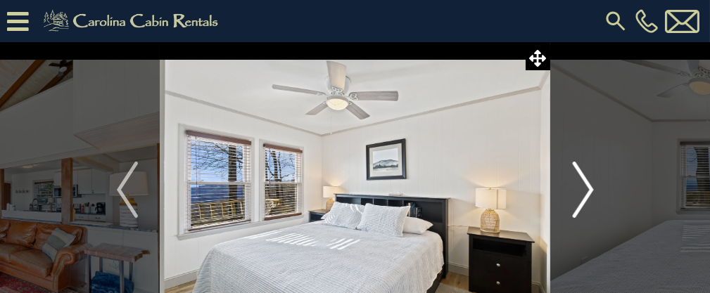
click at [591, 197] on img "Next" at bounding box center [582, 190] width 21 height 56
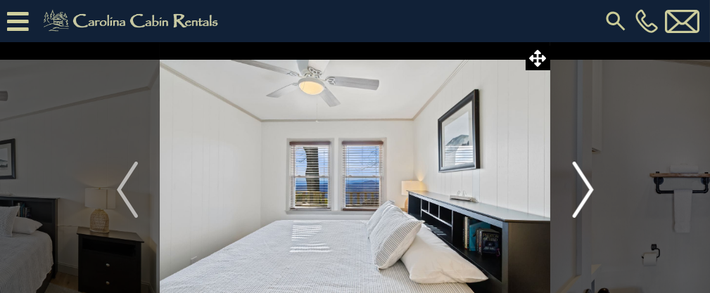
click at [589, 195] on img "Next" at bounding box center [582, 190] width 21 height 56
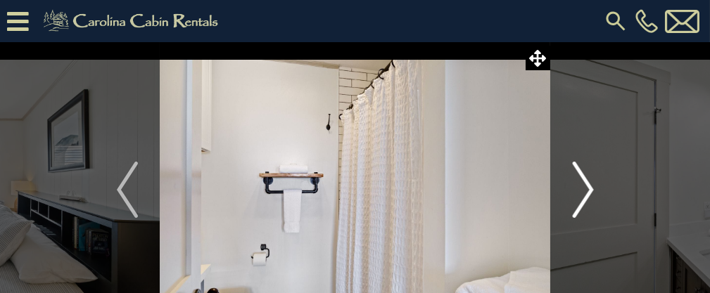
click at [590, 199] on img "Next" at bounding box center [582, 190] width 21 height 56
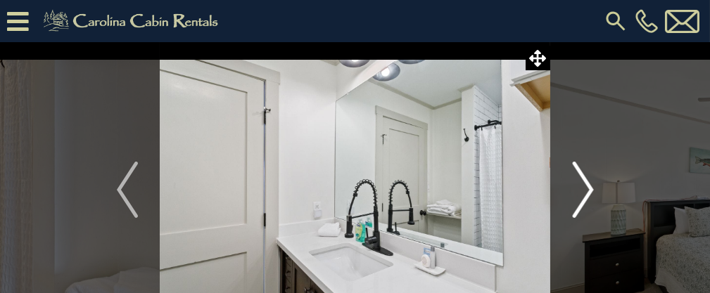
click at [588, 201] on img "Next" at bounding box center [582, 190] width 21 height 56
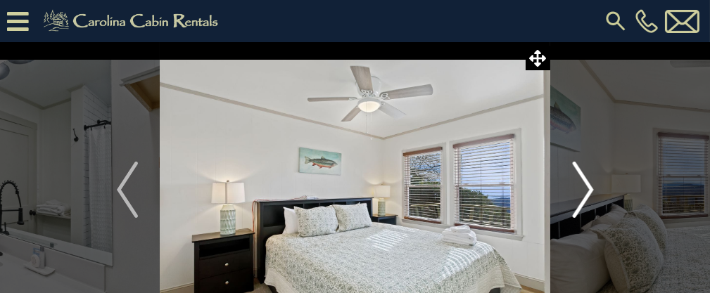
click at [587, 202] on img "Next" at bounding box center [582, 190] width 21 height 56
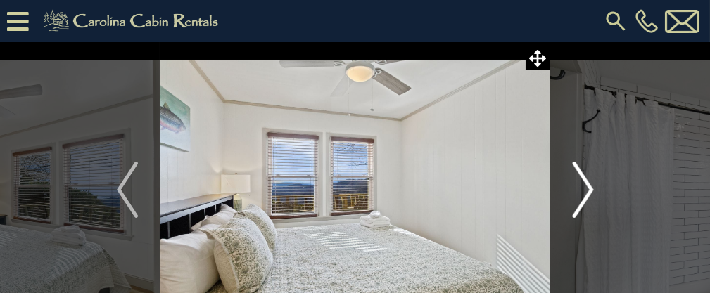
click at [587, 200] on img "Next" at bounding box center [582, 190] width 21 height 56
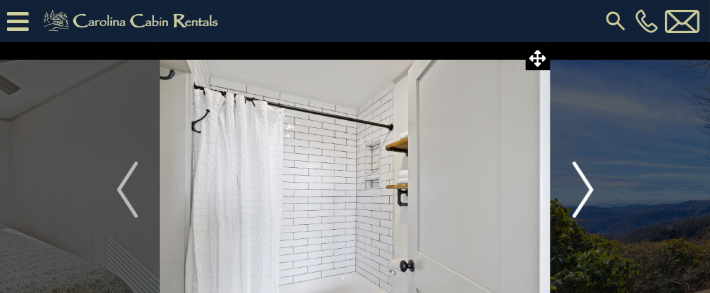
click at [587, 202] on img "Next" at bounding box center [582, 190] width 21 height 56
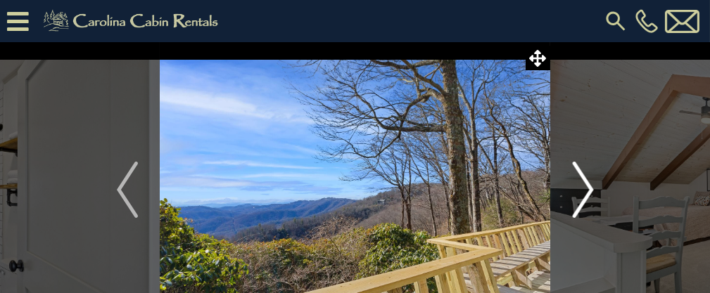
click at [589, 198] on img "Next" at bounding box center [582, 190] width 21 height 56
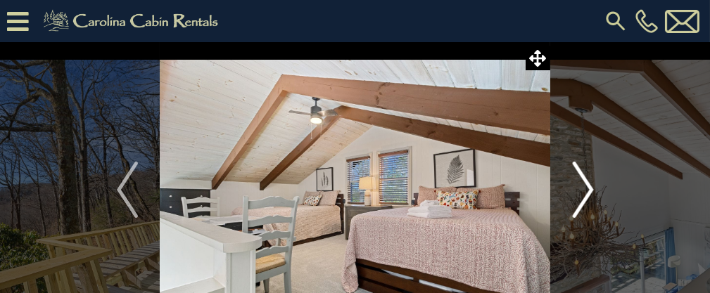
click at [586, 197] on img "Next" at bounding box center [582, 190] width 21 height 56
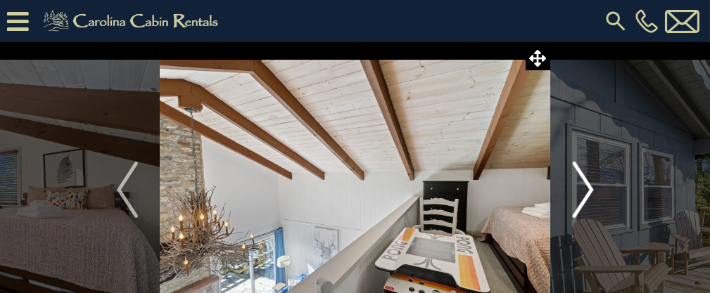
click at [593, 198] on button "Next" at bounding box center [582, 189] width 65 height 295
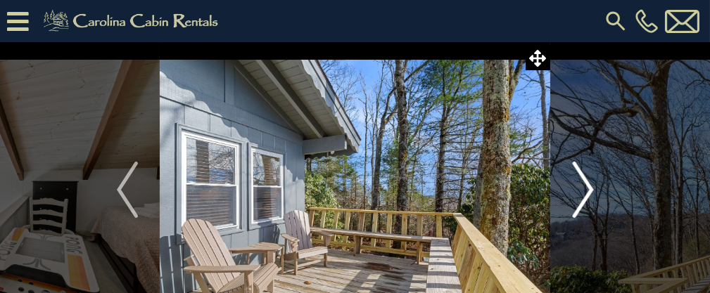
click at [586, 203] on img "Next" at bounding box center [582, 190] width 21 height 56
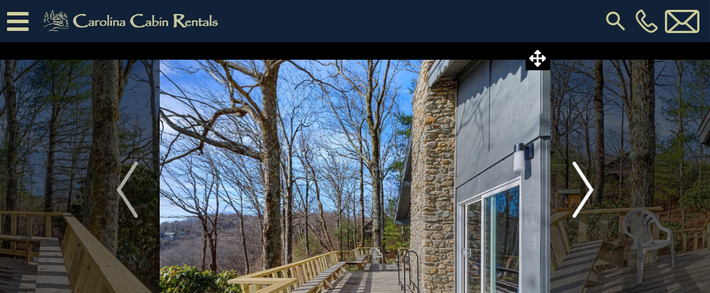
click at [588, 197] on img "Next" at bounding box center [582, 190] width 21 height 56
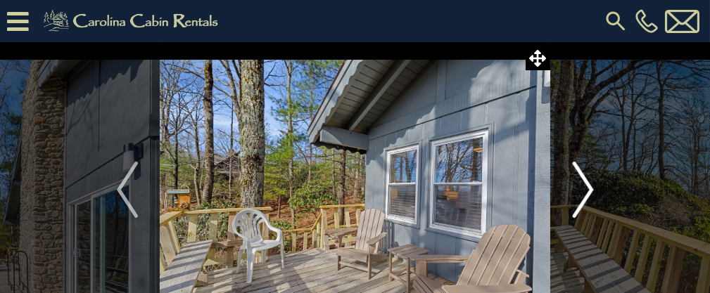
click at [590, 196] on img "Next" at bounding box center [582, 190] width 21 height 56
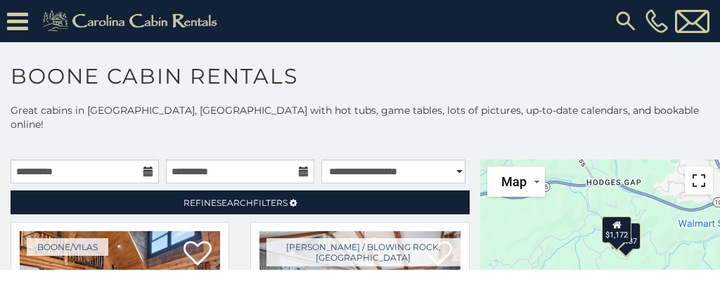
click at [698, 169] on button "Toggle fullscreen view" at bounding box center [699, 181] width 28 height 28
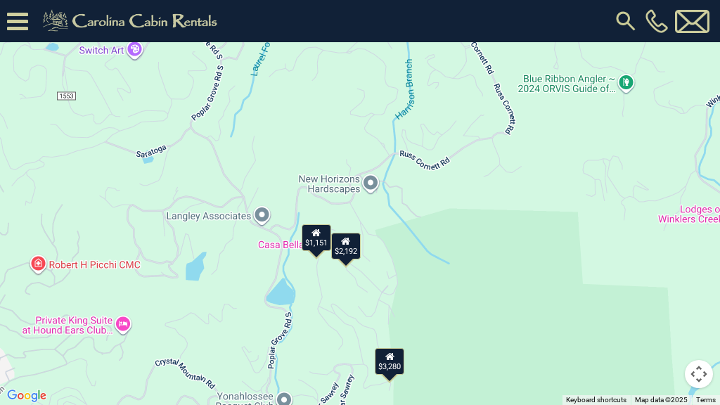
click at [314, 241] on div "$1,151" at bounding box center [317, 237] width 30 height 27
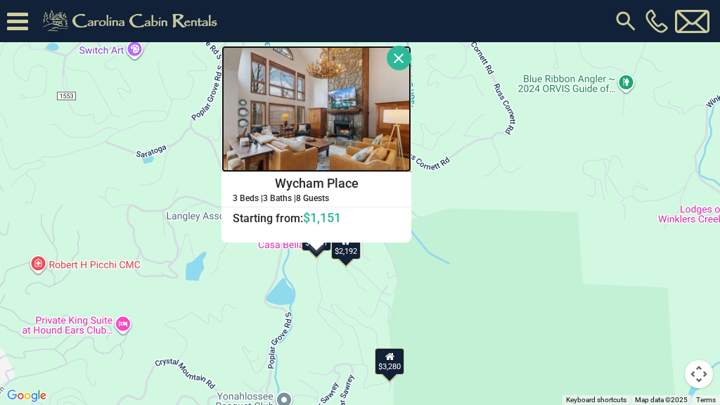
click at [335, 136] on img at bounding box center [317, 109] width 190 height 127
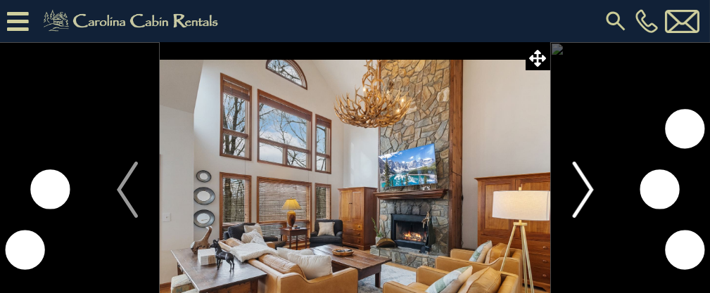
click at [586, 188] on img "Next" at bounding box center [582, 190] width 21 height 56
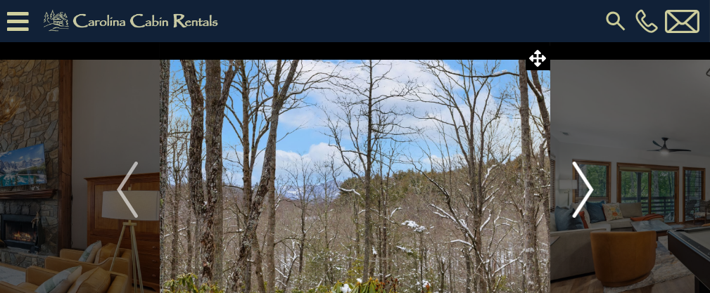
click at [585, 188] on img "Next" at bounding box center [582, 190] width 21 height 56
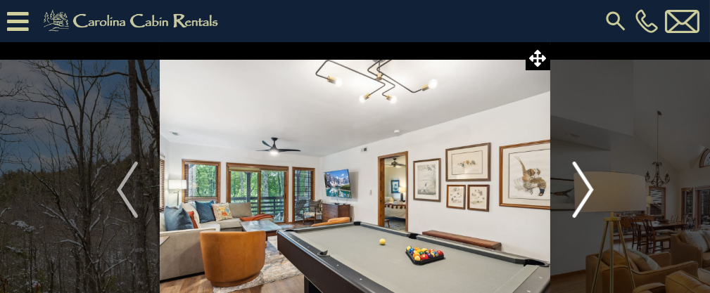
click at [585, 188] on img "Next" at bounding box center [582, 190] width 21 height 56
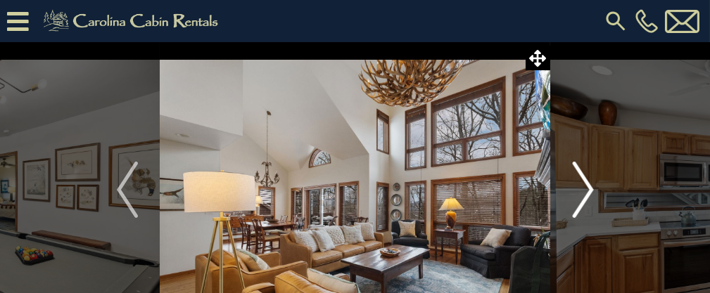
click at [585, 188] on img "Next" at bounding box center [582, 190] width 21 height 56
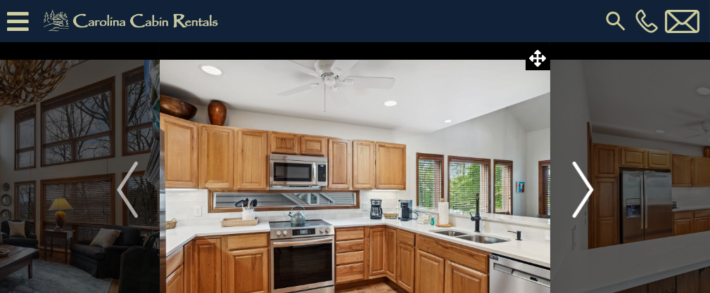
click at [585, 188] on img "Next" at bounding box center [582, 190] width 21 height 56
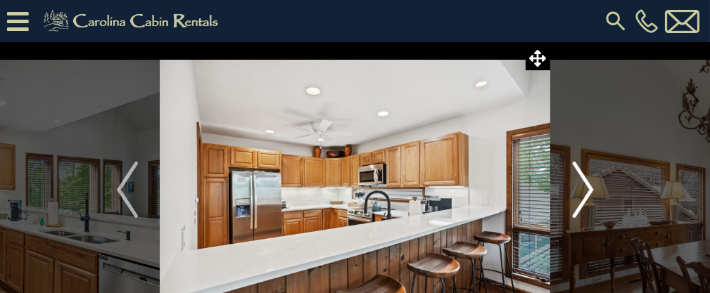
click at [585, 188] on img "Next" at bounding box center [582, 190] width 21 height 56
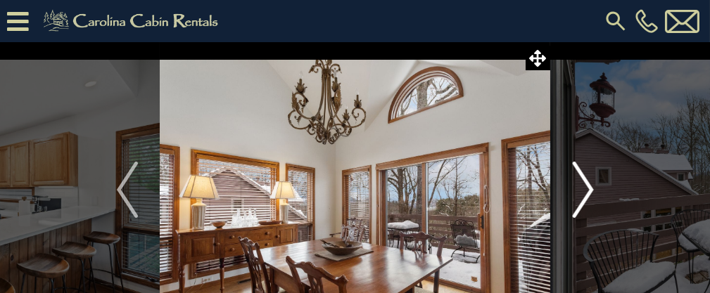
click at [585, 188] on img "Next" at bounding box center [582, 190] width 21 height 56
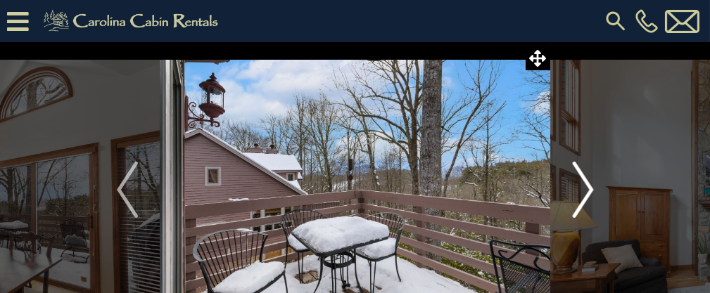
click at [585, 188] on img "Next" at bounding box center [582, 190] width 21 height 56
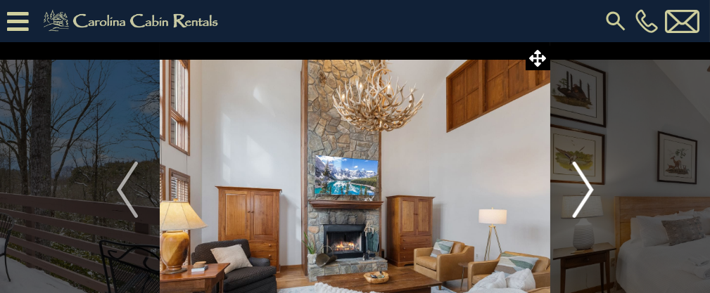
scroll to position [256, 0]
